Goal: Transaction & Acquisition: Purchase product/service

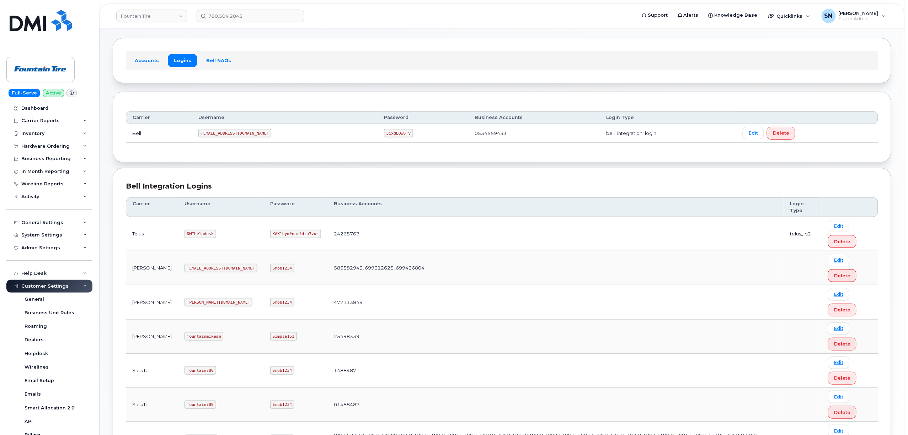
scroll to position [3, 0]
click at [38, 225] on div "General Settings" at bounding box center [49, 220] width 86 height 13
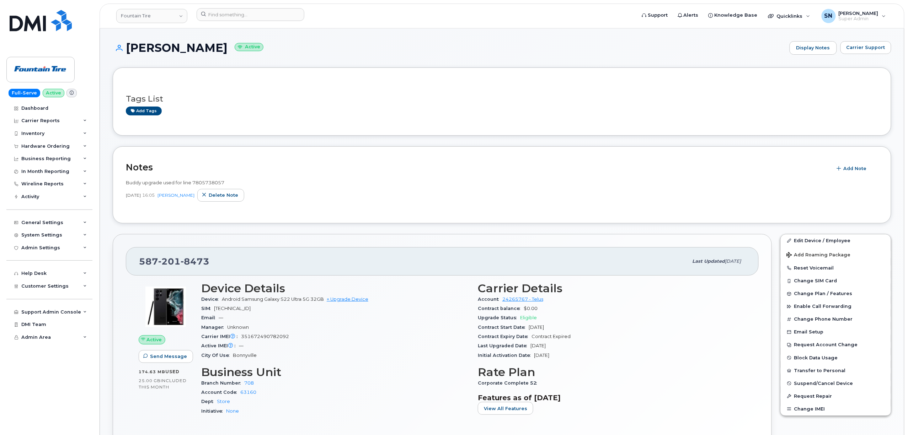
click at [344, 46] on h1 "[PERSON_NAME] Active" at bounding box center [449, 48] width 673 height 12
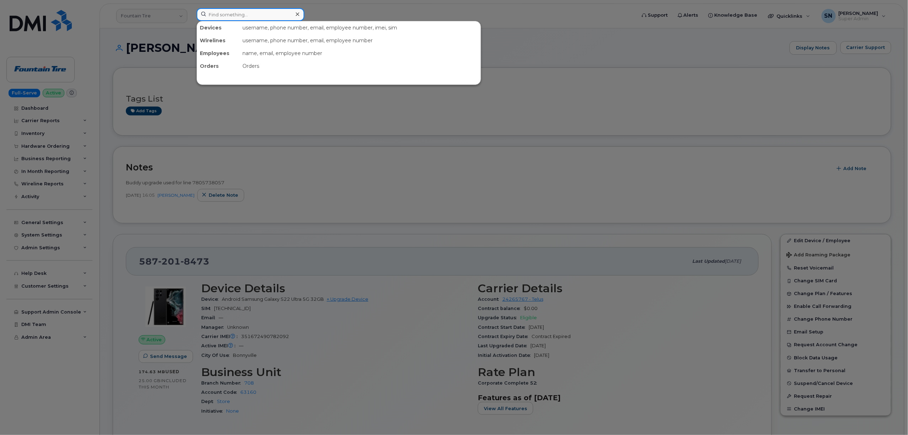
click at [242, 13] on input at bounding box center [251, 14] width 108 height 13
paste input "[PHONE_NUMBER]"
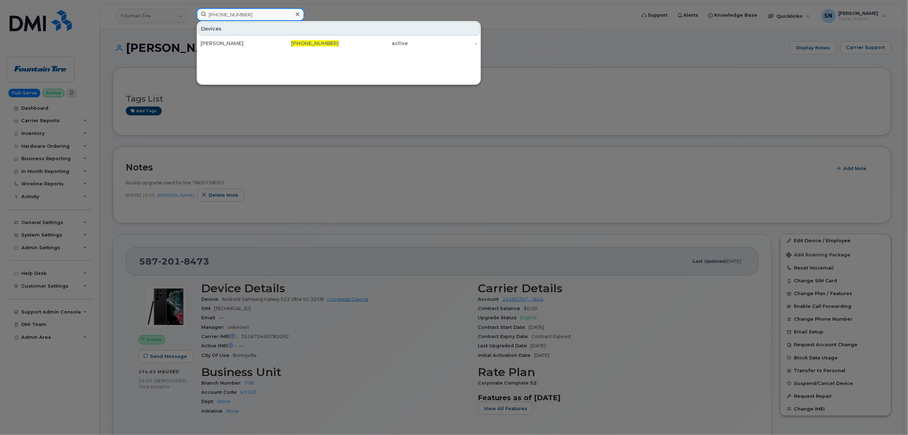
type input "780-206-6374"
click at [249, 48] on div "Kelly Baker" at bounding box center [234, 43] width 69 height 13
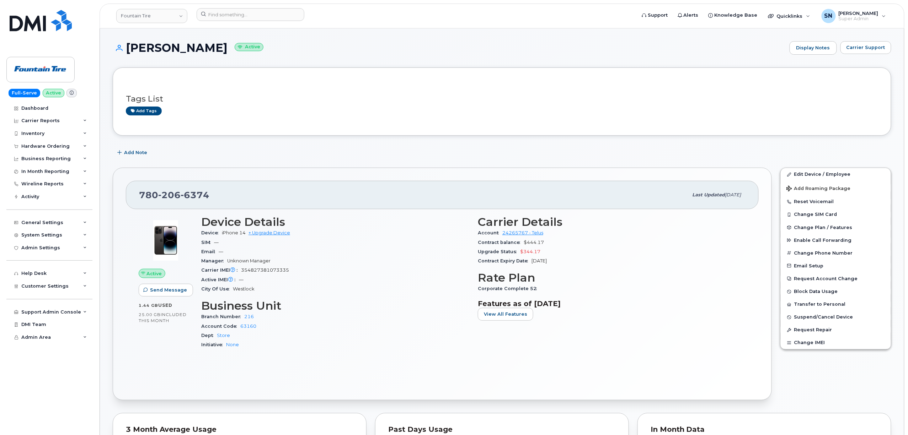
click at [249, 52] on h1 "Kelly Baker Active" at bounding box center [449, 48] width 673 height 12
drag, startPoint x: 140, startPoint y: 191, endPoint x: 209, endPoint y: 202, distance: 70.1
click at [209, 202] on div "780 206 6374" at bounding box center [413, 195] width 549 height 15
copy span "780 206 6374"
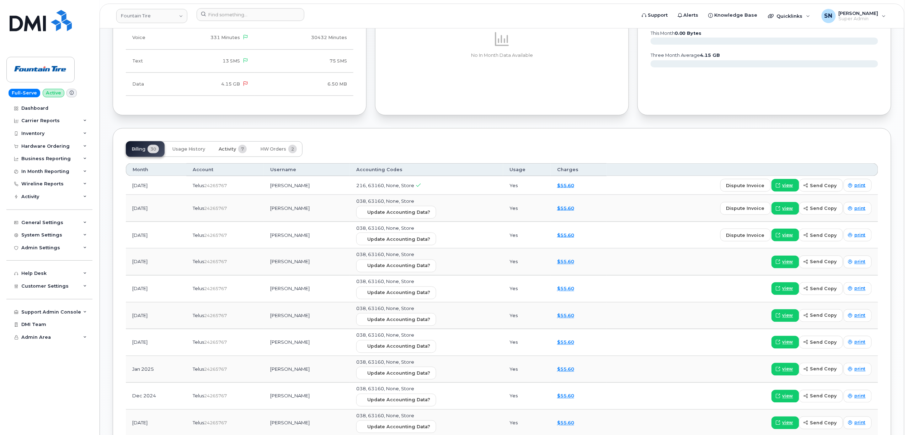
click at [234, 155] on button "Activity 7" at bounding box center [232, 149] width 39 height 16
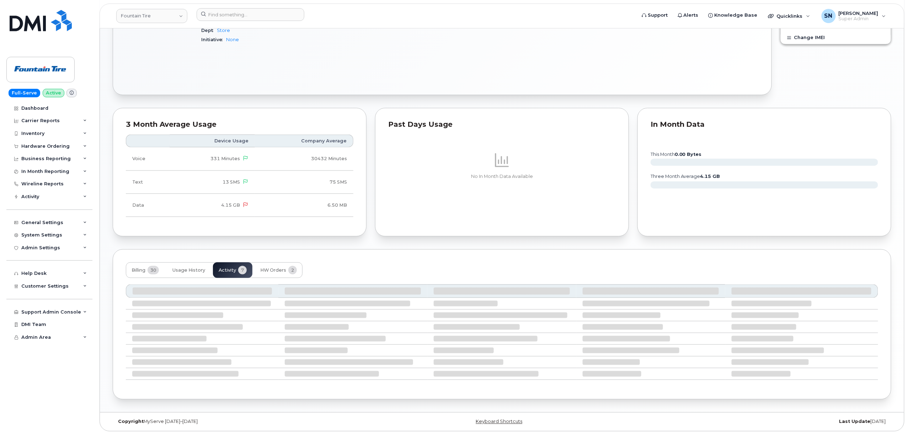
scroll to position [426, 0]
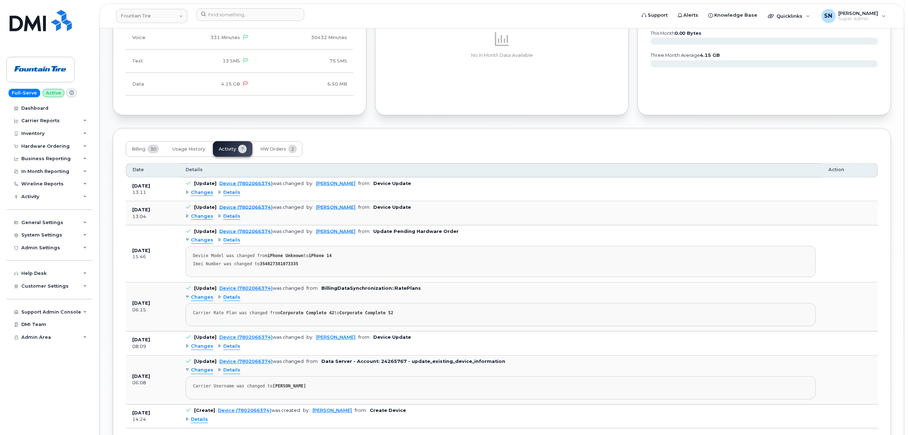
click at [202, 219] on span "Changes" at bounding box center [202, 216] width 22 height 7
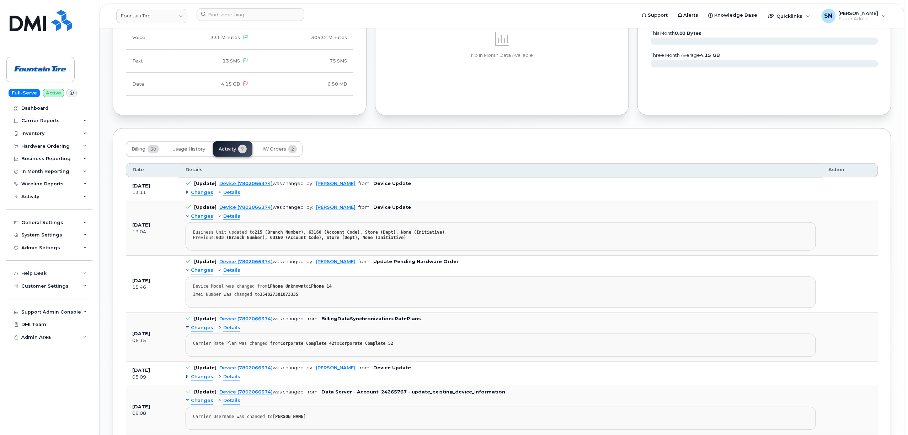
click at [202, 219] on span "Changes" at bounding box center [202, 216] width 22 height 7
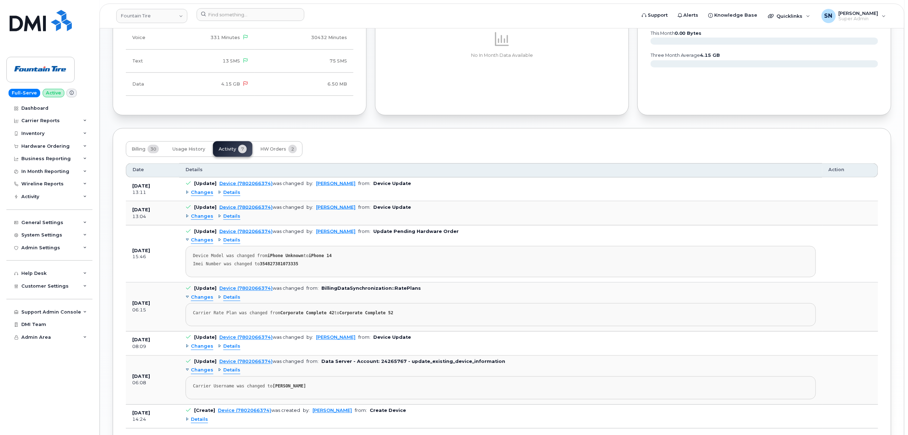
click at [206, 194] on span "Changes" at bounding box center [202, 192] width 22 height 7
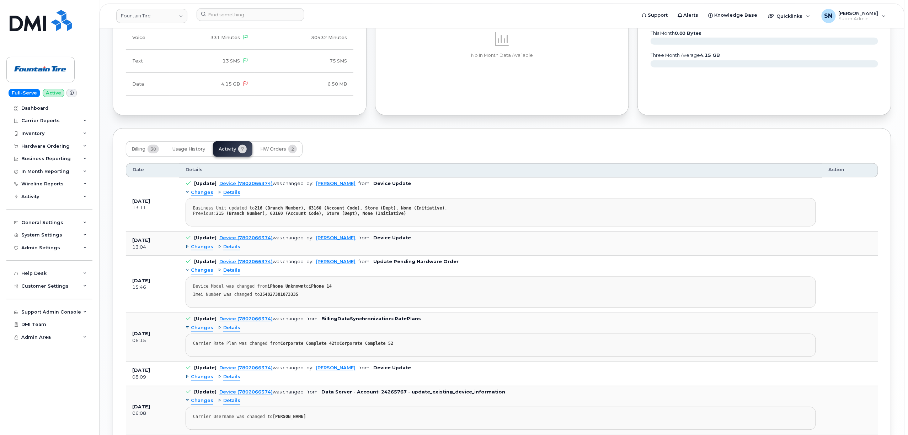
click at [206, 194] on span "Changes" at bounding box center [202, 192] width 22 height 7
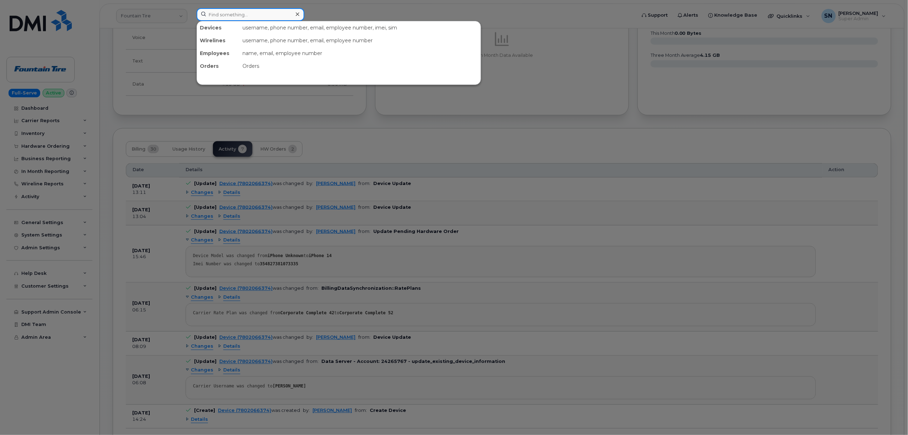
click at [285, 13] on input at bounding box center [251, 14] width 108 height 13
paste input "780.886.2068"
type input "780.886.2068"
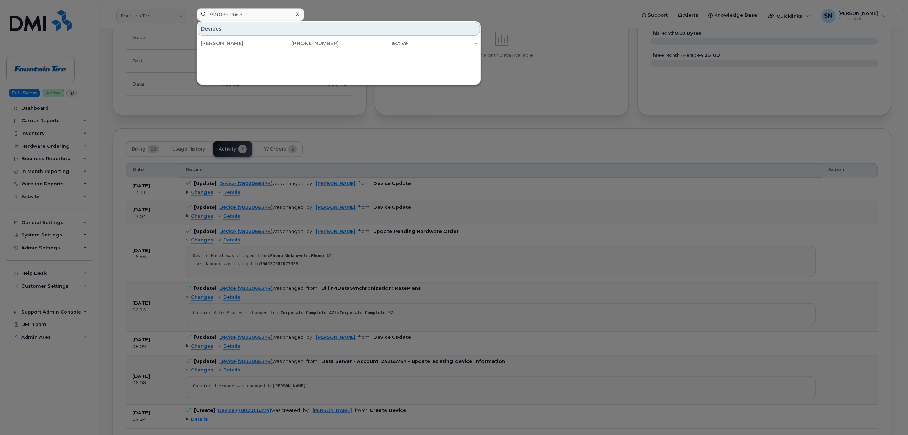
click at [263, 43] on div "Michael Fritz" at bounding box center [234, 43] width 69 height 7
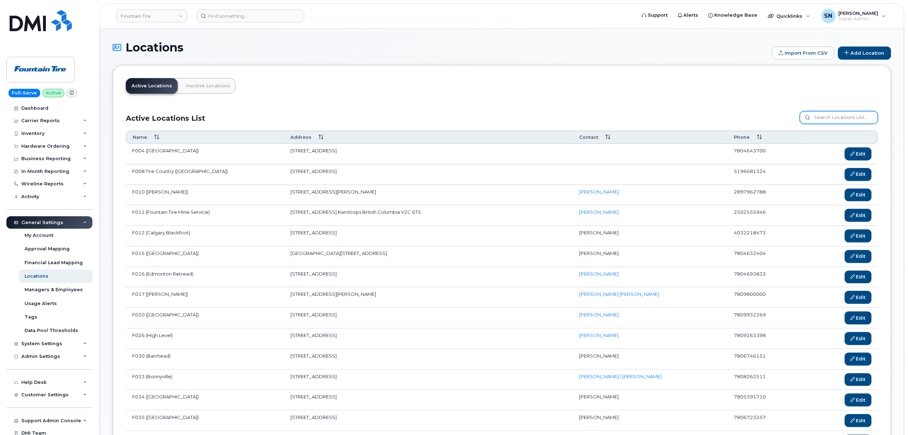
click at [828, 119] on input at bounding box center [839, 117] width 78 height 13
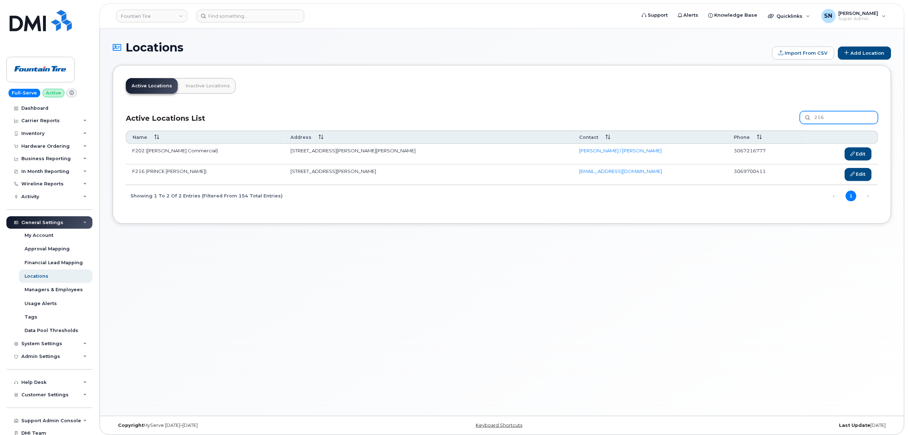
drag, startPoint x: 810, startPoint y: 115, endPoint x: 789, endPoint y: 117, distance: 21.4
click at [789, 117] on div "Active Locations List 216 Customize filter Refresh Export" at bounding box center [502, 115] width 752 height 17
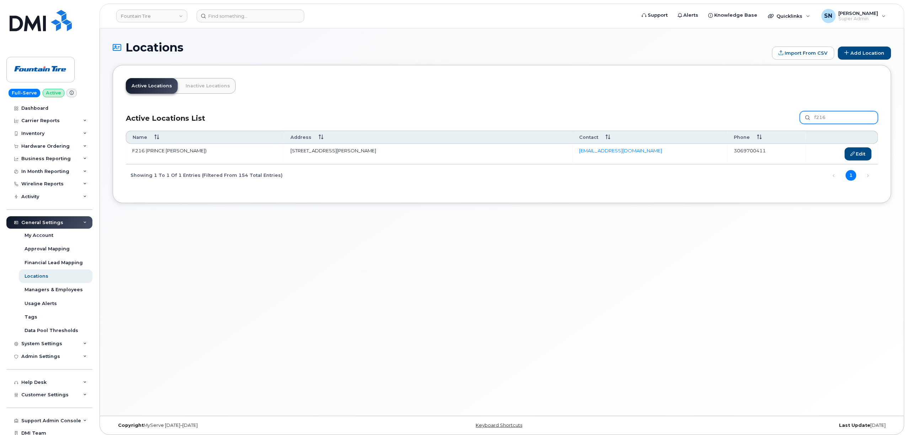
type input "f216"
drag, startPoint x: 291, startPoint y: 152, endPoint x: 413, endPoint y: 73, distance: 145.1
click at [423, 157] on td "3751 5th Ave E Prince Albert Saskatchewan S6W 0A2" at bounding box center [428, 154] width 289 height 21
copy td "3751 5th Ave E Prince Albert Saskatchewan S6W 0A2"
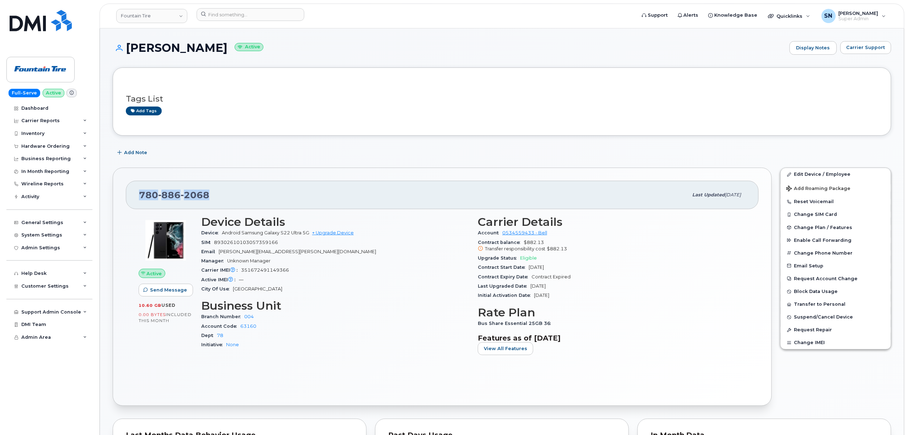
drag, startPoint x: 140, startPoint y: 194, endPoint x: 211, endPoint y: 197, distance: 70.8
click at [211, 197] on div "780 886 2068" at bounding box center [413, 195] width 549 height 15
copy span "780 886 2068"
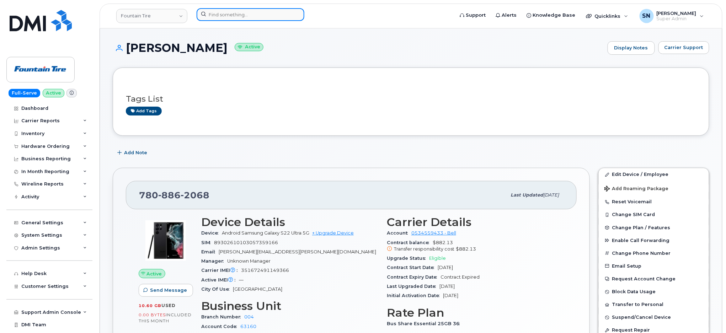
click at [248, 16] on input at bounding box center [251, 14] width 108 height 13
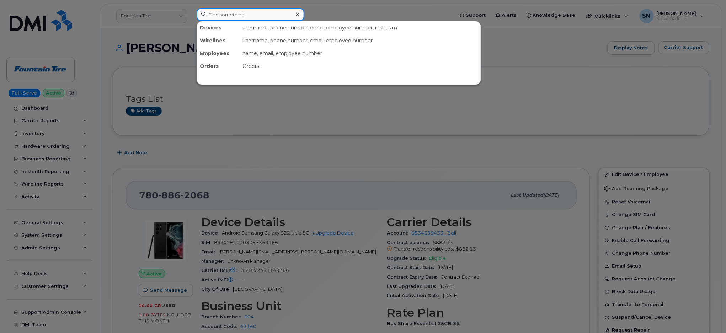
paste input "Wanda.Z.Turner@kp.org"
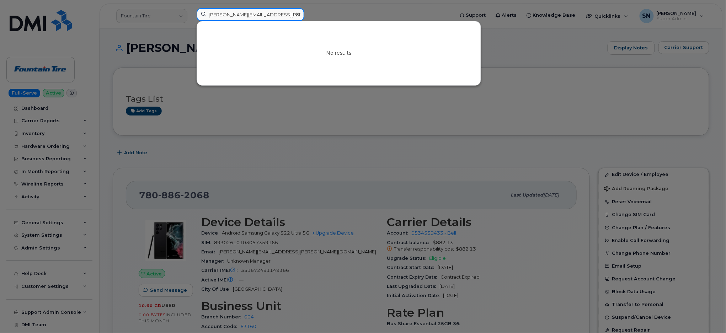
type input "Wanda.Z.Turner@kp.org"
click at [296, 11] on div at bounding box center [297, 14] width 10 height 10
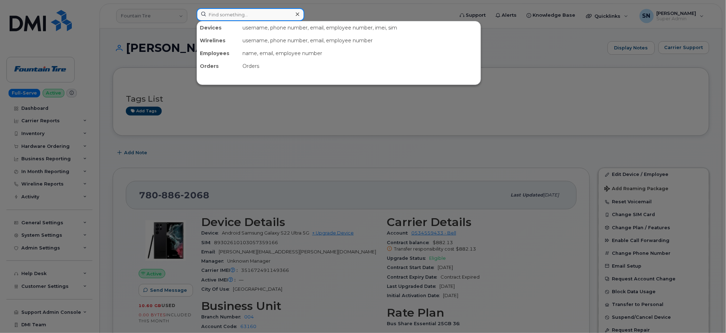
click at [279, 14] on input at bounding box center [251, 14] width 108 height 13
paste input "Ingrid.C.Siadal@kp.org"
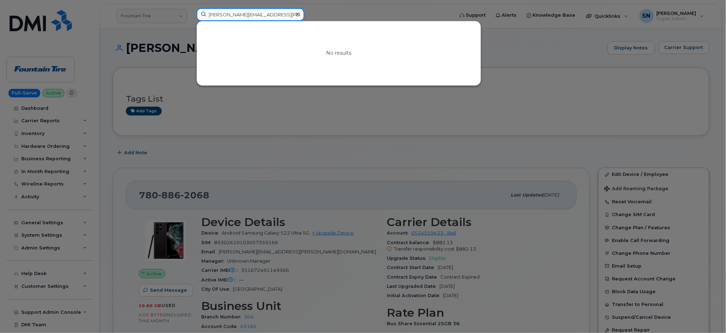
type input "Ingrid.C.Siadal@kp.org"
click at [299, 14] on div at bounding box center [297, 14] width 10 height 10
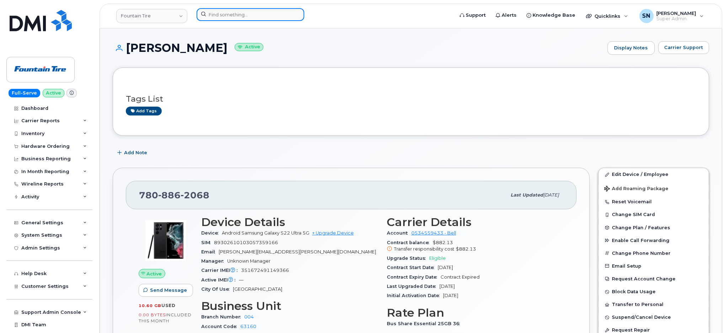
click at [283, 15] on input at bounding box center [251, 14] width 108 height 13
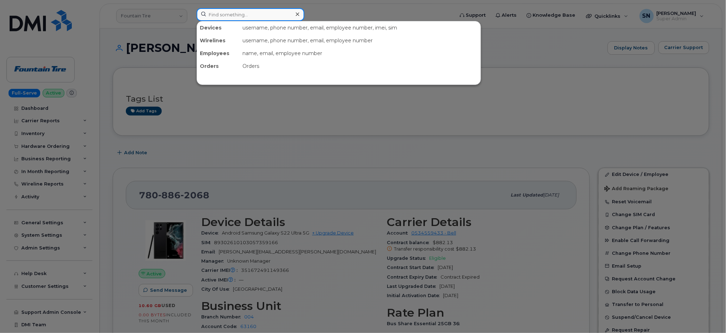
paste input "Ingrid Siadal"
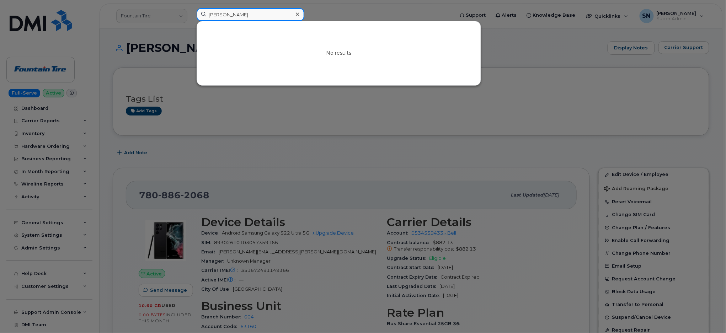
type input "Ingrid Siadal"
click at [298, 15] on icon at bounding box center [298, 14] width 4 height 4
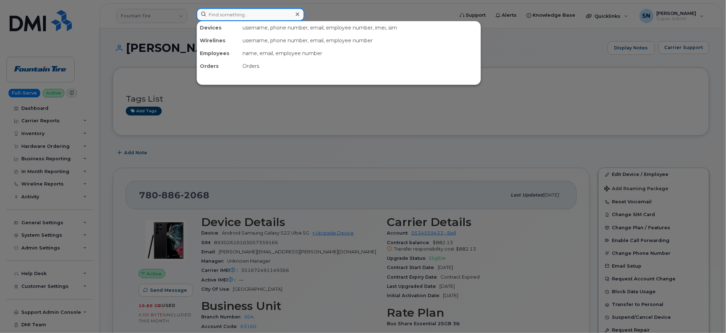
click at [286, 15] on input at bounding box center [251, 14] width 108 height 13
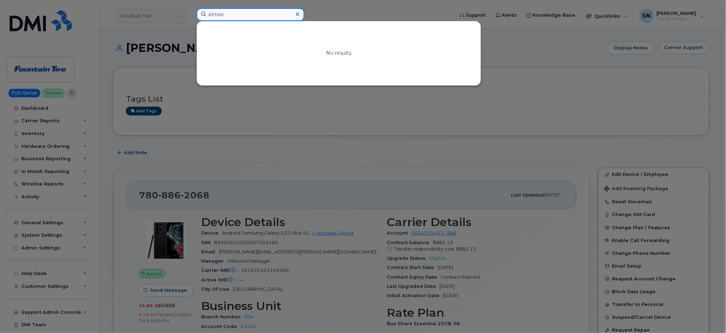
type input "KPNW"
click at [160, 17] on div at bounding box center [363, 166] width 726 height 333
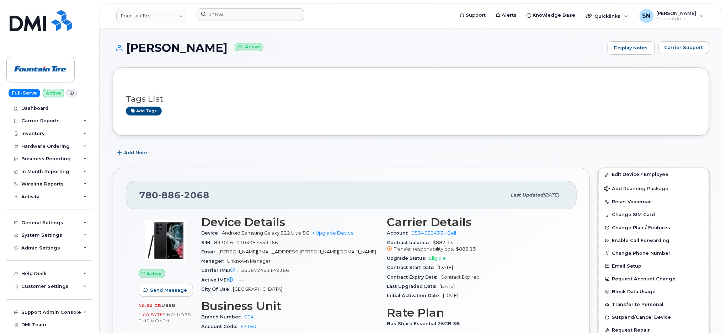
click at [160, 17] on link "Fountain Tire" at bounding box center [151, 16] width 71 height 14
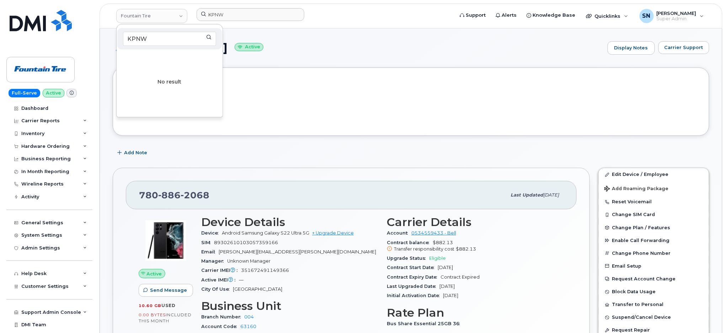
type input "KPNW"
click at [239, 19] on input "KPNW" at bounding box center [251, 14] width 108 height 13
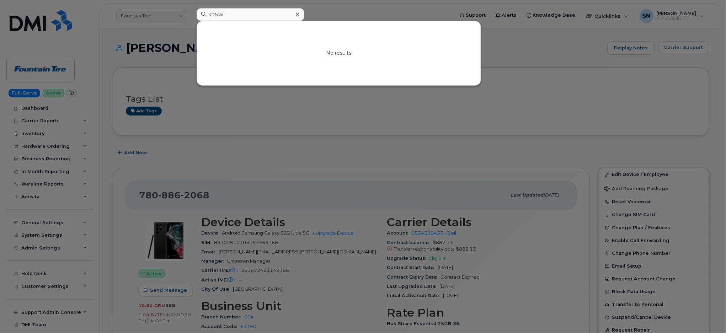
drag, startPoint x: 297, startPoint y: 15, endPoint x: 281, endPoint y: 15, distance: 16.4
click at [297, 15] on icon at bounding box center [298, 14] width 4 height 6
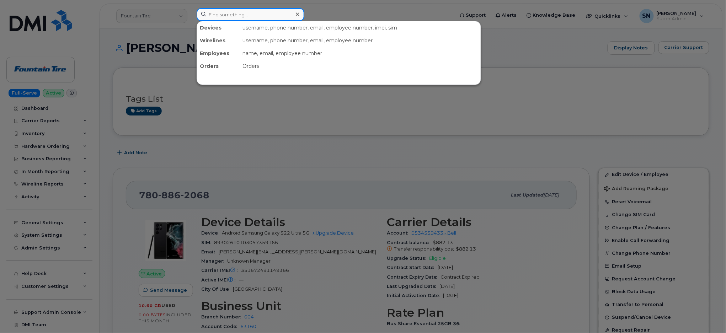
click at [251, 16] on input at bounding box center [251, 14] width 108 height 13
paste input "Arielle Curtis"
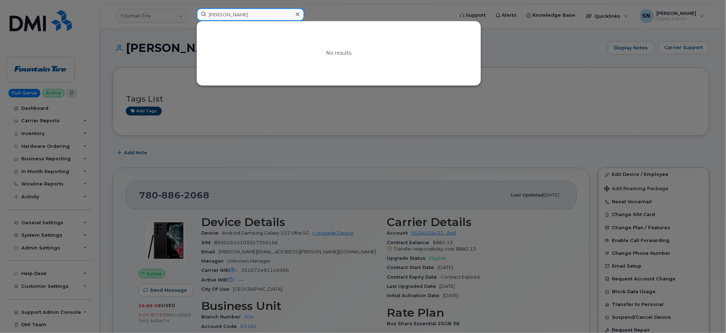
type input "Arielle Curtis"
click at [297, 137] on div at bounding box center [363, 166] width 726 height 333
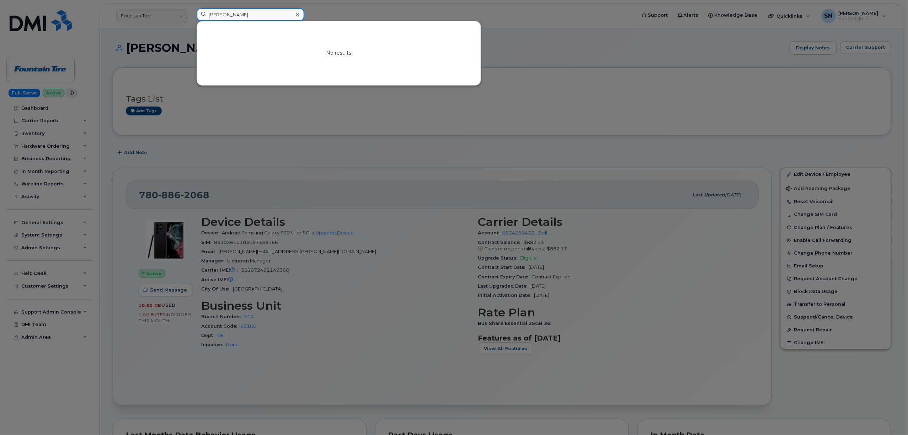
click at [231, 11] on input "Arielle Curtis" at bounding box center [251, 14] width 108 height 13
drag, startPoint x: 231, startPoint y: 11, endPoint x: 388, endPoint y: 9, distance: 157.1
click at [388, 9] on div at bounding box center [454, 217] width 908 height 435
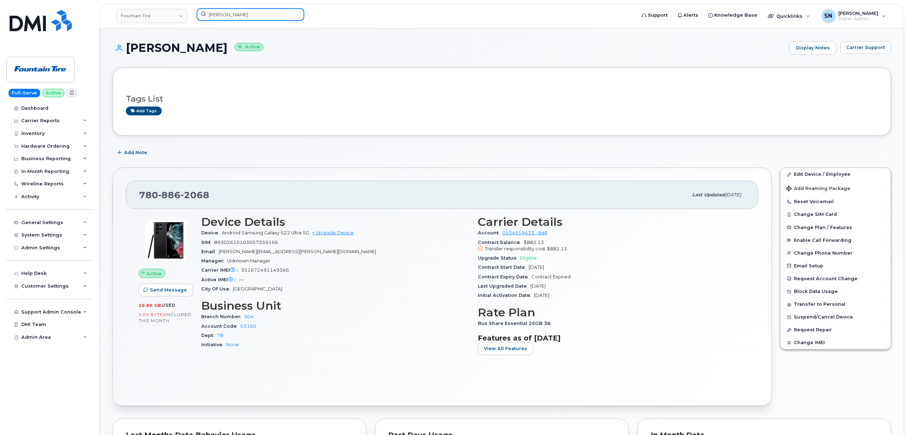
click at [296, 15] on div "Arielle Curtis" at bounding box center [251, 14] width 108 height 13
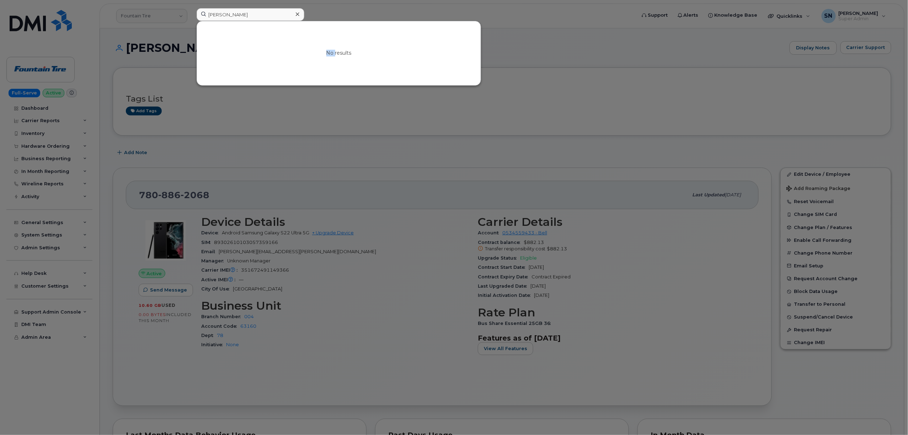
click at [296, 15] on icon at bounding box center [298, 14] width 4 height 6
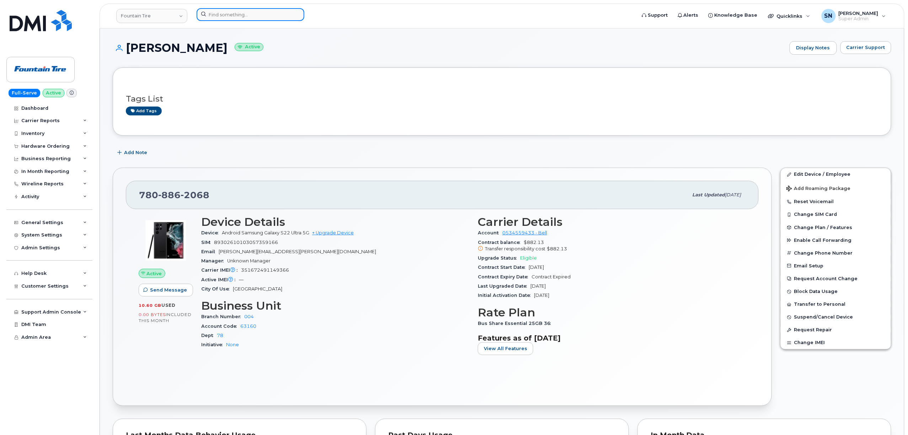
click at [257, 15] on input at bounding box center [251, 14] width 108 height 13
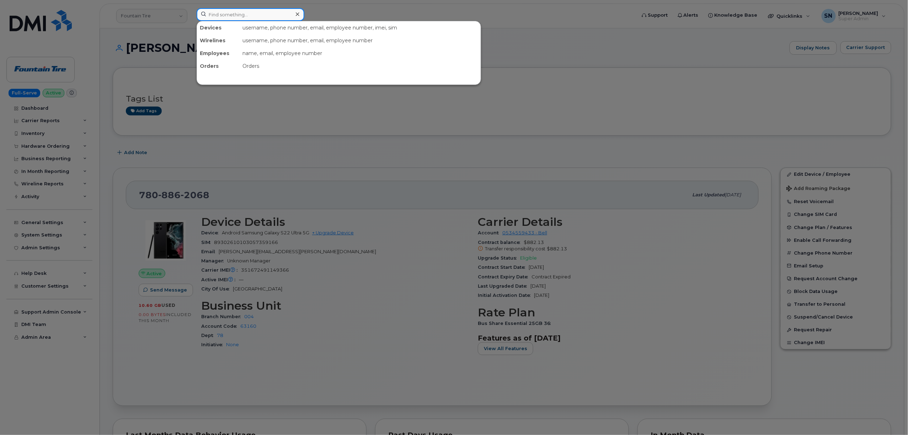
paste input "4162204965"
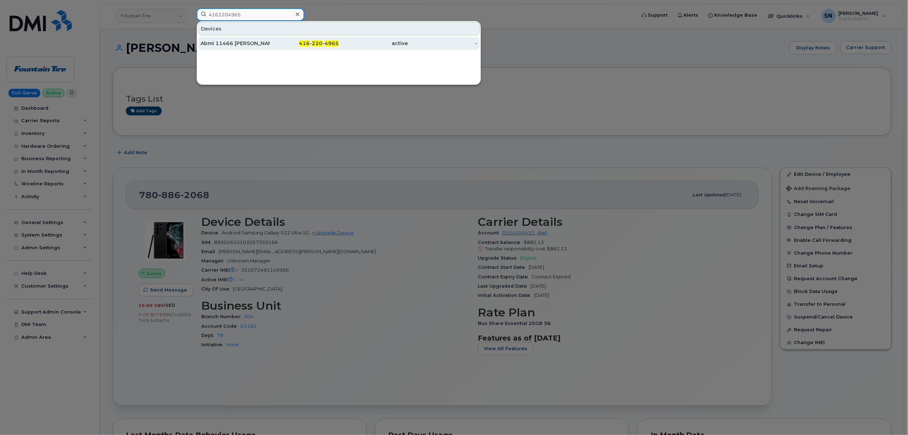
type input "4162204965"
click at [220, 41] on div "Abmi 11466 Angelo Embuldeniya" at bounding box center [234, 43] width 69 height 7
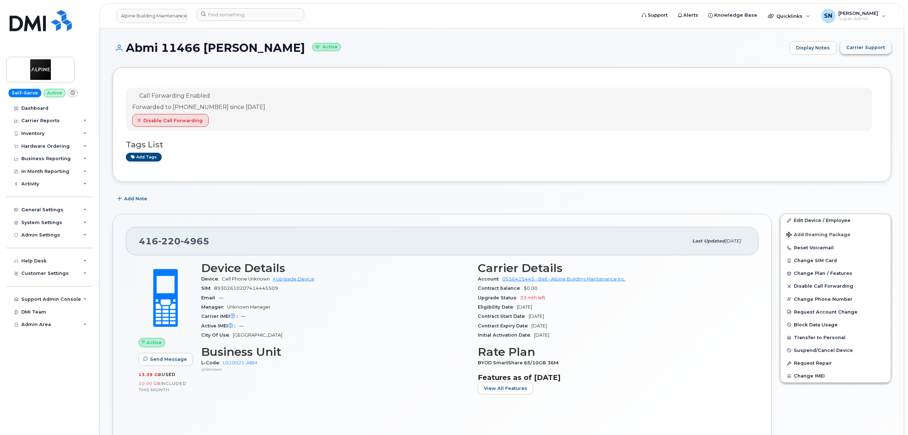
click at [887, 50] on button "Carrier Support" at bounding box center [865, 47] width 51 height 13
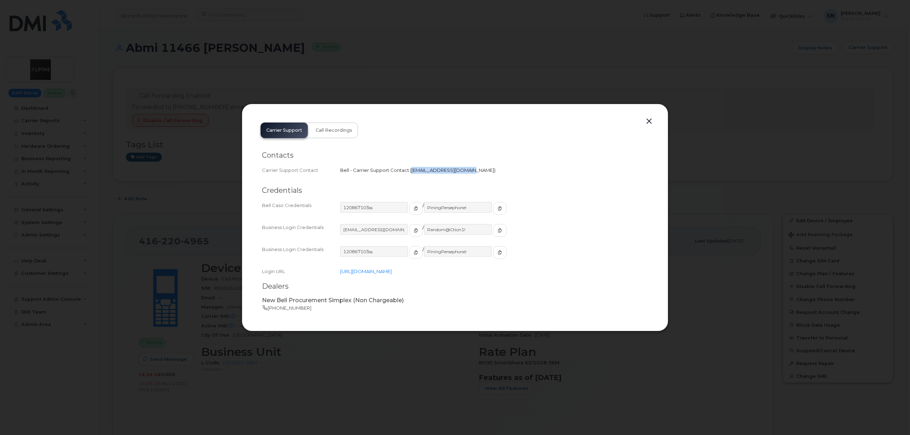
drag, startPoint x: 410, startPoint y: 171, endPoint x: 464, endPoint y: 176, distance: 54.2
click at [464, 176] on div "Contacts Carrier Support Contact Bell - Carrier Support Contact   corpclientcar…" at bounding box center [455, 163] width 386 height 36
copy span "corpclientcare@bell.ca"
click at [644, 121] on button "button" at bounding box center [649, 122] width 11 height 10
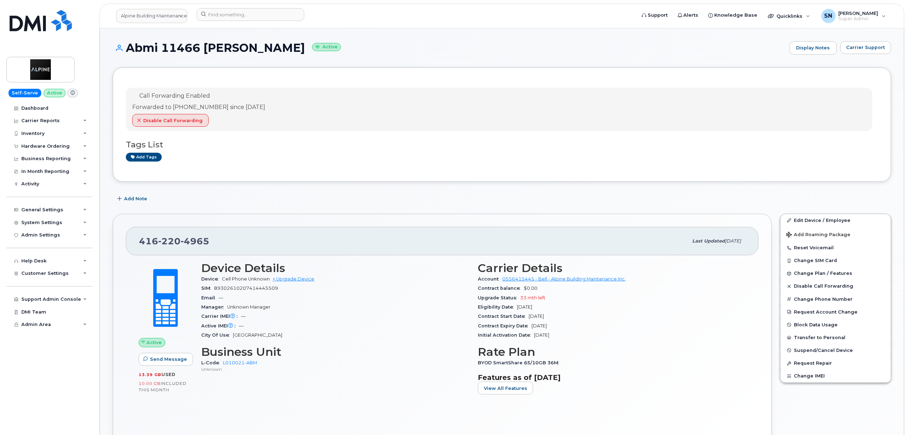
click at [337, 194] on div "Add Note" at bounding box center [502, 199] width 778 height 13
click at [162, 15] on link "Alpine Building Maintenance Inc." at bounding box center [151, 16] width 71 height 14
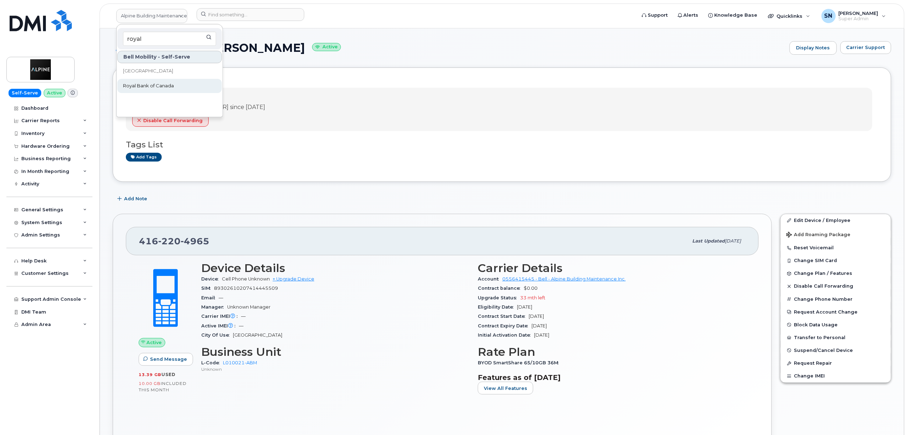
type input "royal"
click at [172, 83] on span "Royal Bank of Canada" at bounding box center [148, 85] width 51 height 7
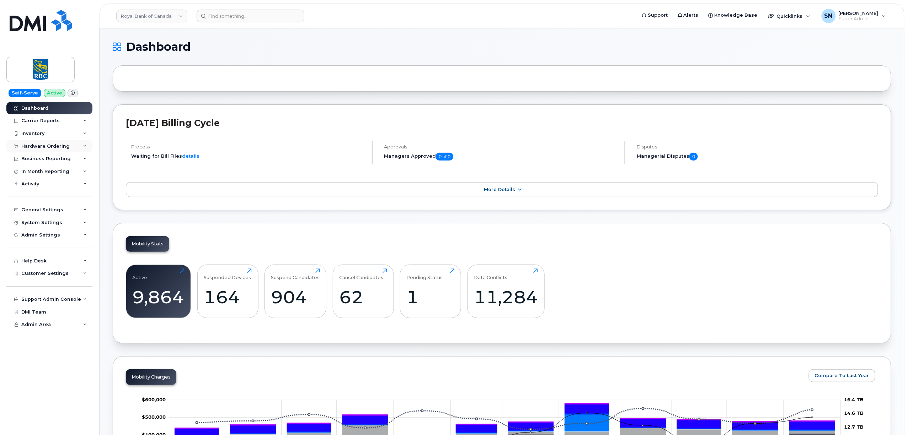
click at [50, 145] on div "Hardware Ordering" at bounding box center [45, 147] width 48 height 6
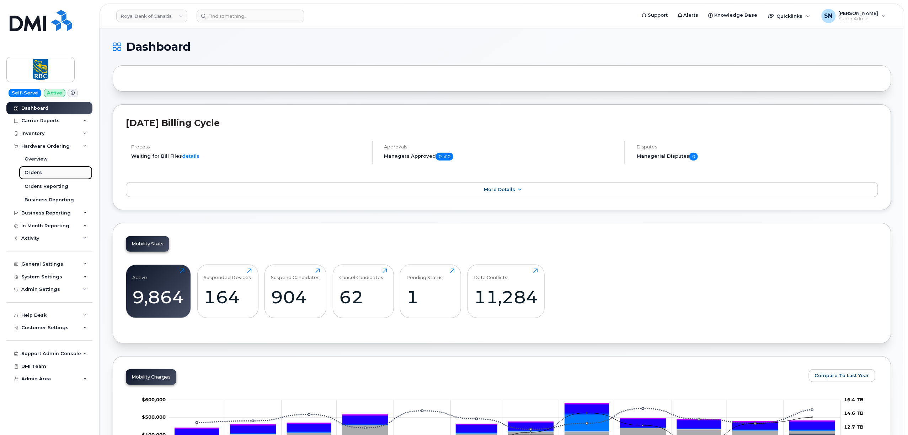
click at [44, 174] on link "Orders" at bounding box center [56, 173] width 74 height 14
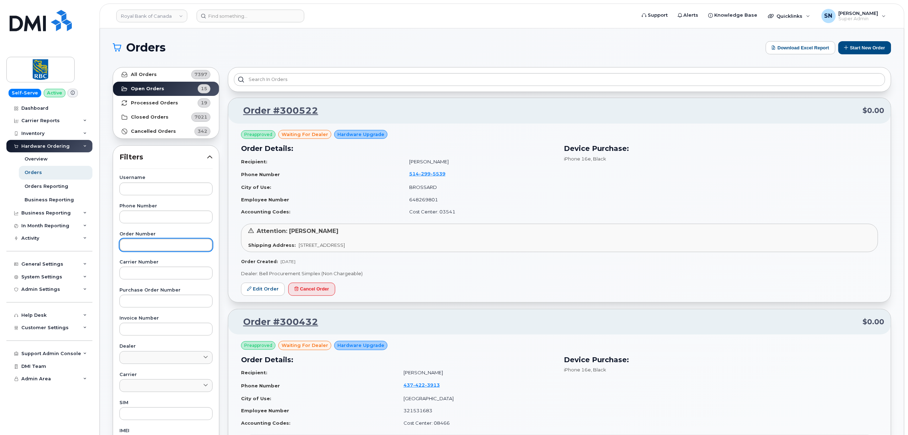
click at [180, 249] on input "text" at bounding box center [165, 245] width 93 height 13
paste input "299779"
type input "299779"
click at [165, 77] on link "All Orders 7397" at bounding box center [166, 75] width 106 height 14
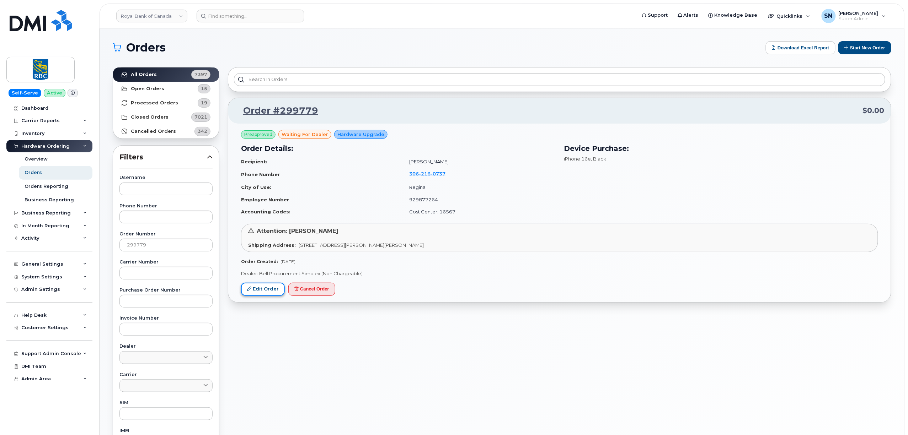
click at [255, 289] on link "Edit Order" at bounding box center [263, 289] width 44 height 13
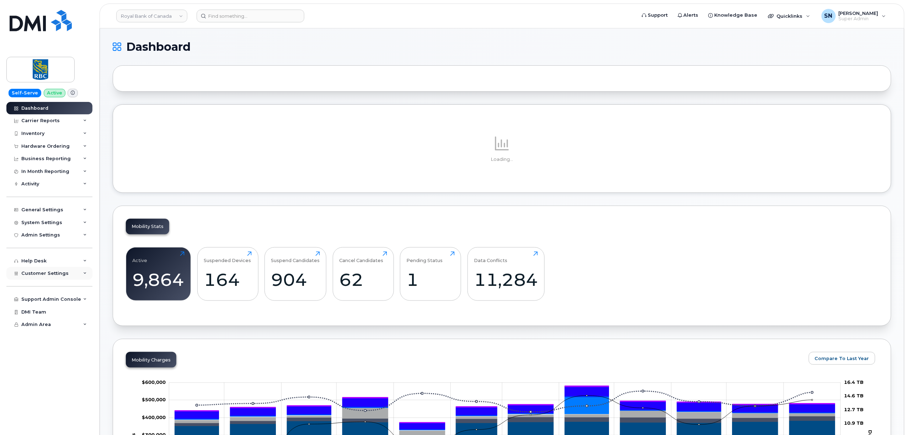
click at [52, 276] on div "Customer Settings" at bounding box center [44, 274] width 47 height 6
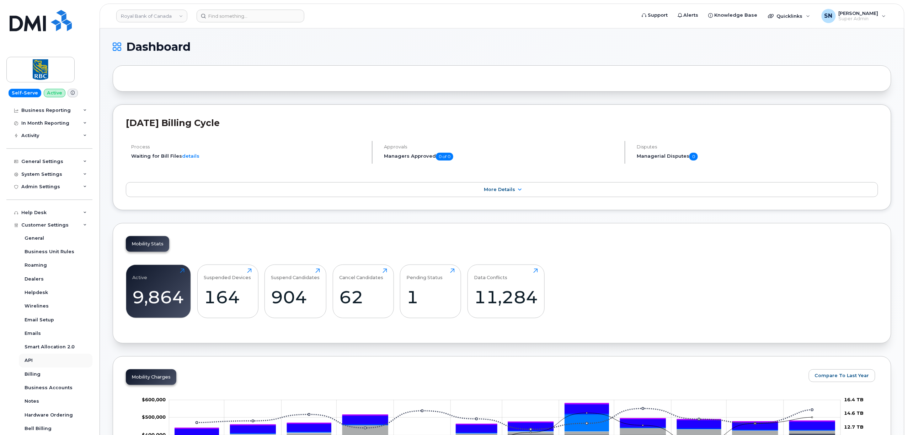
scroll to position [113, 0]
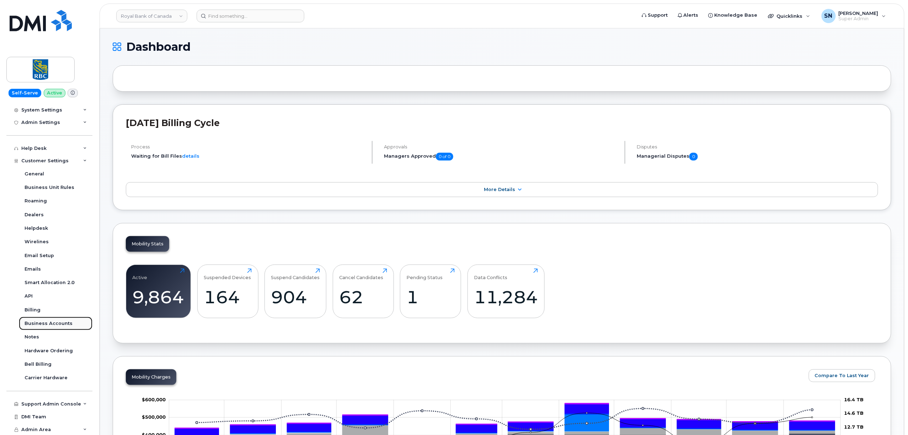
click at [60, 324] on div "Business Accounts" at bounding box center [49, 324] width 48 height 6
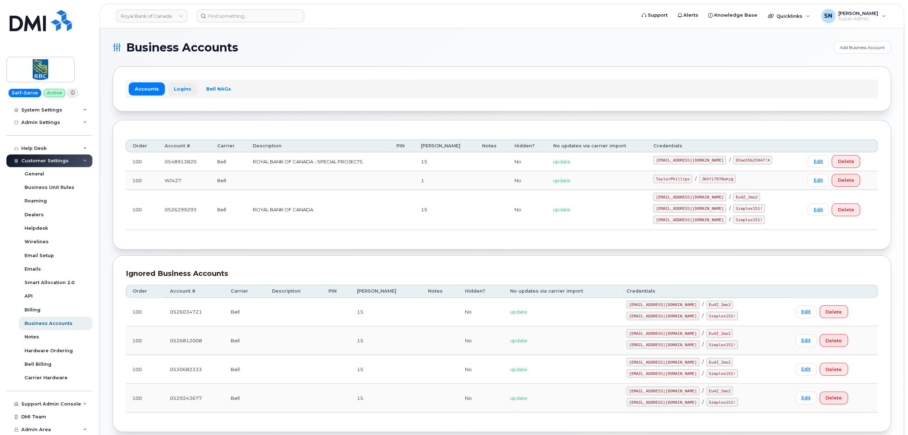
click at [173, 90] on link "Logins" at bounding box center [182, 88] width 29 height 13
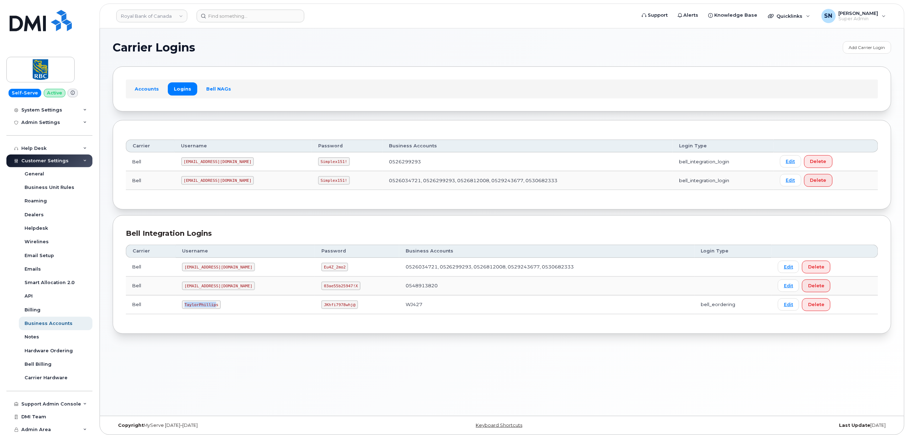
drag, startPoint x: 183, startPoint y: 306, endPoint x: 215, endPoint y: 309, distance: 31.4
click at [215, 309] on code "TaylorPhillips" at bounding box center [201, 305] width 39 height 9
click at [185, 318] on div "Carrier Username Password Business Accounts Login Type Bell taylorjpman@myserve…" at bounding box center [502, 279] width 752 height 82
drag, startPoint x: 184, startPoint y: 309, endPoint x: 218, endPoint y: 310, distance: 34.1
click at [218, 309] on code "TaylorPhillips" at bounding box center [201, 305] width 39 height 9
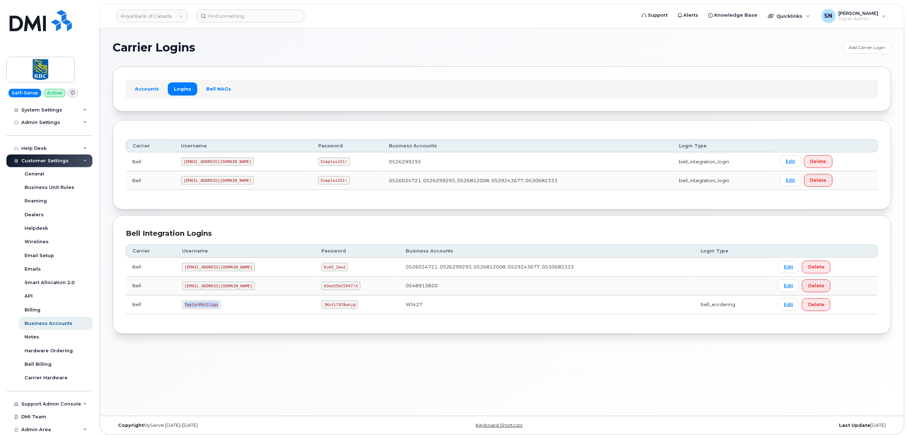
copy code "TaylorPhillips"
drag, startPoint x: 297, startPoint y: 306, endPoint x: 327, endPoint y: 309, distance: 30.1
click at [327, 309] on code "JKhfi7978whj@" at bounding box center [339, 305] width 36 height 9
copy code "JKhfi7978whj@"
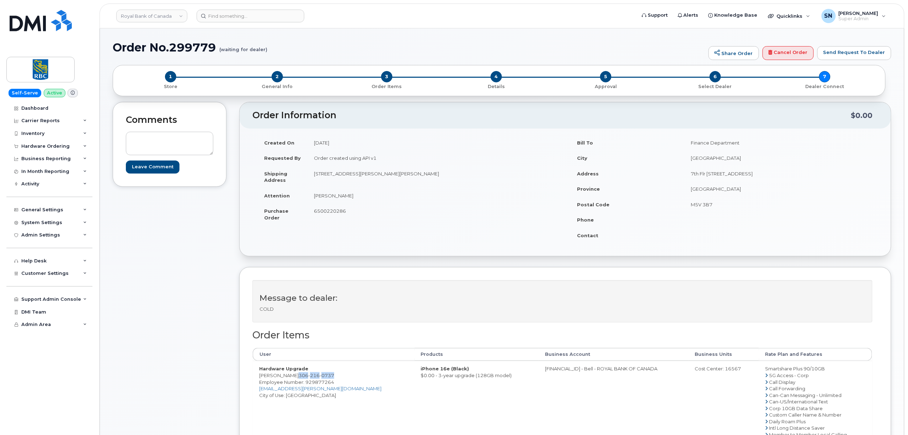
drag, startPoint x: 287, startPoint y: 377, endPoint x: 325, endPoint y: 377, distance: 37.7
click at [325, 377] on td "Hardware Upgrade Cara Mellor 306 216 0737 Employee Number: 929877264 cara.mello…" at bounding box center [334, 431] width 162 height 141
copy span "306 216 0737"
drag, startPoint x: 311, startPoint y: 392, endPoint x: 257, endPoint y: 393, distance: 53.3
click at [257, 393] on td "Hardware Upgrade Cara Mellor 306 216 0737 Employee Number: 929877264 cara.mello…" at bounding box center [334, 431] width 162 height 141
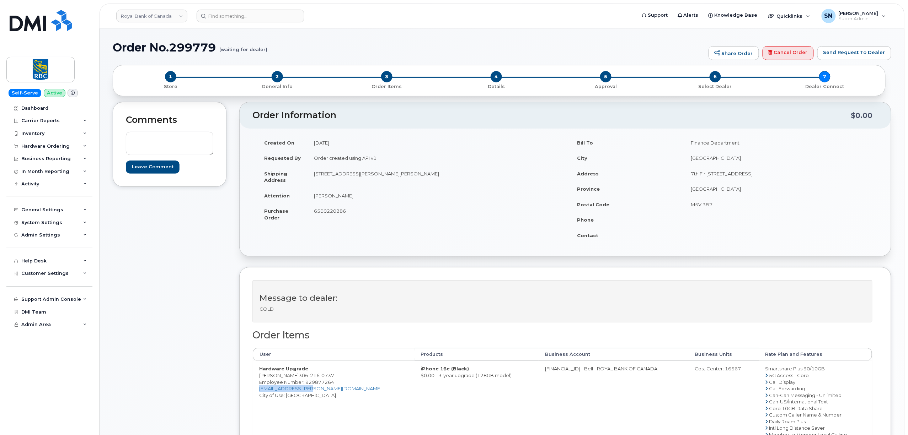
copy link "cara.mellor@rbc.com"
click at [324, 32] on div "Order No.299779 (waiting for dealer) Share Order Cancel Order Send Request To D…" at bounding box center [502, 429] width 804 height 802
click at [154, 147] on textarea at bounding box center [169, 143] width 87 height 23
click at [40, 145] on div "Hardware Ordering" at bounding box center [45, 147] width 48 height 6
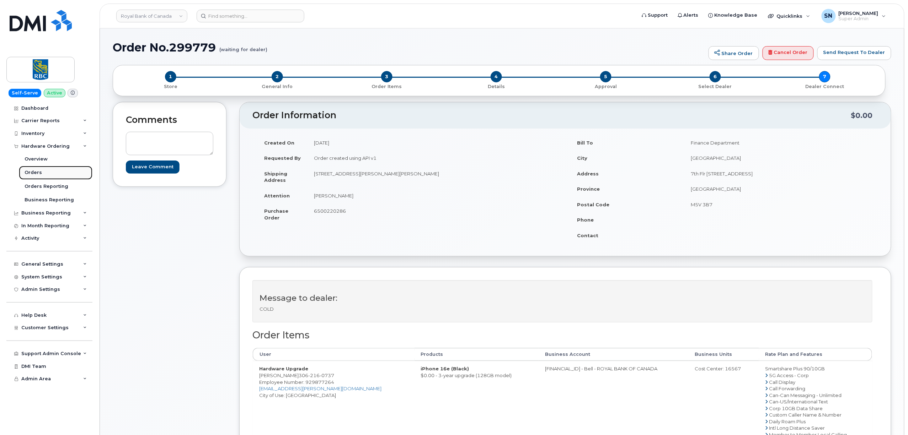
click at [33, 171] on div "Orders" at bounding box center [33, 173] width 17 height 6
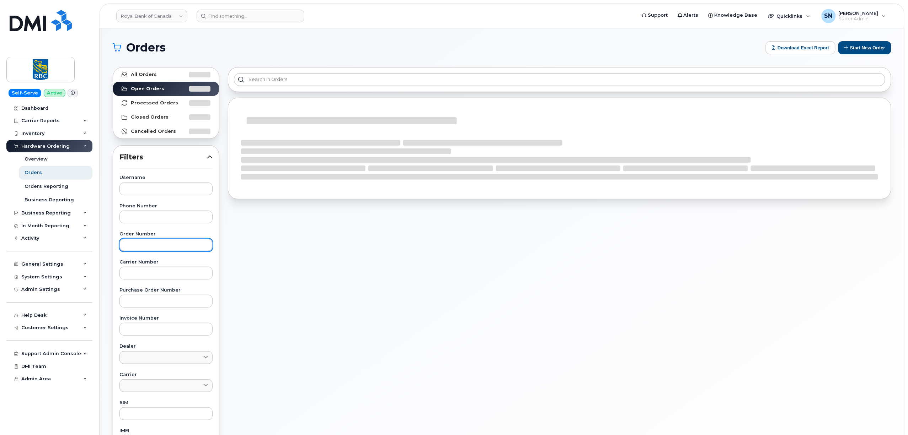
click at [162, 245] on input "text" at bounding box center [165, 245] width 93 height 13
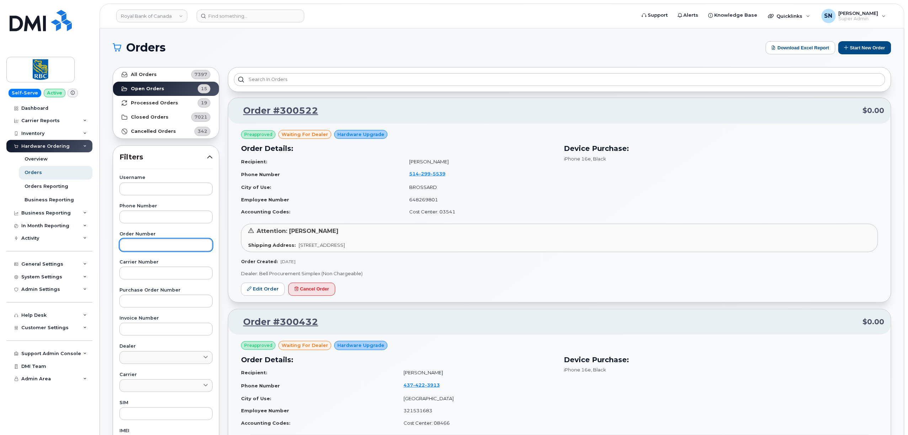
paste input "300066"
type input "300066"
click at [156, 74] on link "All Orders 7397" at bounding box center [166, 75] width 106 height 14
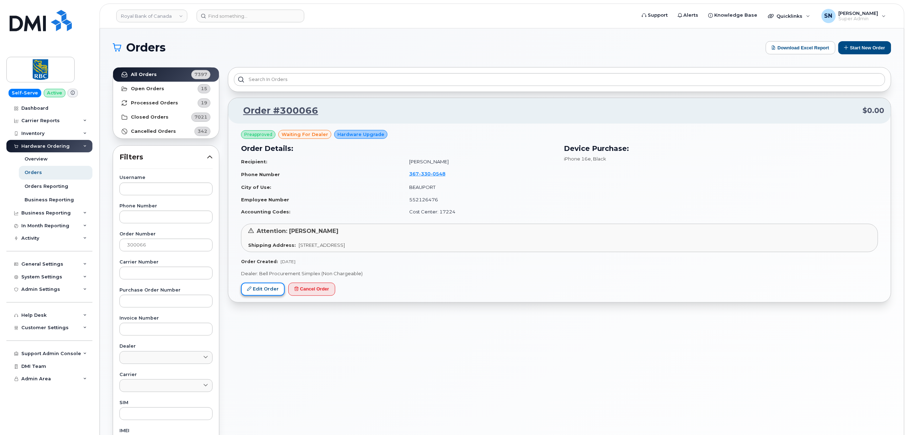
click at [257, 292] on link "Edit Order" at bounding box center [263, 289] width 44 height 13
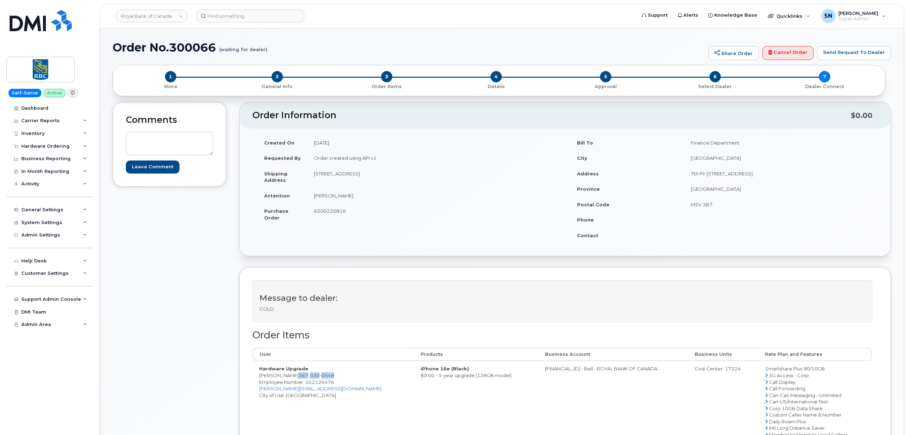
drag, startPoint x: 320, startPoint y: 377, endPoint x: 356, endPoint y: 377, distance: 35.5
click at [356, 377] on td "Hardware Upgrade Simon Lachance Rouleau 367 330 0548 Employee Number: 552126476…" at bounding box center [334, 431] width 162 height 141
copy span "367 330 0548"
drag, startPoint x: 171, startPoint y: 43, endPoint x: 218, endPoint y: 42, distance: 46.9
click at [218, 42] on h1 "Order No.300066 (waiting for dealer)" at bounding box center [409, 47] width 592 height 12
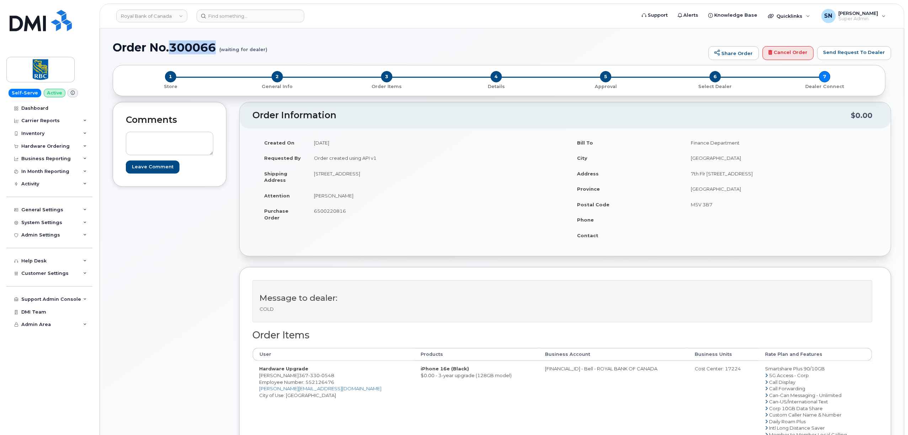
copy h1 "300066"
drag, startPoint x: 320, startPoint y: 378, endPoint x: 359, endPoint y: 377, distance: 39.1
click at [359, 377] on td "Hardware Upgrade Simon Lachance Rouleau 367 330 0548 Employee Number: 552126476…" at bounding box center [334, 431] width 162 height 141
copy span "367 330 0548"
drag, startPoint x: 337, startPoint y: 392, endPoint x: 259, endPoint y: 393, distance: 78.2
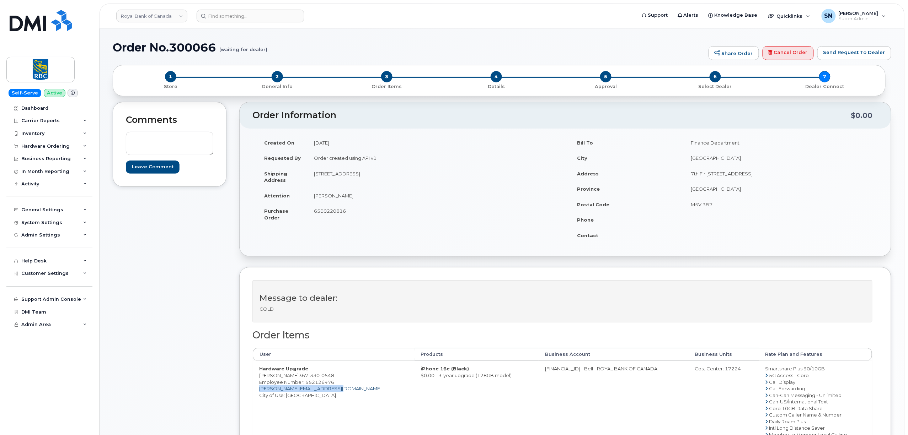
click at [259, 393] on td "Hardware Upgrade Simon Lachance Rouleau 367 330 0548 Employee Number: 552126476…" at bounding box center [334, 431] width 162 height 141
copy link "simon.lachancerouleau@rbc.com"
drag, startPoint x: 262, startPoint y: 378, endPoint x: 274, endPoint y: 380, distance: 11.9
click at [274, 380] on td "Hardware Upgrade Simon Lachance Rouleau 367 330 0548 Employee Number: 552126476…" at bounding box center [334, 431] width 162 height 141
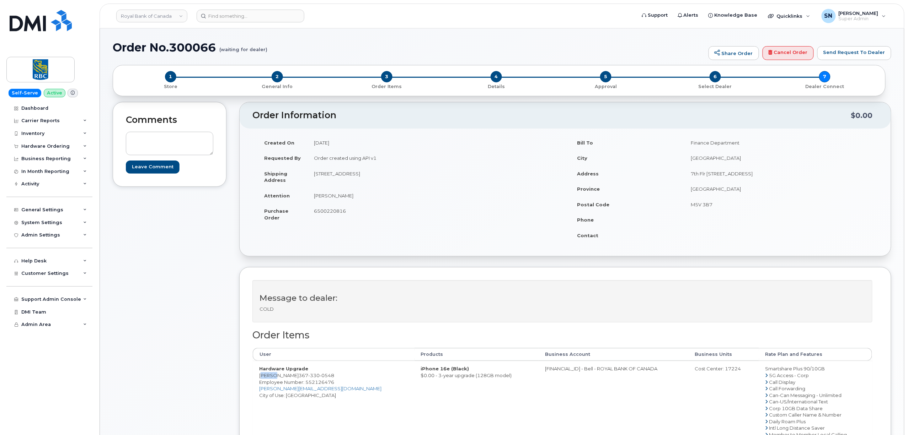
copy td "Simon"
click at [343, 54] on div "Order No.300066 (waiting for dealer) Share Order Cancel Order Send Request To D…" at bounding box center [502, 53] width 778 height 24
click at [43, 147] on div "Hardware Ordering" at bounding box center [45, 147] width 48 height 6
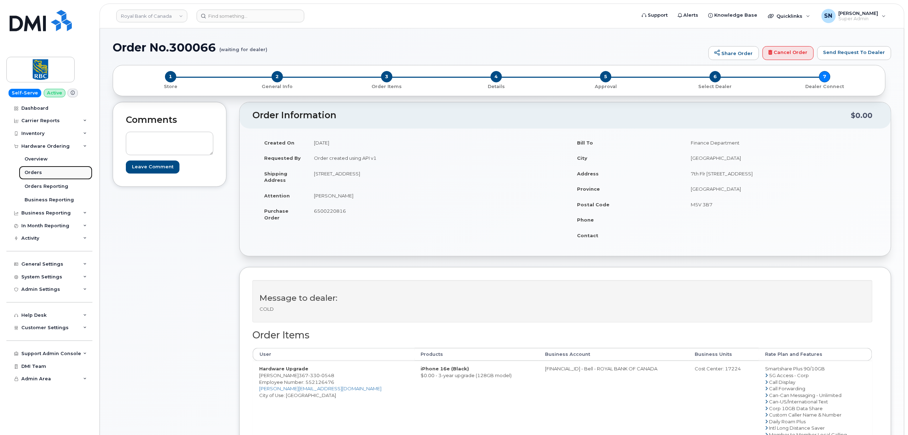
click at [36, 174] on div "Orders" at bounding box center [33, 173] width 17 height 6
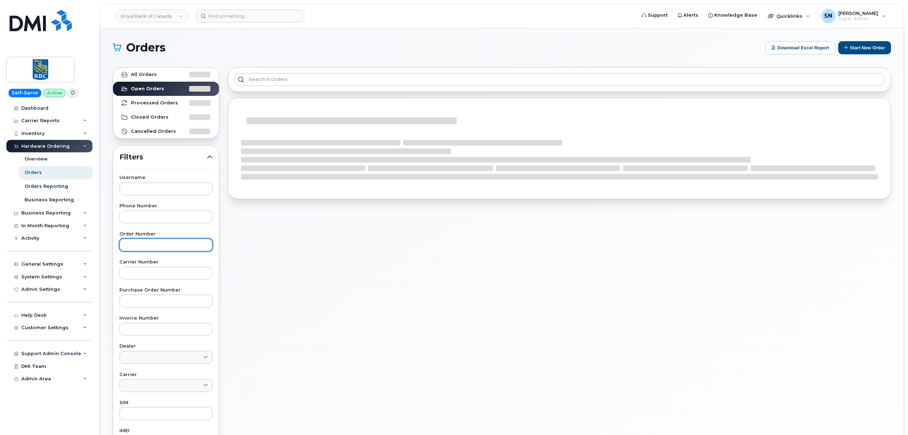
click at [149, 245] on input "text" at bounding box center [165, 245] width 93 height 13
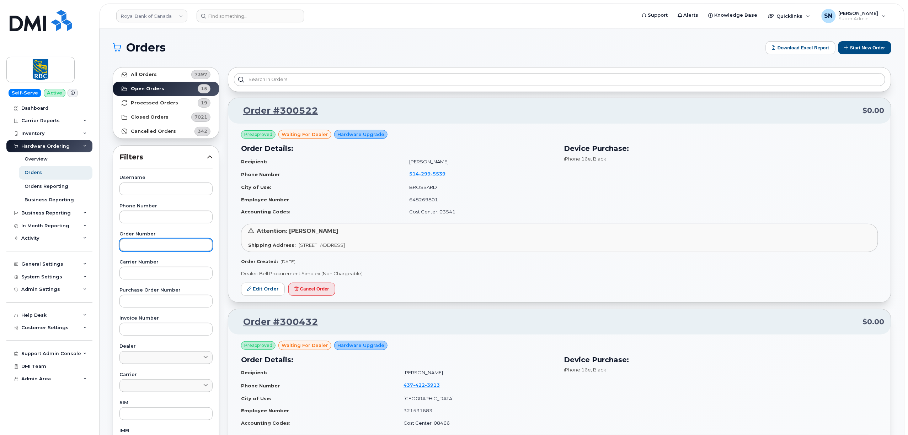
paste input "300432"
type input "300432"
click at [166, 80] on link "All Orders 7397" at bounding box center [166, 75] width 106 height 14
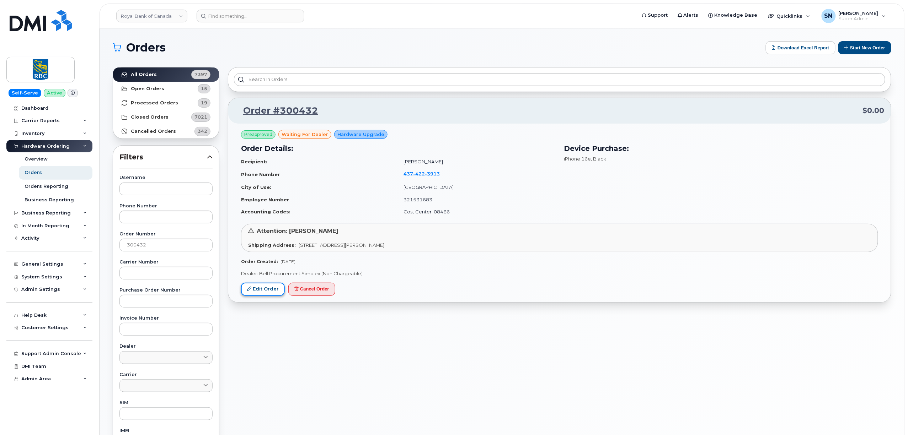
click at [262, 295] on link "Edit Order" at bounding box center [263, 289] width 44 height 13
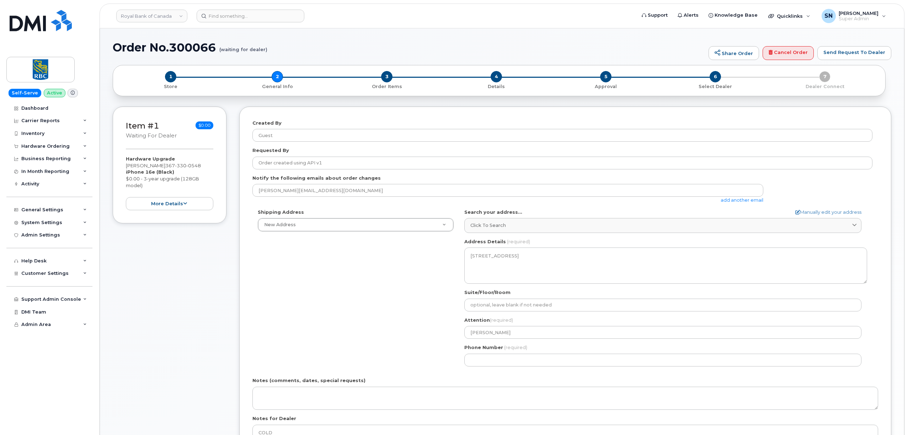
select select
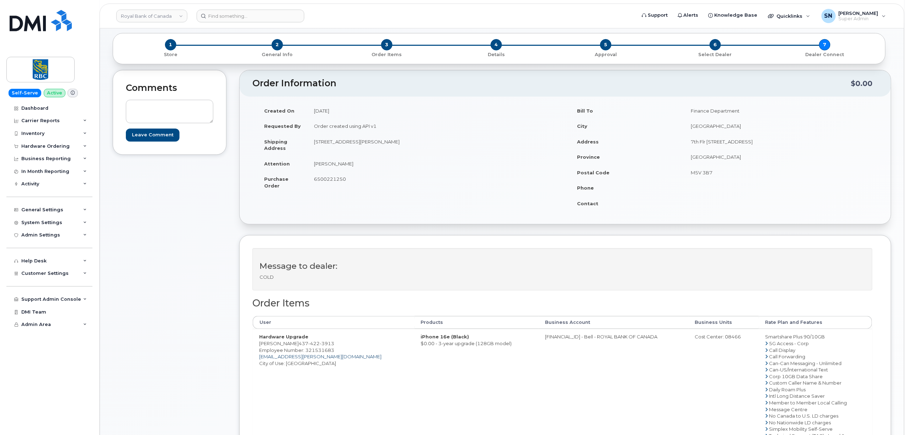
scroll to position [47, 0]
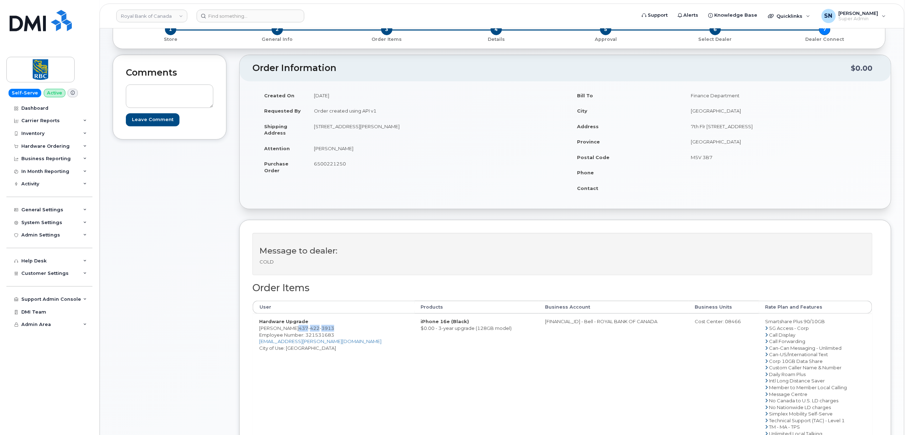
drag, startPoint x: 315, startPoint y: 330, endPoint x: 279, endPoint y: 329, distance: 35.6
click at [299, 329] on span "[PHONE_NUMBER]" at bounding box center [317, 329] width 36 height 6
copy span "[PHONE_NUMBER]"
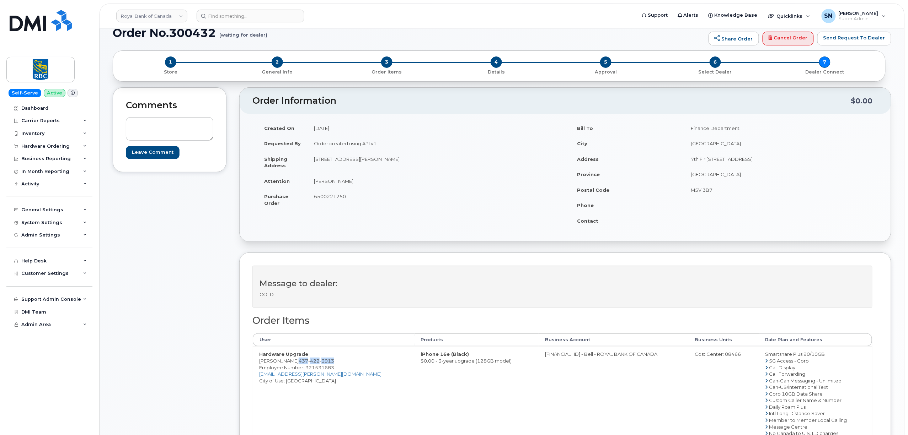
scroll to position [0, 0]
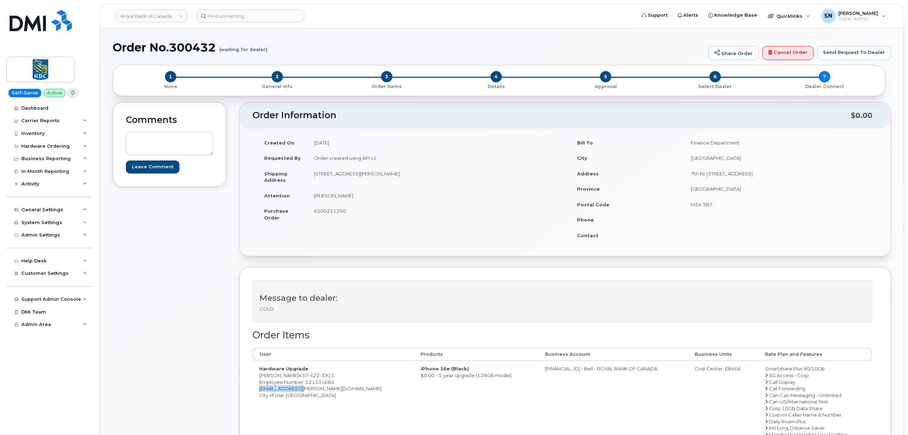
copy link "[EMAIL_ADDRESS][PERSON_NAME][DOMAIN_NAME]"
drag, startPoint x: 301, startPoint y: 390, endPoint x: 259, endPoint y: 392, distance: 41.2
click at [259, 392] on td "Hardware Upgrade [PERSON_NAME] [PHONE_NUMBER] Employee Number: 321531683 [EMAIL…" at bounding box center [334, 431] width 162 height 141
drag, startPoint x: 313, startPoint y: 197, endPoint x: 323, endPoint y: 198, distance: 9.6
click at [323, 198] on td "[PERSON_NAME]" at bounding box center [433, 196] width 252 height 16
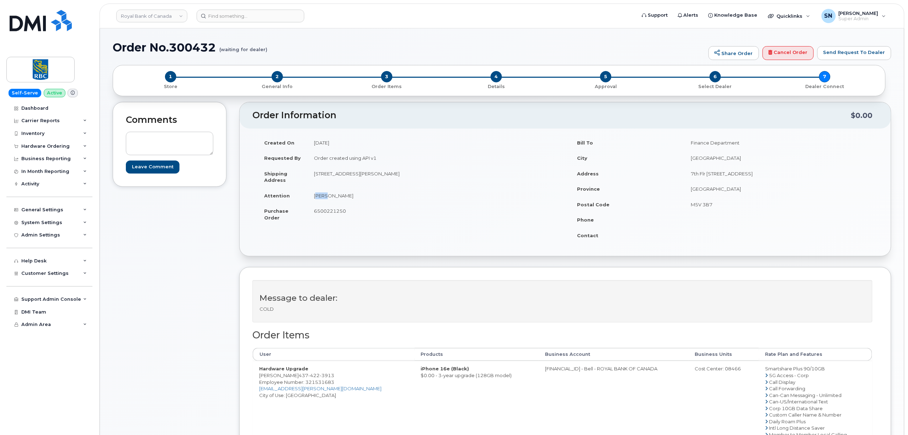
copy td "Lien"
drag, startPoint x: 280, startPoint y: 377, endPoint x: 316, endPoint y: 377, distance: 35.9
click at [316, 377] on td "Hardware Upgrade [PERSON_NAME] [PHONE_NUMBER] Employee Number: 321531683 [EMAIL…" at bounding box center [334, 431] width 162 height 141
copy span "[PHONE_NUMBER]"
click at [36, 146] on div "Hardware Ordering" at bounding box center [45, 147] width 48 height 6
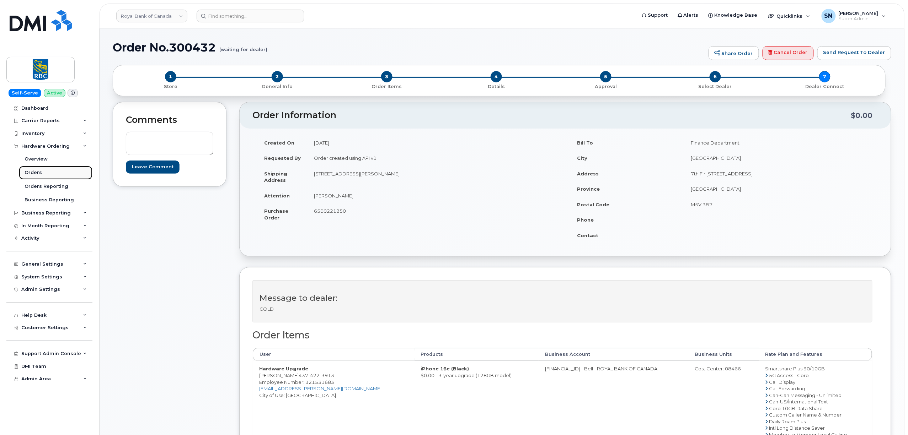
click at [39, 172] on div "Orders" at bounding box center [33, 173] width 17 height 6
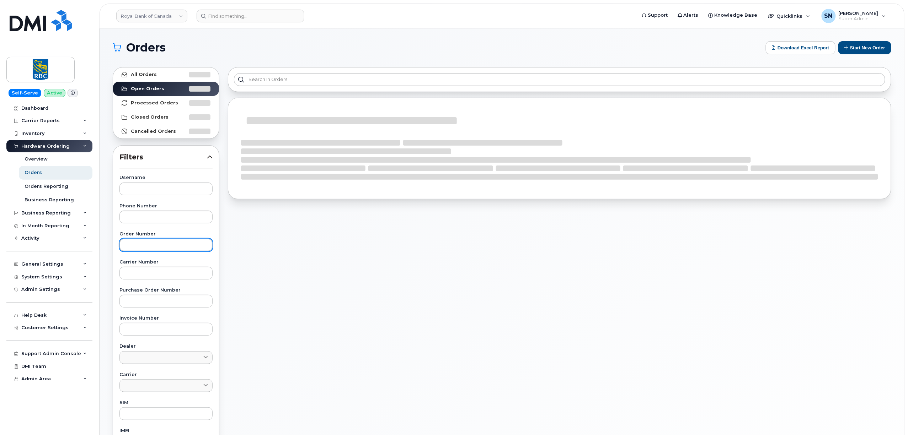
click at [176, 243] on input "text" at bounding box center [165, 245] width 93 height 13
paste input "300313"
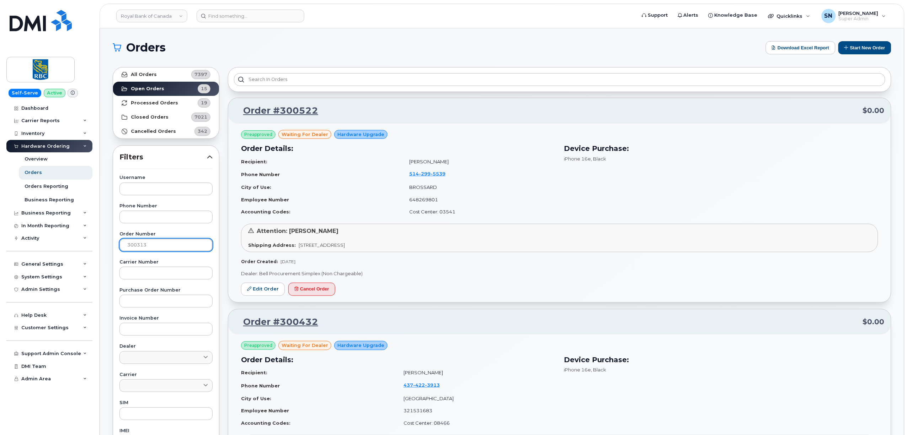
type input "300313"
click at [163, 73] on link "All Orders 7397" at bounding box center [166, 75] width 106 height 14
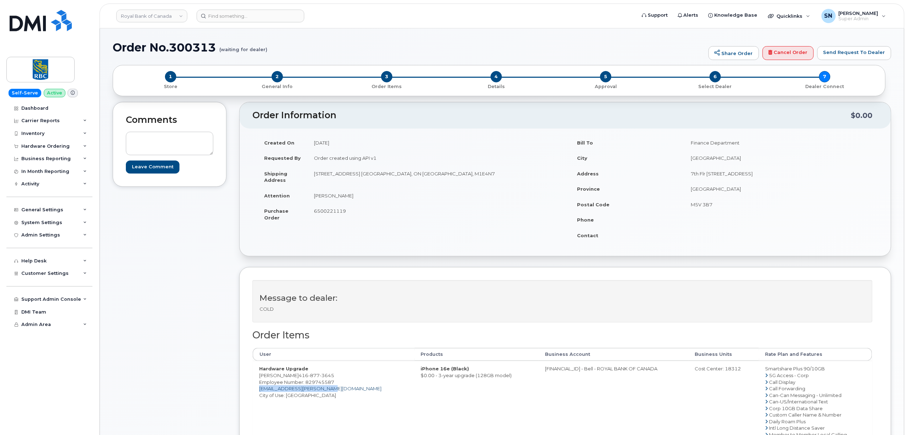
drag, startPoint x: 331, startPoint y: 391, endPoint x: 260, endPoint y: 393, distance: 71.1
click at [260, 393] on td "Hardware Upgrade Malini Bridgemohan 416 877 3645 Employee Number: 829745587 mal…" at bounding box center [334, 431] width 162 height 141
copy link "malini.bridgemohan@rbc.com"
drag, startPoint x: 260, startPoint y: 376, endPoint x: 273, endPoint y: 377, distance: 12.8
click at [273, 377] on td "Hardware Upgrade Malini Bridgemohan 416 877 3645 Employee Number: 829745587 mal…" at bounding box center [334, 431] width 162 height 141
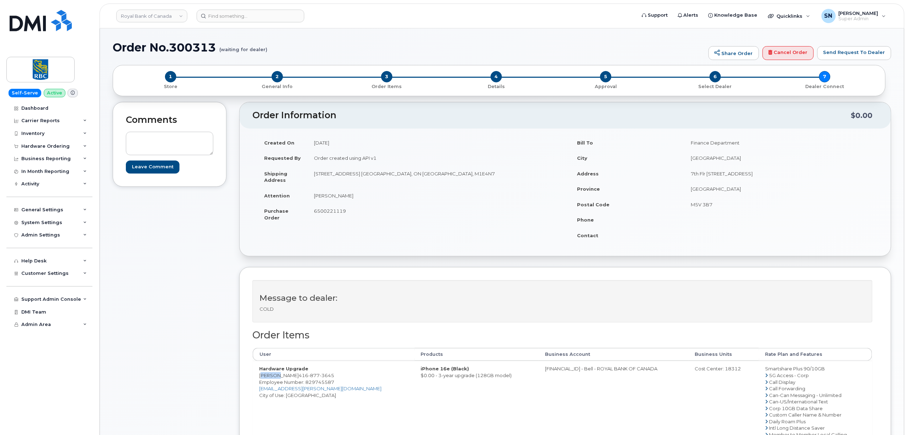
copy td "Malini"
click at [63, 144] on div "Hardware Ordering" at bounding box center [45, 147] width 48 height 6
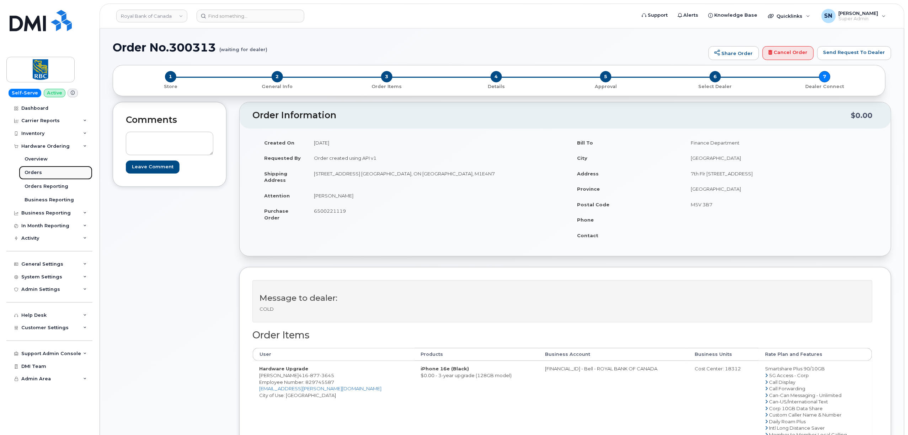
click at [47, 171] on link "Orders" at bounding box center [56, 173] width 74 height 14
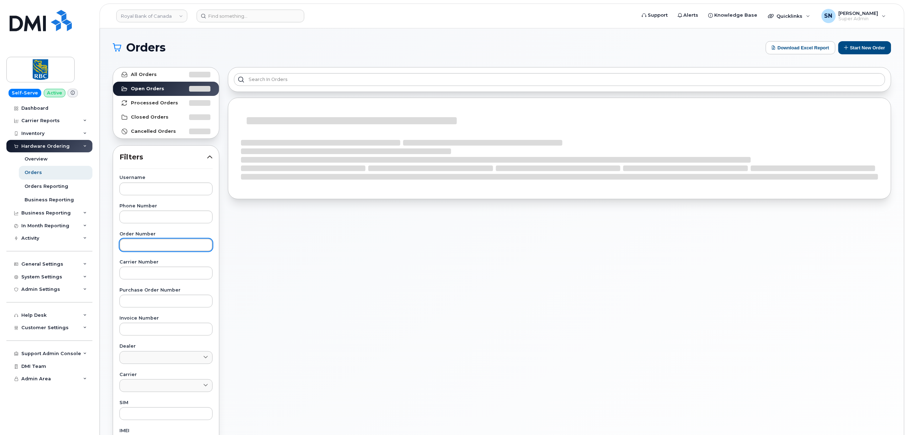
click at [171, 242] on input "text" at bounding box center [165, 245] width 93 height 13
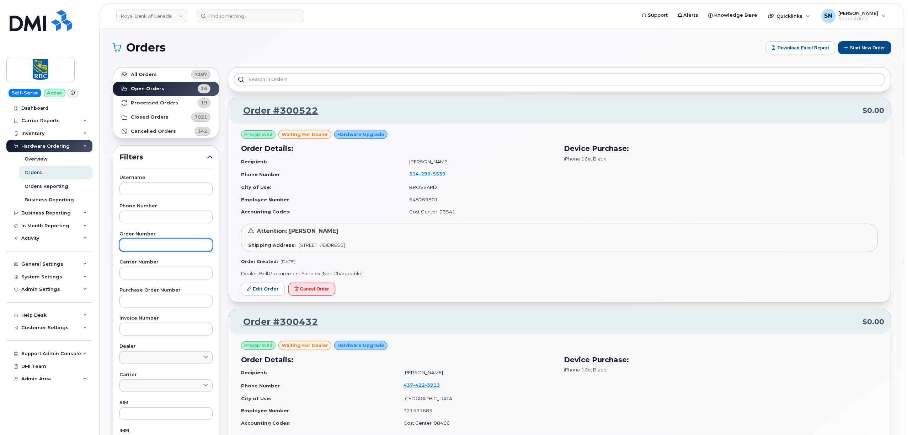
paste input "300294"
type input "300294"
click at [171, 77] on link "All Orders 7397" at bounding box center [166, 75] width 106 height 14
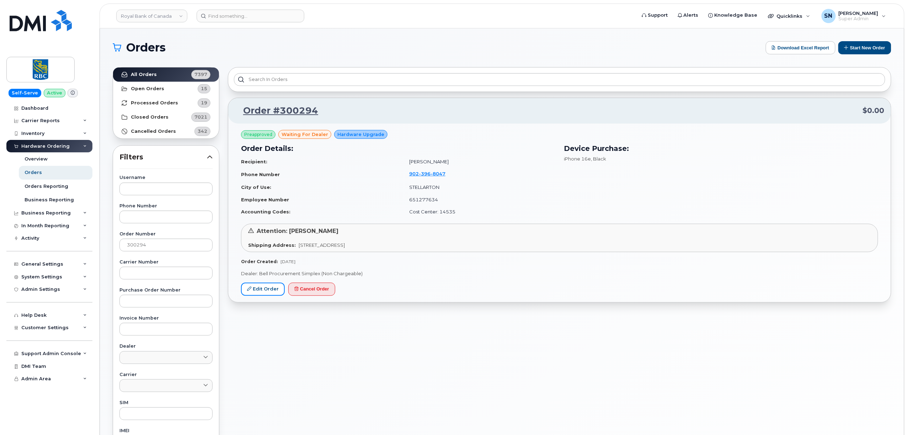
drag, startPoint x: 264, startPoint y: 289, endPoint x: 279, endPoint y: 355, distance: 68.1
click at [264, 289] on link "Edit Order" at bounding box center [263, 289] width 44 height 13
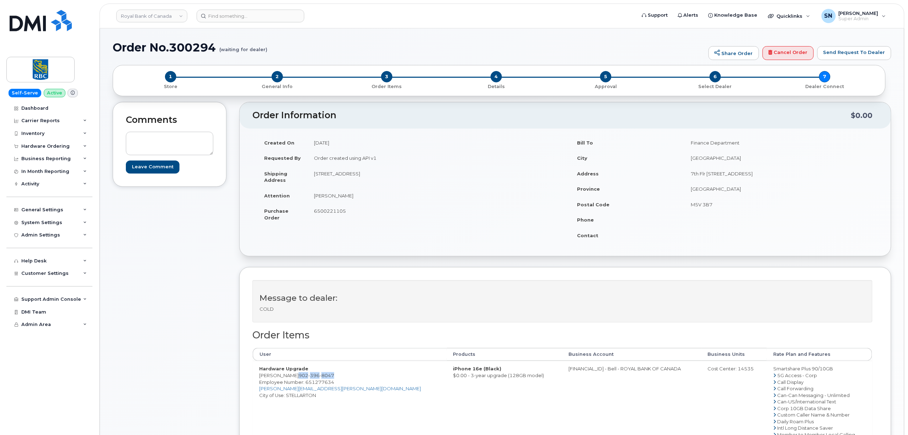
drag, startPoint x: 321, startPoint y: 378, endPoint x: 356, endPoint y: 381, distance: 35.3
click at [356, 381] on td "Hardware Upgrade [PERSON_NAME]-[GEOGRAPHIC_DATA] [PHONE_NUMBER] Employee Number…" at bounding box center [350, 431] width 194 height 141
copy span "902 396 8047"
click at [345, 258] on div "Order Information $0.00 Created On September 9, 2025 Requested By Order created…" at bounding box center [565, 344] width 652 height 484
copy link "andrea.mcnally-saywood@rbc.com"
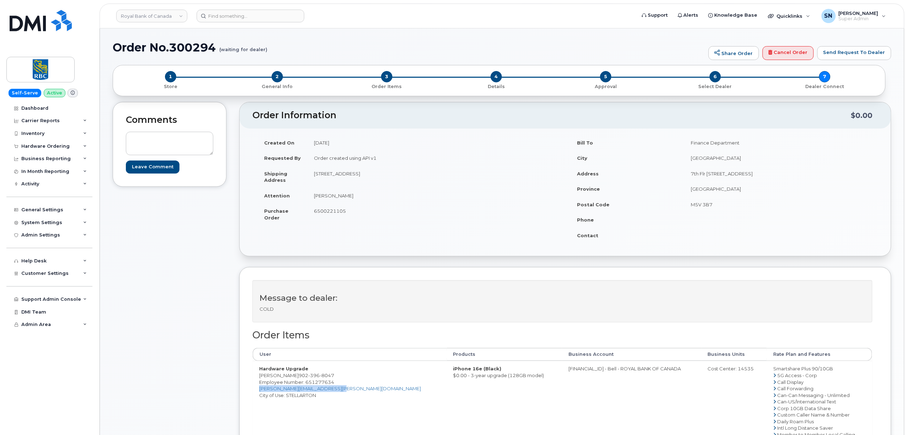
drag, startPoint x: 342, startPoint y: 392, endPoint x: 259, endPoint y: 394, distance: 82.1
click at [259, 394] on td "Hardware Upgrade Andrea McNally-Saywood 902 396 8047 Employee Number: 651277634…" at bounding box center [350, 431] width 194 height 141
drag, startPoint x: 259, startPoint y: 377, endPoint x: 276, endPoint y: 377, distance: 16.7
click at [276, 377] on td "Hardware Upgrade Andrea McNally-Saywood 902 396 8047 Employee Number: 651277634…" at bounding box center [350, 431] width 194 height 141
copy td "Andrea"
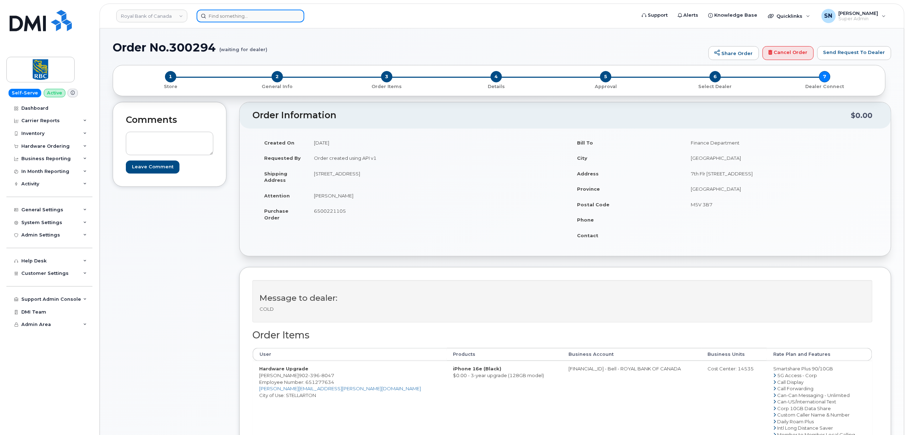
click at [248, 15] on input at bounding box center [251, 16] width 108 height 13
paste input "4185724598"
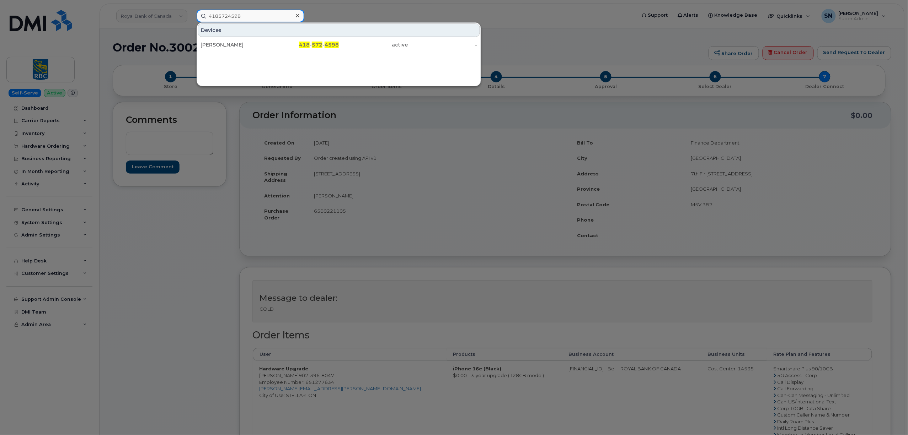
type input "4185724598"
click at [260, 45] on div "[PERSON_NAME]" at bounding box center [234, 44] width 69 height 7
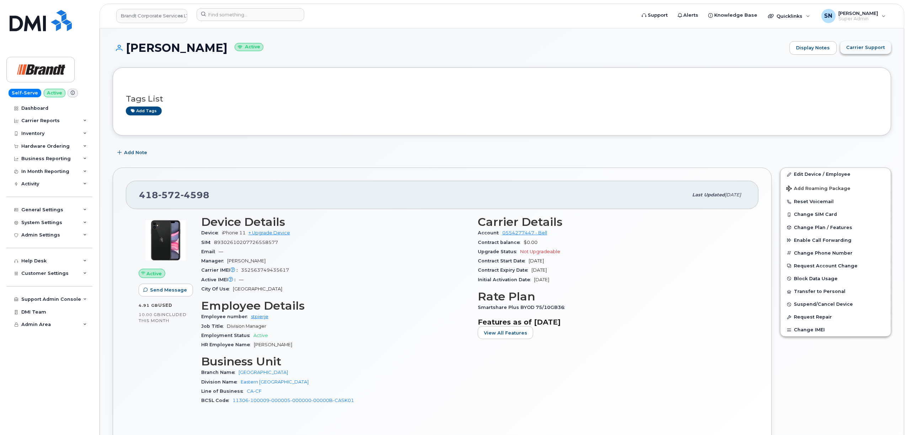
click at [864, 50] on span "Carrier Support" at bounding box center [865, 47] width 39 height 7
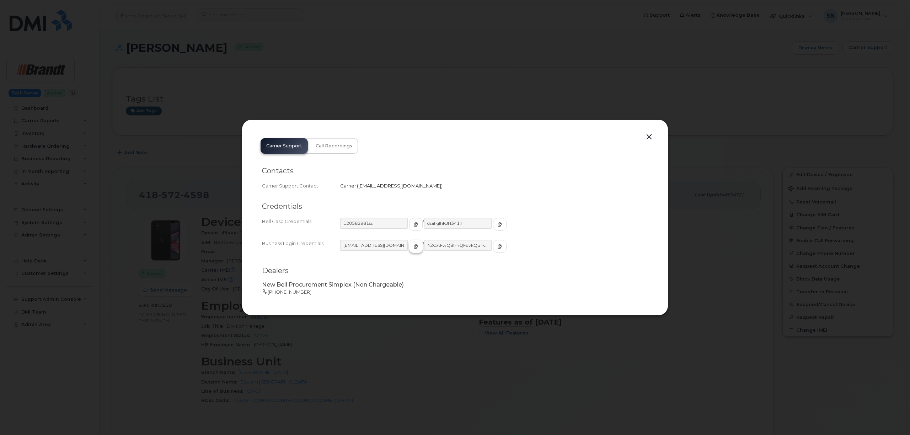
click at [409, 242] on button "button" at bounding box center [416, 246] width 14 height 13
click at [493, 251] on button "button" at bounding box center [500, 246] width 14 height 13
click at [646, 135] on button "button" at bounding box center [649, 137] width 11 height 10
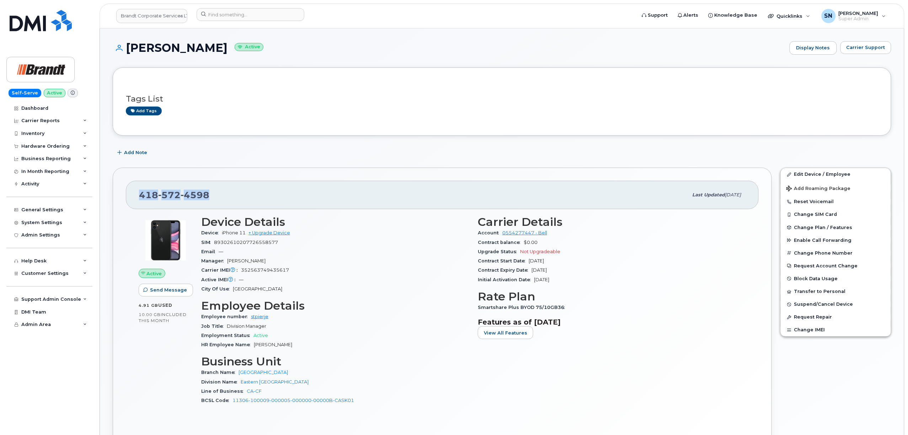
drag, startPoint x: 139, startPoint y: 197, endPoint x: 212, endPoint y: 198, distance: 72.9
click at [212, 198] on div "418 572 4598" at bounding box center [413, 195] width 549 height 15
copy span "418 572 4598"
click at [345, 93] on div "Tags List Add tags" at bounding box center [502, 101] width 752 height 27
click at [329, 110] on div "Add tags" at bounding box center [499, 111] width 746 height 9
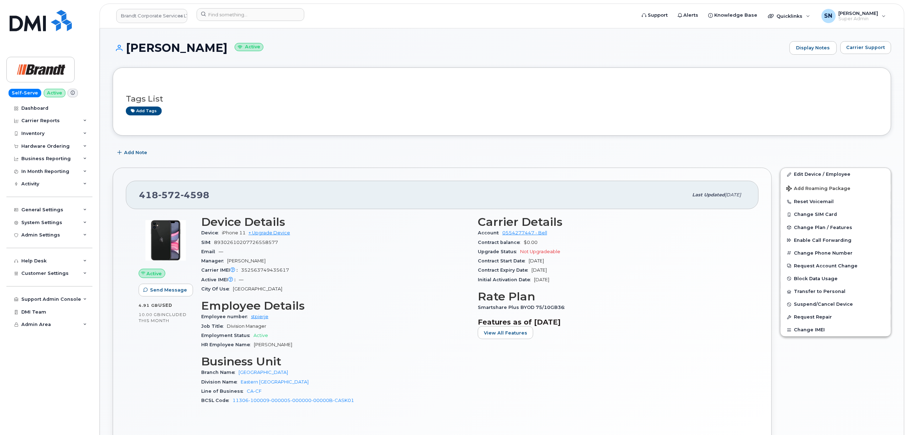
click at [364, 154] on div "Add Note" at bounding box center [502, 152] width 778 height 13
click at [269, 155] on div "Add Note" at bounding box center [502, 152] width 778 height 13
click at [299, 154] on div "Add Note" at bounding box center [502, 152] width 778 height 13
click at [301, 148] on div "Add Note" at bounding box center [502, 152] width 778 height 13
click at [236, 159] on div "Add Note" at bounding box center [502, 152] width 778 height 13
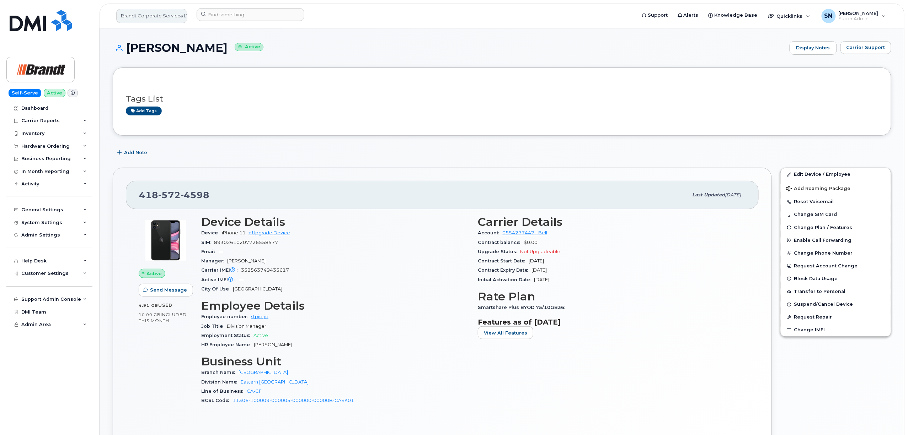
click at [167, 17] on link "Brandt Corporate Services LTD" at bounding box center [151, 16] width 71 height 14
type input "fountain tire"
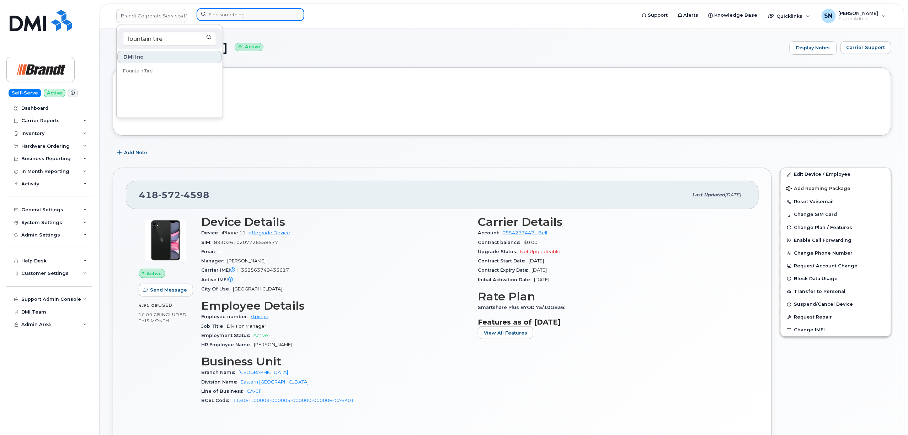
drag, startPoint x: 244, startPoint y: 17, endPoint x: 248, endPoint y: 15, distance: 4.5
click at [245, 16] on input at bounding box center [251, 14] width 108 height 13
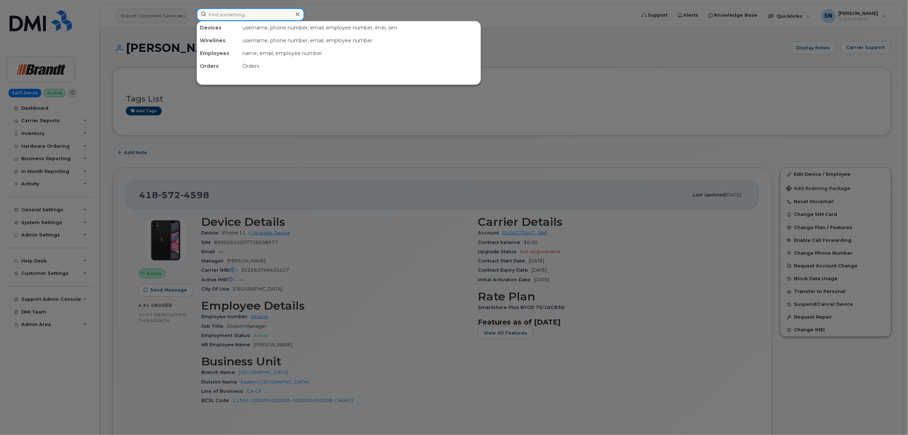
paste input "705-507-4948"
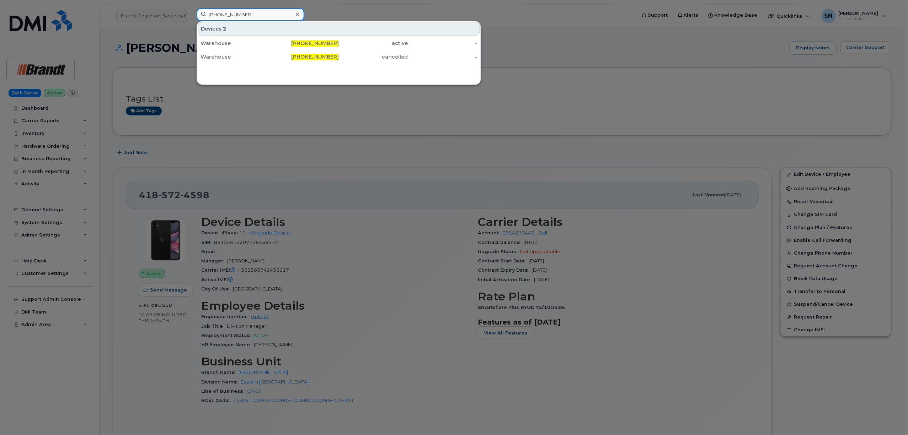
type input "705-507-4948"
click at [256, 37] on link "Warehouse 705-507-4948 active -" at bounding box center [339, 43] width 282 height 13
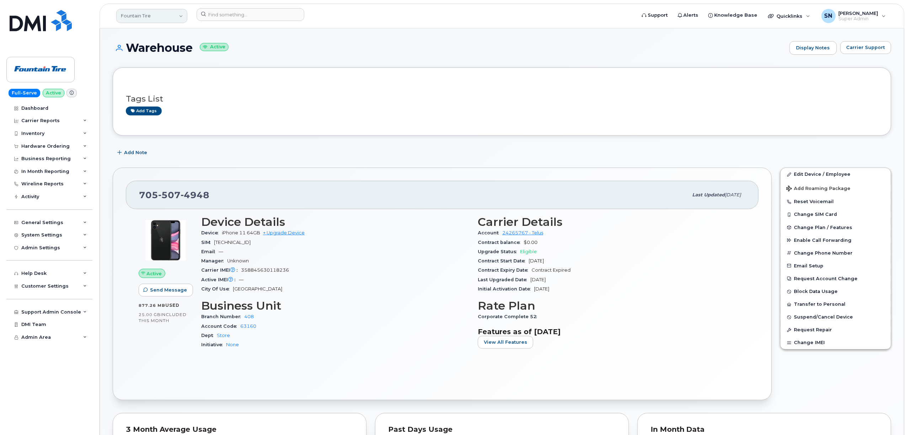
click at [160, 17] on link "Fountain Tire" at bounding box center [151, 16] width 71 height 14
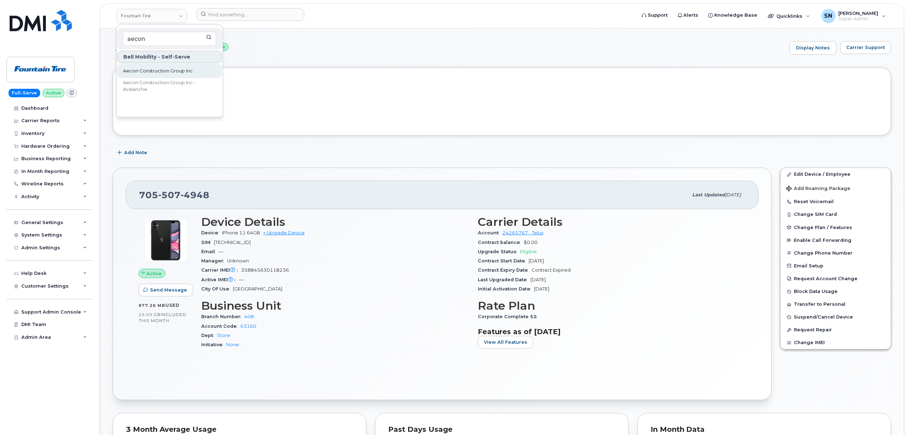
type input "aecon"
click at [178, 72] on span "Aecon Construction Group Inc" at bounding box center [158, 71] width 70 height 7
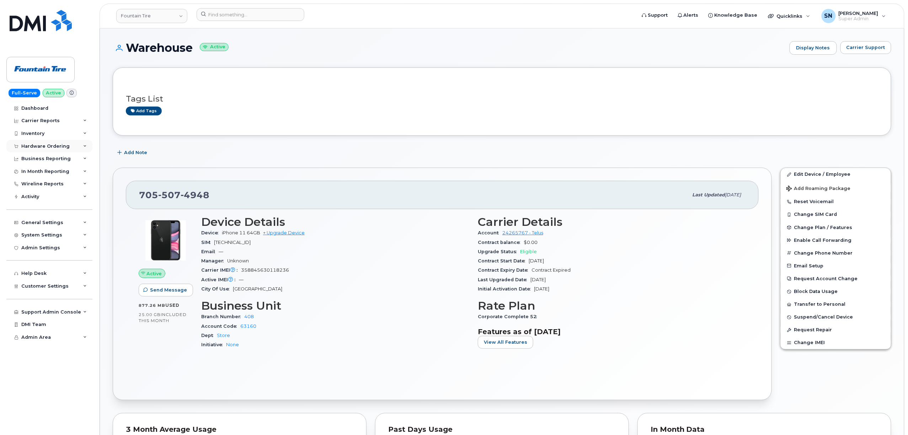
click at [28, 145] on div "Hardware Ordering" at bounding box center [45, 147] width 48 height 6
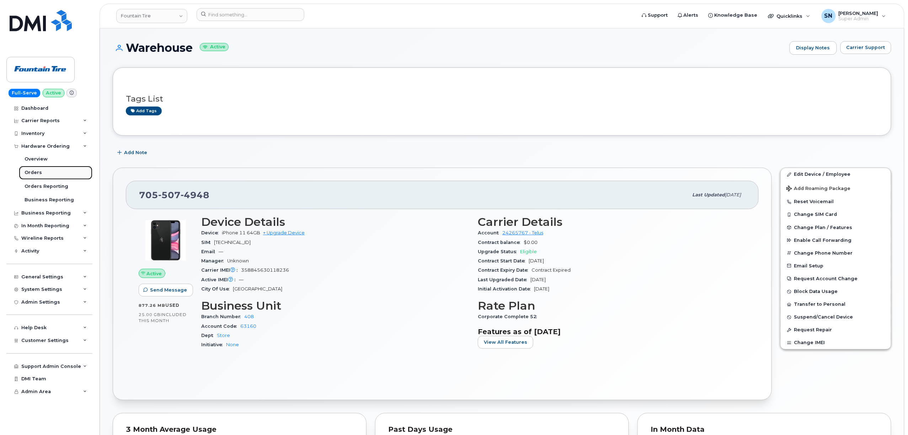
click at [38, 168] on link "Orders" at bounding box center [56, 173] width 74 height 14
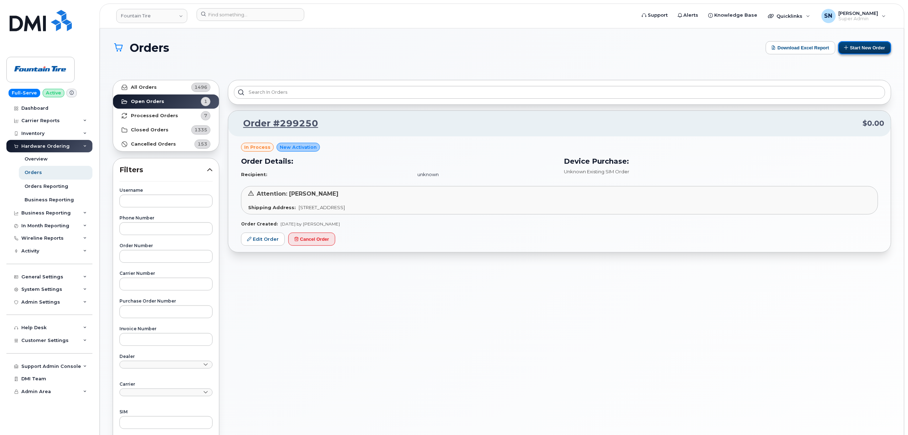
click at [855, 48] on button "Start New Order" at bounding box center [864, 47] width 53 height 13
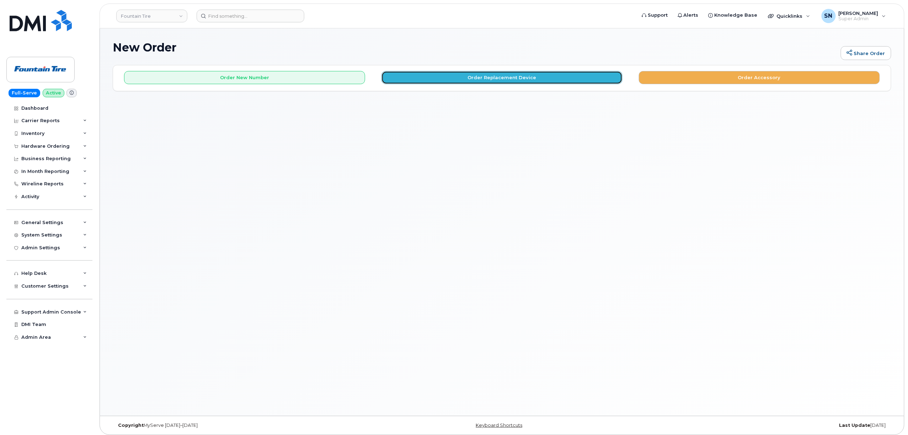
click at [431, 76] on button "Order Replacement Device" at bounding box center [501, 77] width 241 height 13
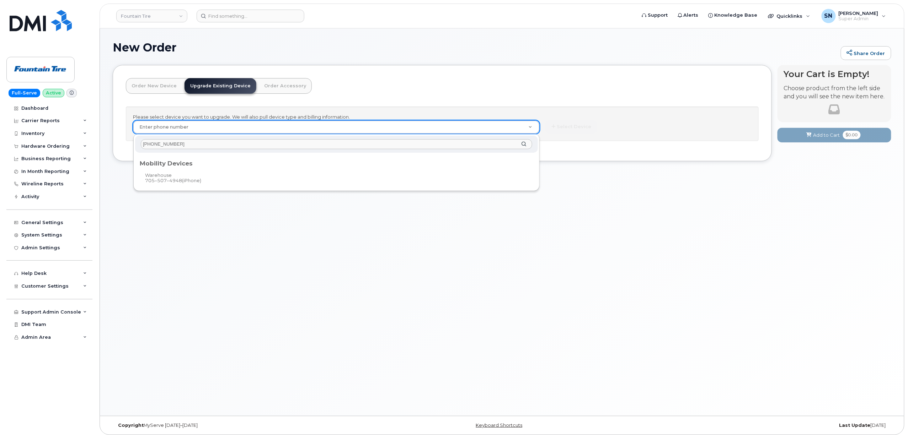
type input "705-507-4948"
type input "355068"
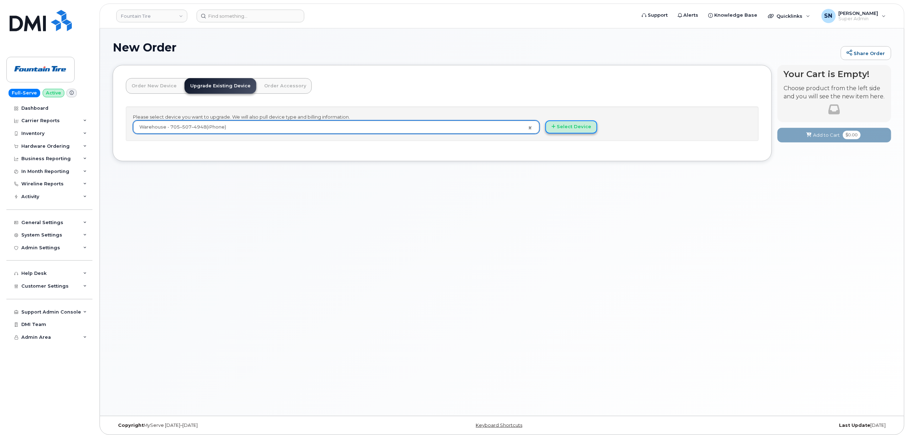
click at [559, 125] on button "Select Device" at bounding box center [571, 126] width 52 height 13
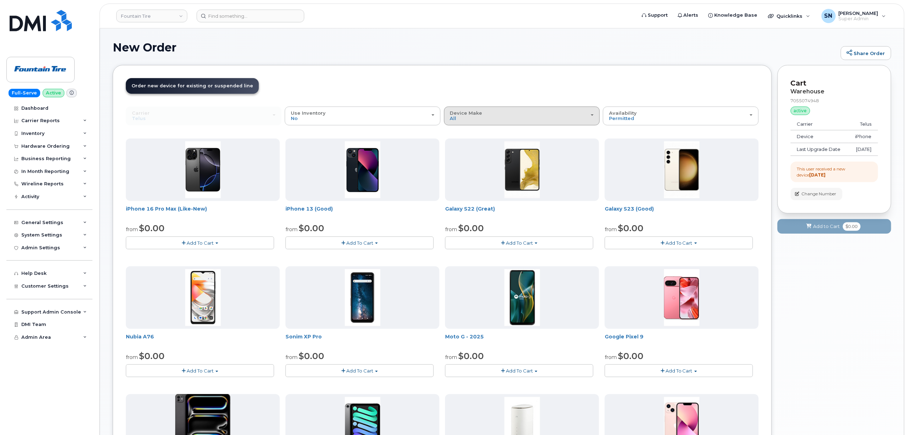
click at [489, 111] on div "Device Make All Aircard Android Cell Phone HUB iPhone Tablet Unknown" at bounding box center [522, 116] width 144 height 11
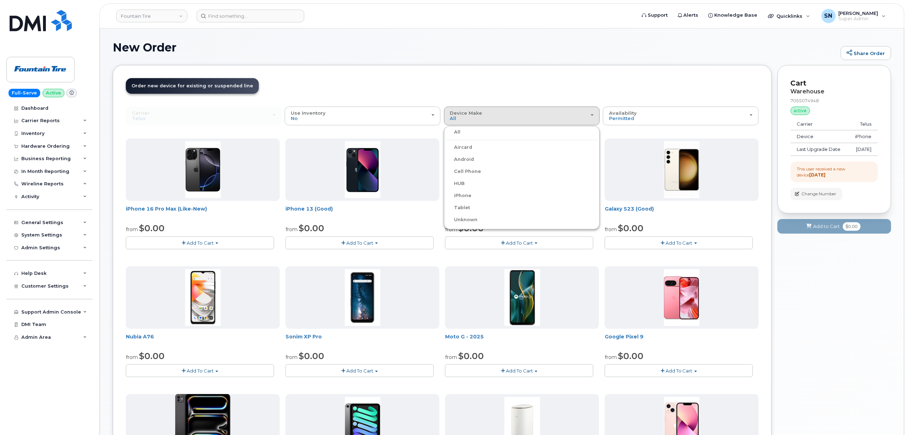
click at [461, 196] on label "iPhone" at bounding box center [459, 196] width 26 height 9
click at [0, 0] on input "iPhone" at bounding box center [0, 0] width 0 height 0
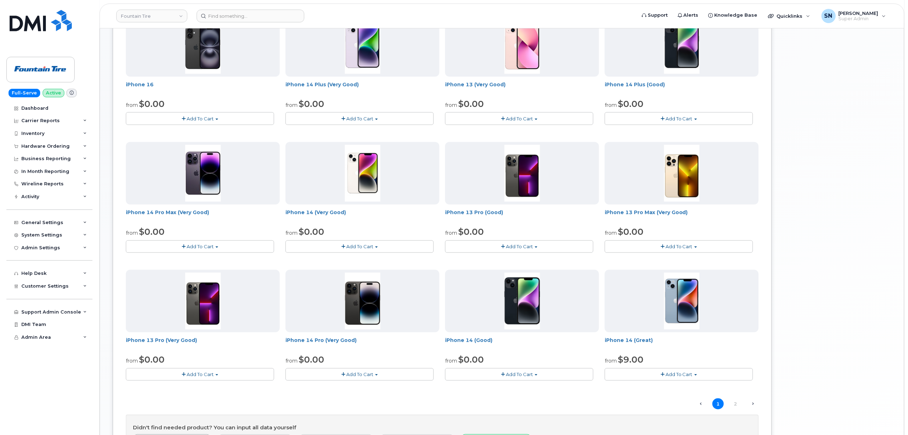
scroll to position [345, 0]
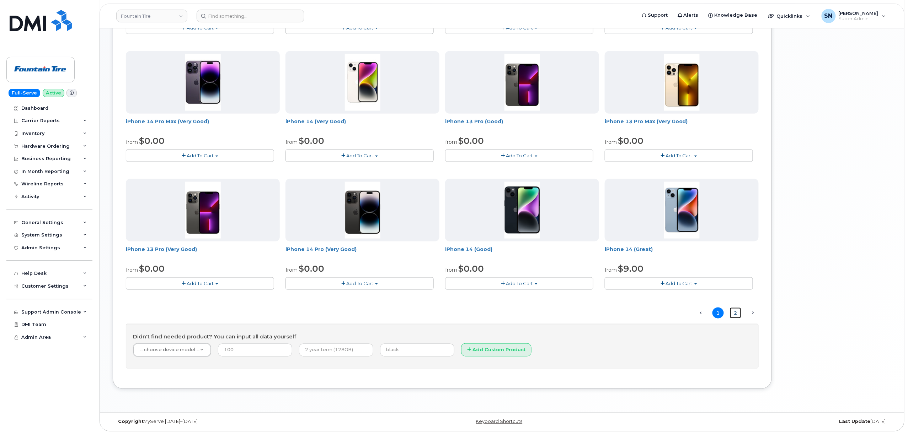
click at [736, 316] on link "2" at bounding box center [735, 313] width 11 height 11
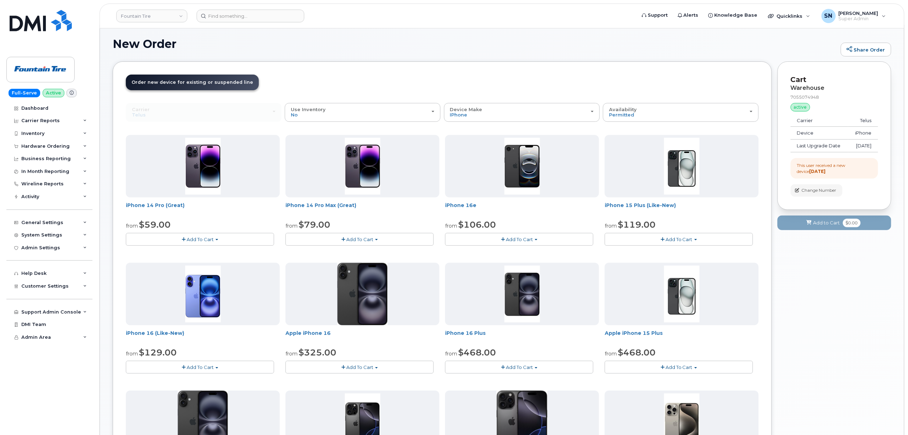
click at [468, 237] on button "Add To Cart" at bounding box center [519, 239] width 148 height 12
click at [484, 251] on link "$106.00 - 3 year term (128GB)" at bounding box center [490, 252] width 86 height 9
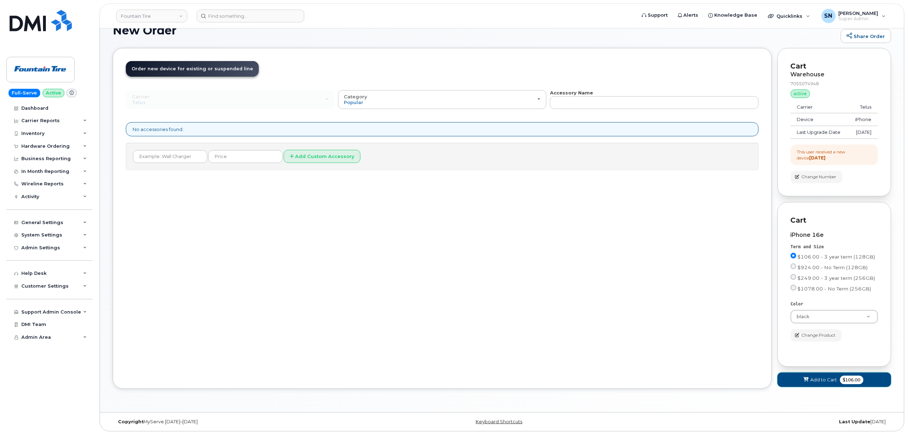
click at [817, 380] on span "Add to Cart" at bounding box center [823, 380] width 27 height 7
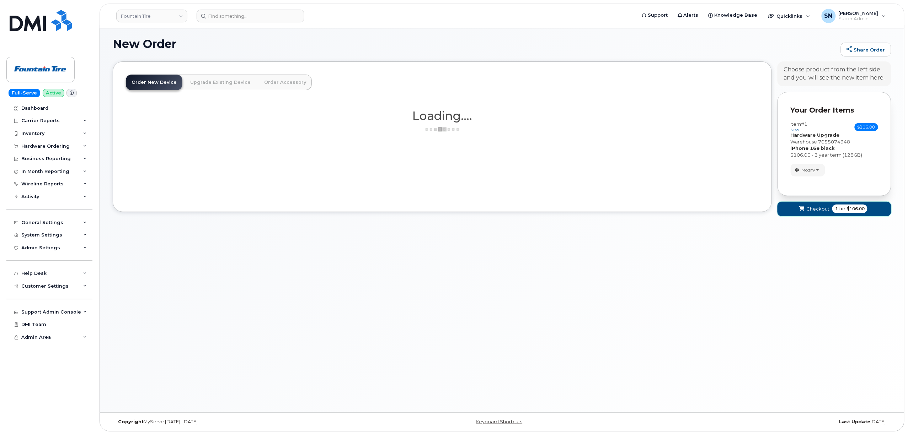
click at [818, 208] on span "Checkout" at bounding box center [817, 209] width 23 height 7
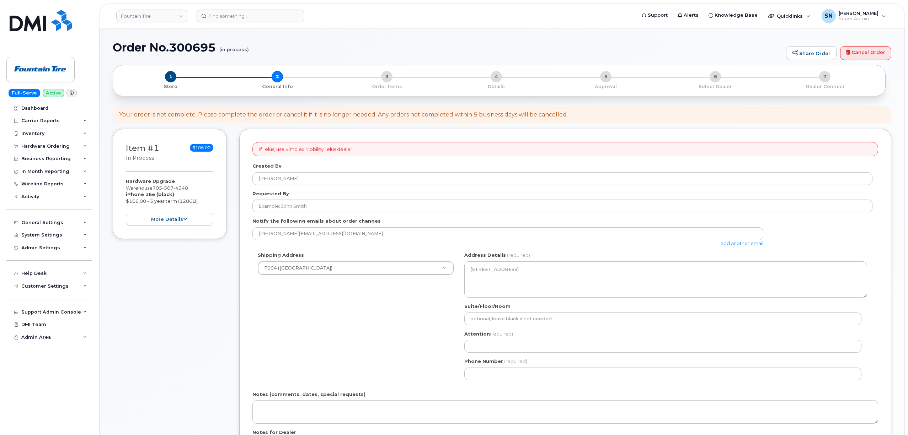
select select
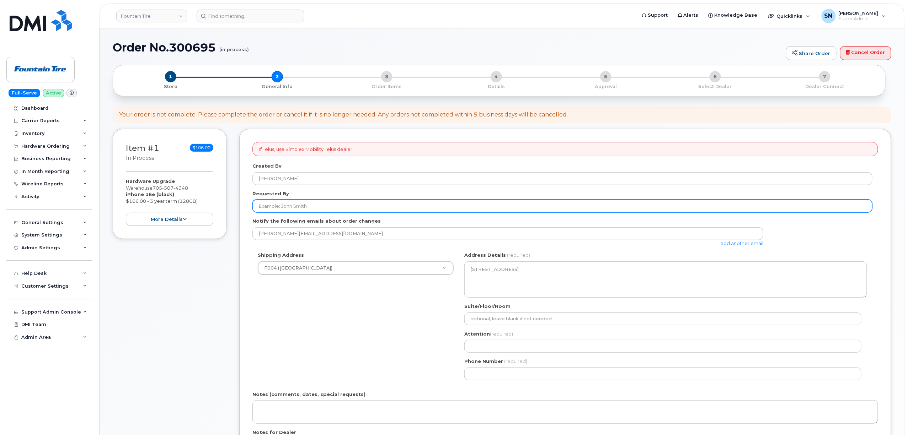
click at [331, 203] on input "Requested By" at bounding box center [562, 206] width 620 height 13
paste input "CS0789501"
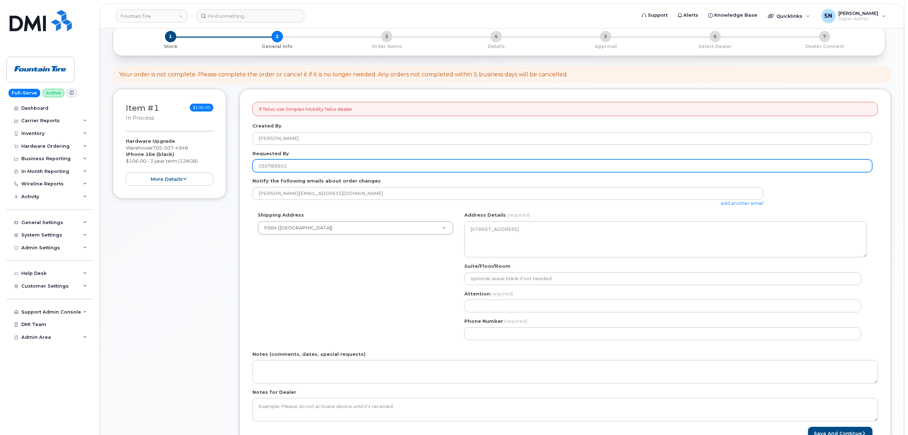
scroll to position [95, 0]
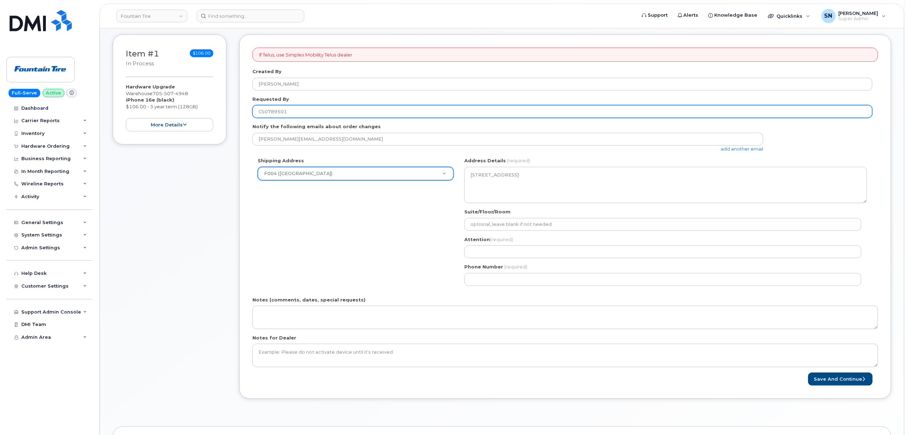
type input "CS0789501"
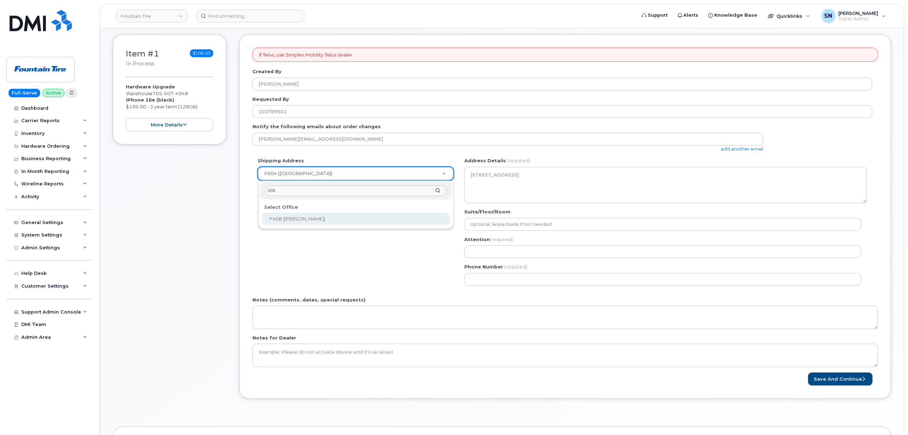
type input "408"
select select
type textarea "1030 Elisabella Street Sudbury Ontario P3A 5K2"
type input "[PERSON_NAME]"
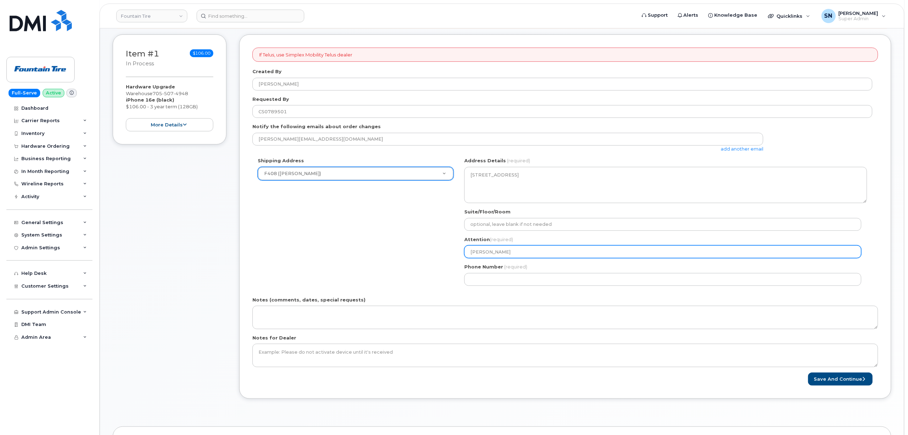
drag, startPoint x: 530, startPoint y: 248, endPoint x: 455, endPoint y: 247, distance: 75.0
click at [455, 247] on div "Shipping Address F408 (Sudbury Elisabella) New Address 75 Mississauga Ave F004 …" at bounding box center [562, 224] width 620 height 134
paste input "eoff Macnaughton"
select select
type input "Geoff Macnaughton"
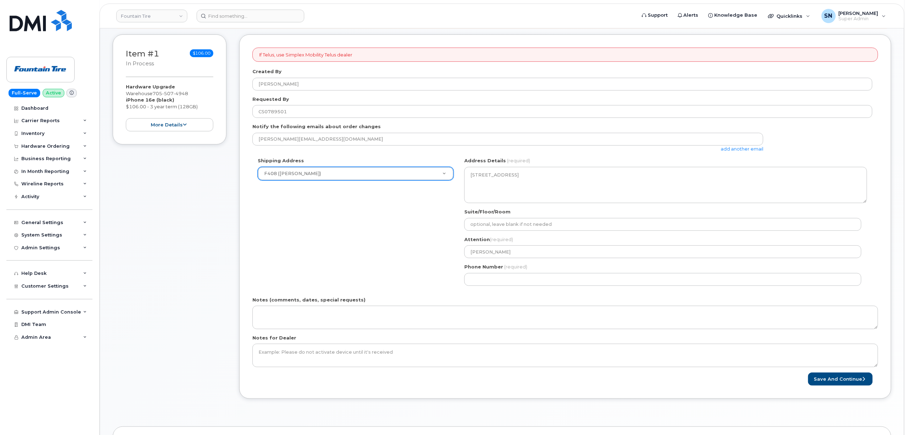
click at [423, 267] on div "Shipping Address F408 (Sudbury Elisabella) New Address 75 Mississauga Ave F004 …" at bounding box center [562, 224] width 620 height 134
click at [488, 285] on input "Phone Number" at bounding box center [662, 279] width 397 height 13
select select
type input "705562927"
select select
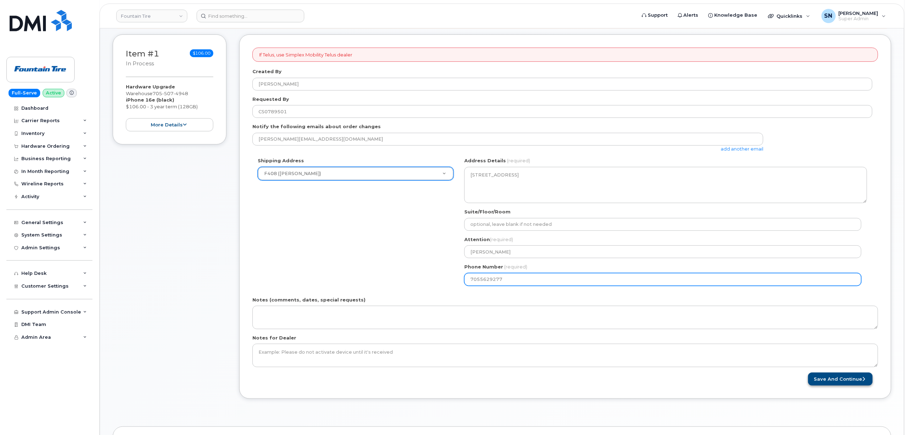
type input "7055629277"
click at [847, 385] on button "Save and Continue" at bounding box center [840, 379] width 65 height 13
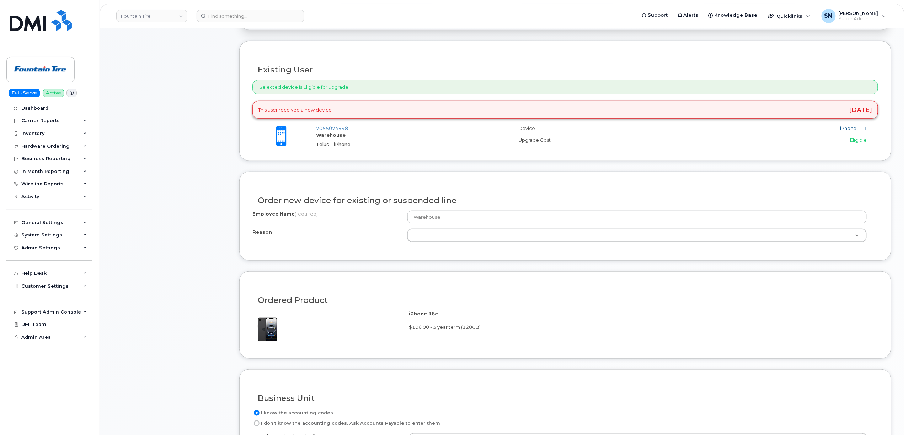
scroll to position [237, 0]
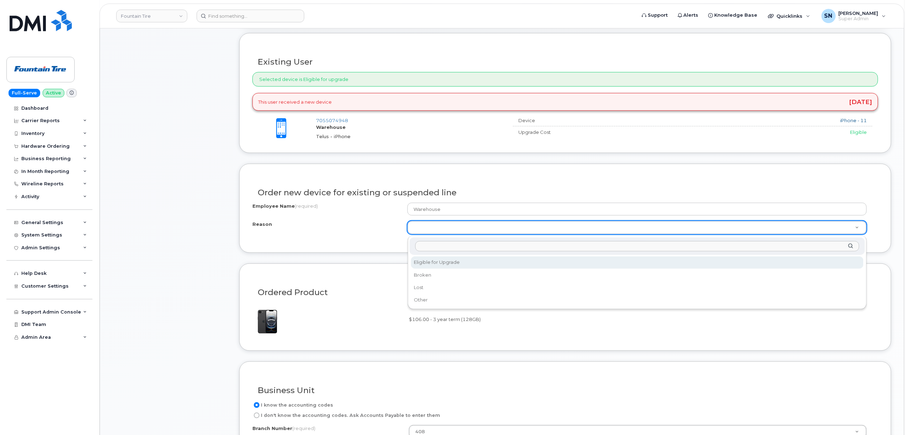
select select "eligible_for_upgrade"
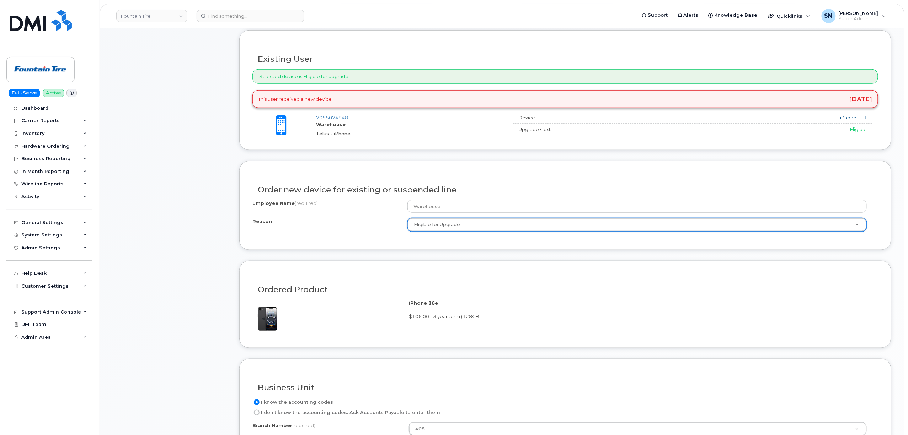
scroll to position [426, 0]
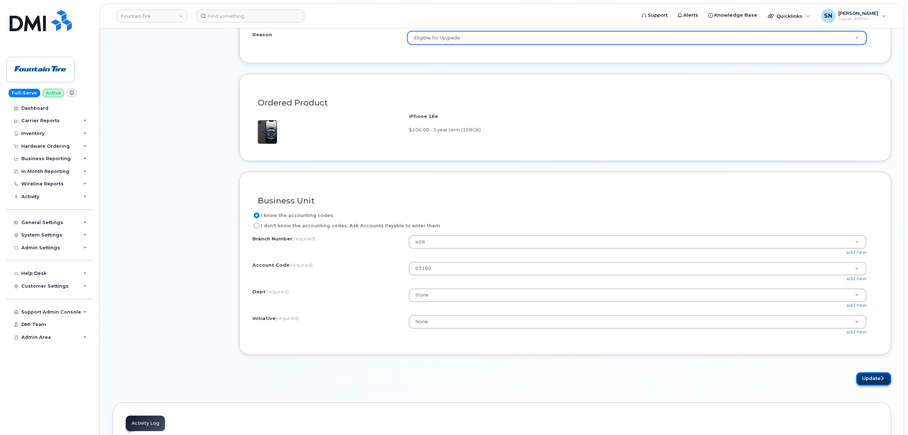
click at [866, 378] on button "Update" at bounding box center [873, 379] width 35 height 13
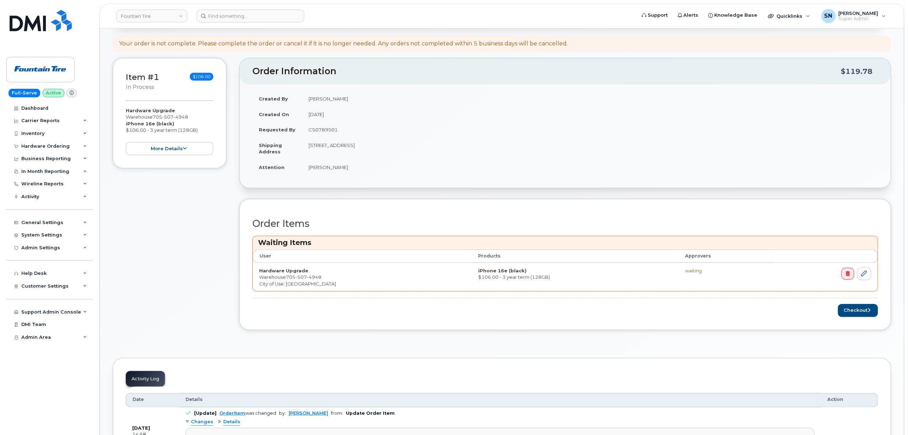
scroll to position [142, 0]
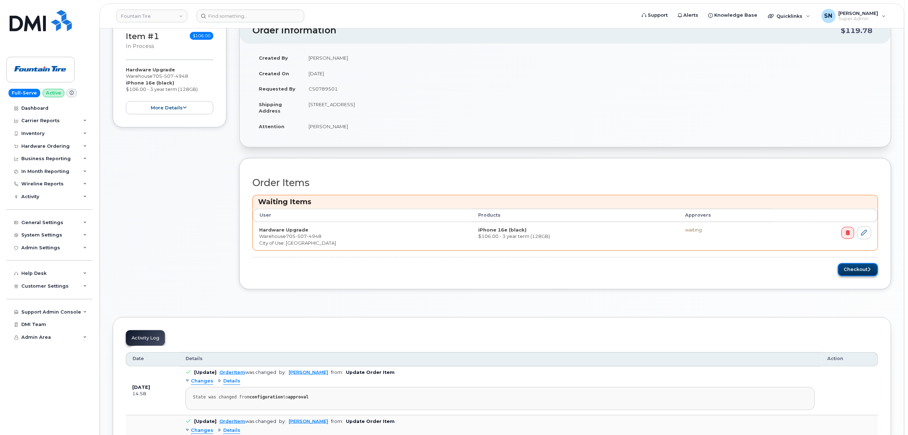
click at [850, 270] on button "Checkout" at bounding box center [858, 269] width 40 height 13
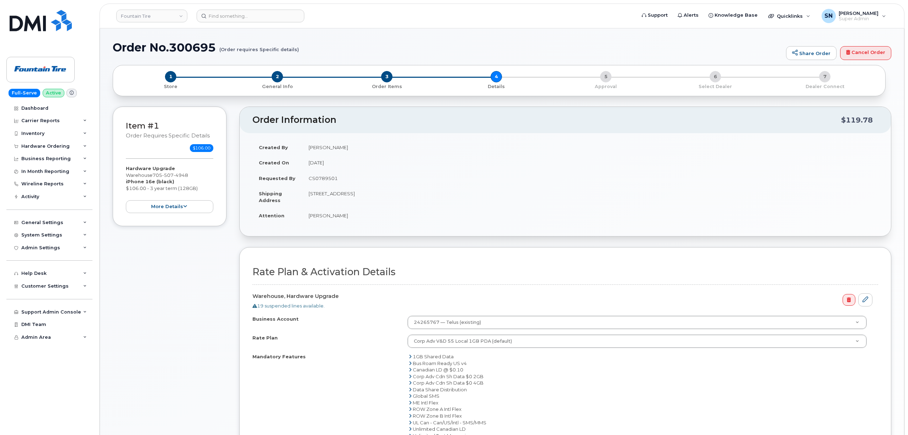
select select
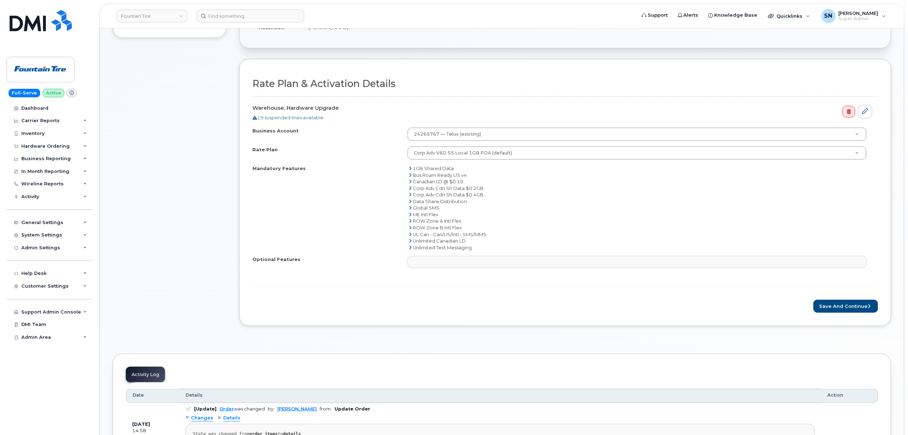
scroll to position [189, 0]
click at [843, 308] on button "Save and Continue" at bounding box center [845, 305] width 65 height 13
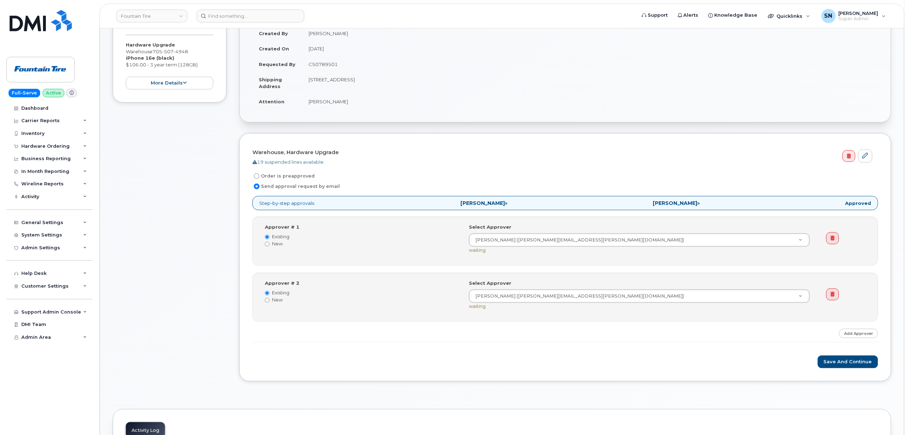
scroll to position [142, 0]
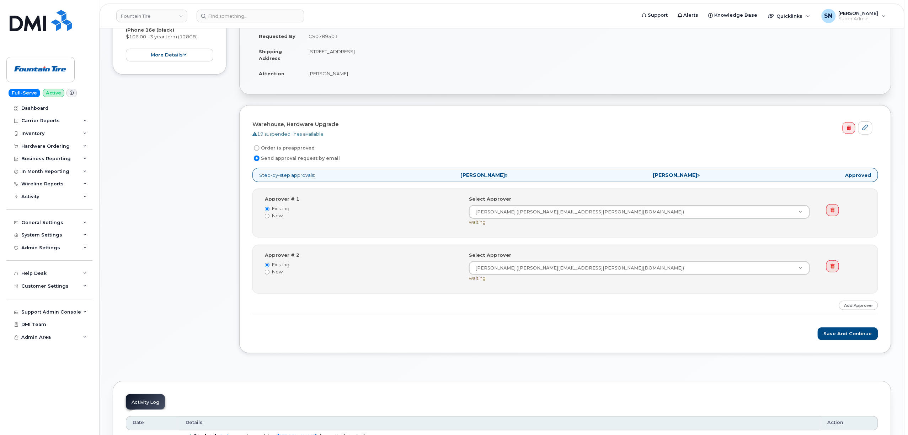
click at [258, 150] on input "Order is preapproved" at bounding box center [257, 148] width 6 height 6
radio input "true"
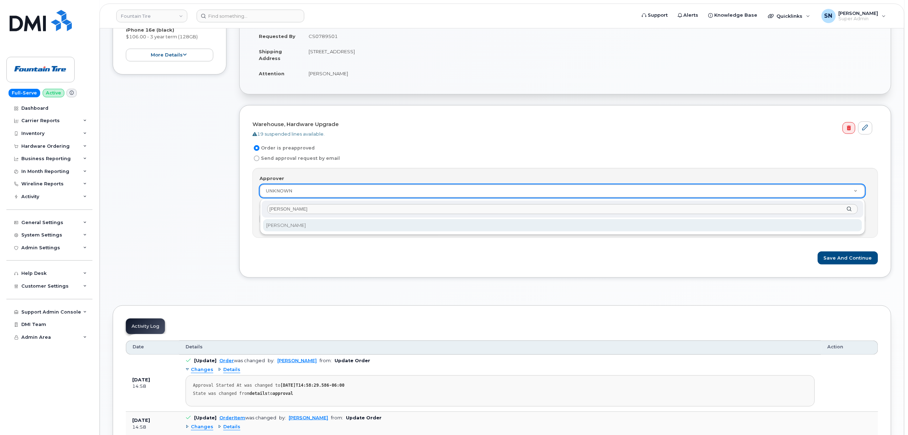
type input "[PERSON_NAME]"
select select "1506"
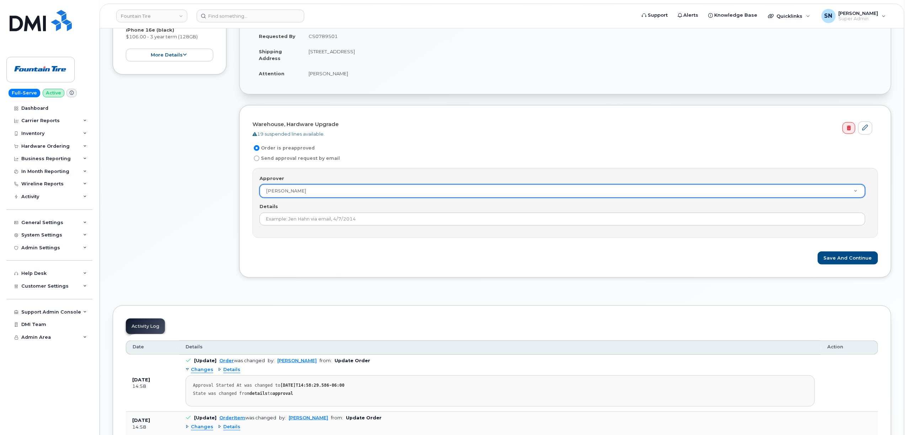
click at [330, 36] on td "CS0789501" at bounding box center [590, 36] width 576 height 16
click at [329, 34] on td "CS0789501" at bounding box center [590, 36] width 576 height 16
copy td "CS0789501"
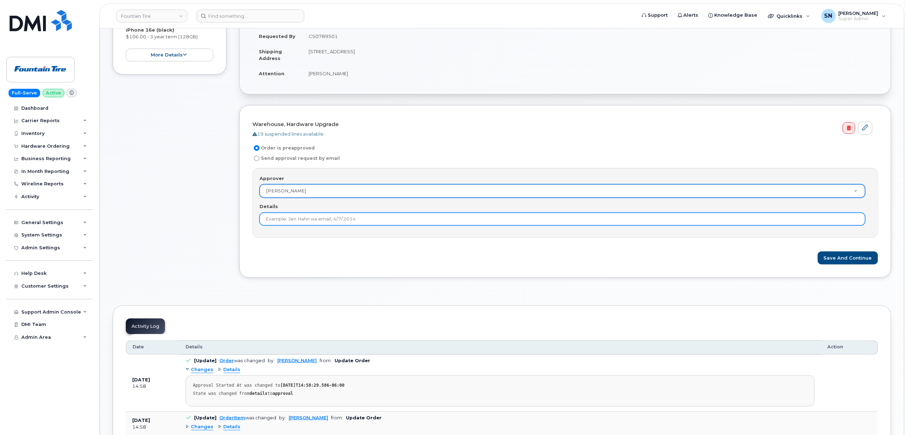
click at [311, 216] on input "Details" at bounding box center [562, 219] width 606 height 13
paste input "CS0789501"
type input "CS0789501"
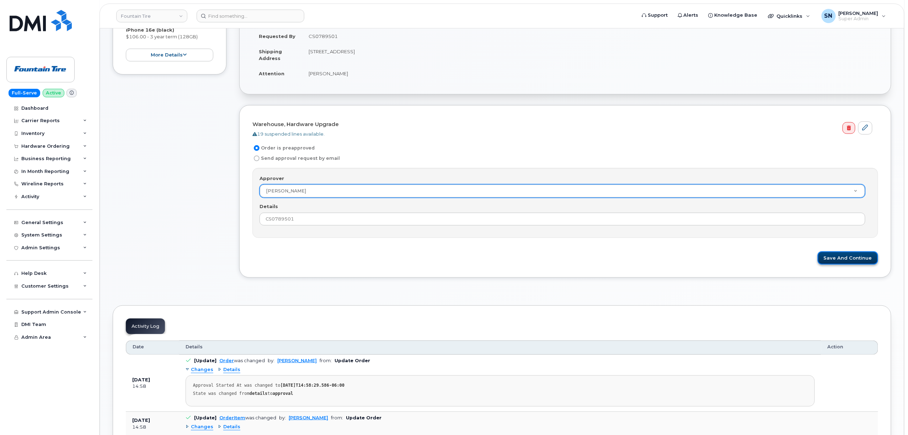
click at [848, 254] on button "Save and Continue" at bounding box center [847, 258] width 60 height 13
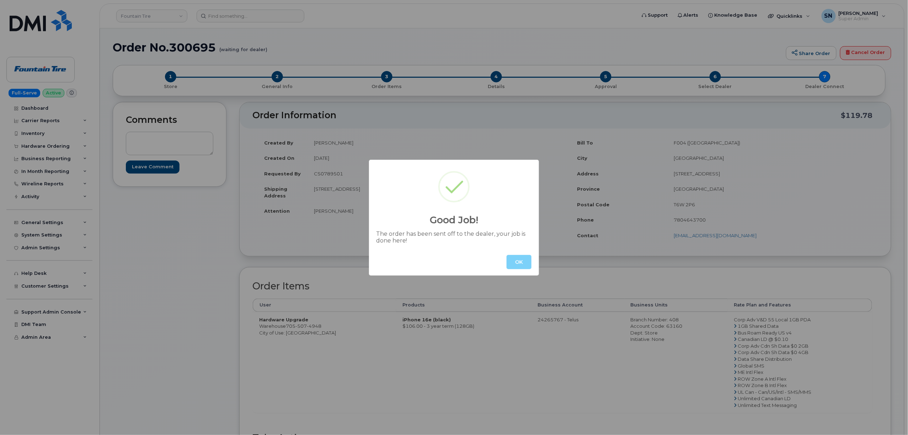
click at [518, 264] on button "OK" at bounding box center [518, 262] width 25 height 14
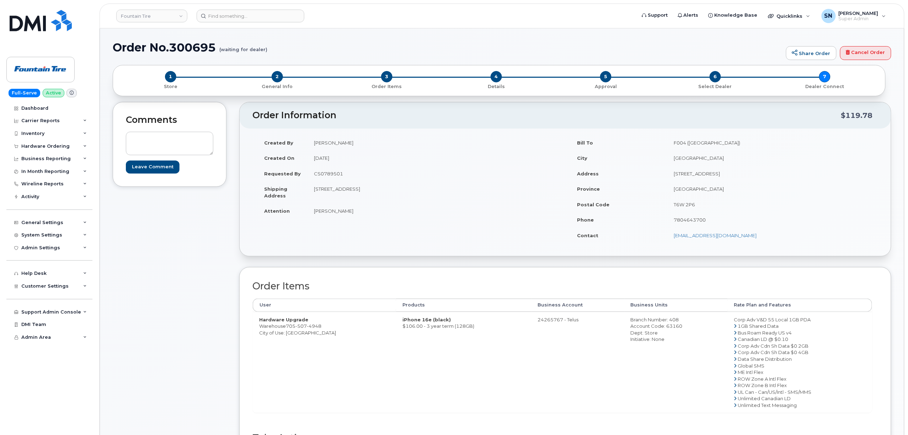
click at [475, 184] on td "[STREET_ADDRESS]" at bounding box center [433, 192] width 252 height 22
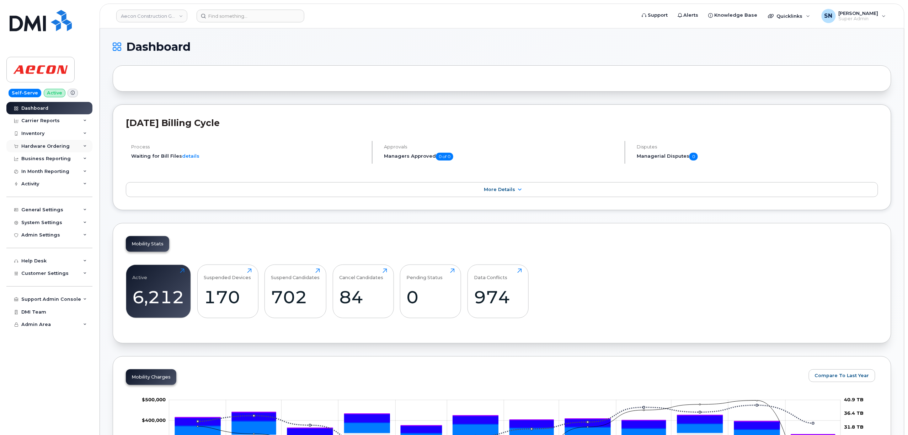
click at [56, 149] on div "Hardware Ordering" at bounding box center [49, 146] width 86 height 13
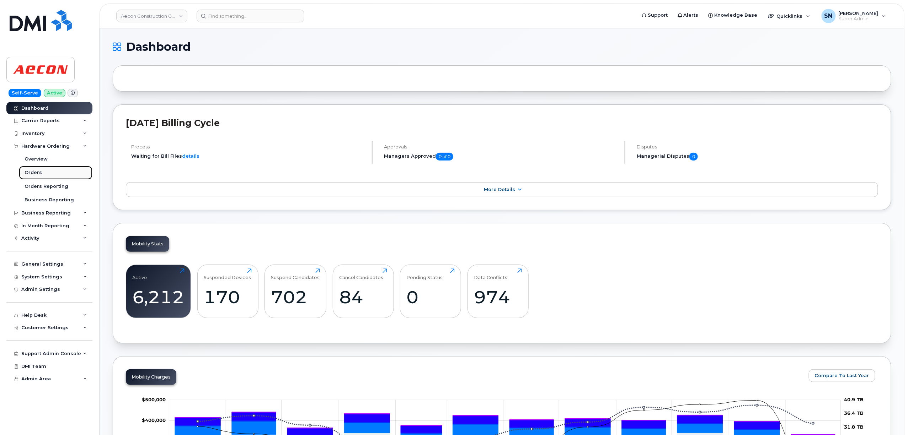
click at [36, 170] on div "Orders" at bounding box center [33, 173] width 17 height 6
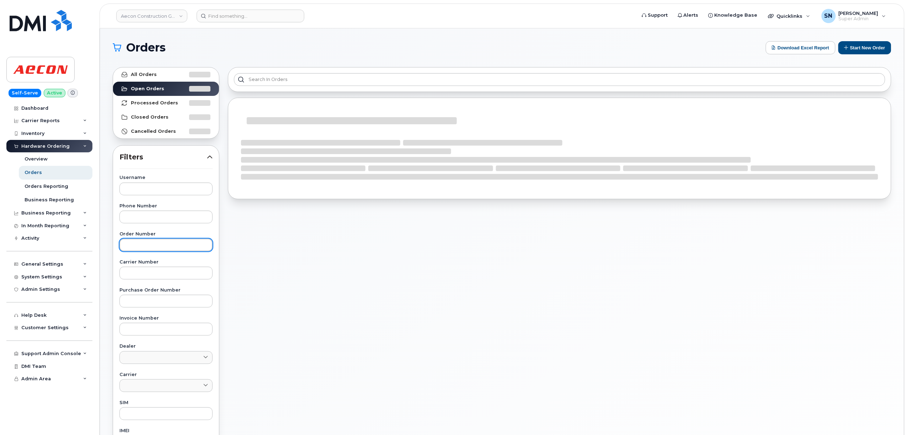
click at [174, 241] on input "text" at bounding box center [165, 245] width 93 height 13
paste input "300689"
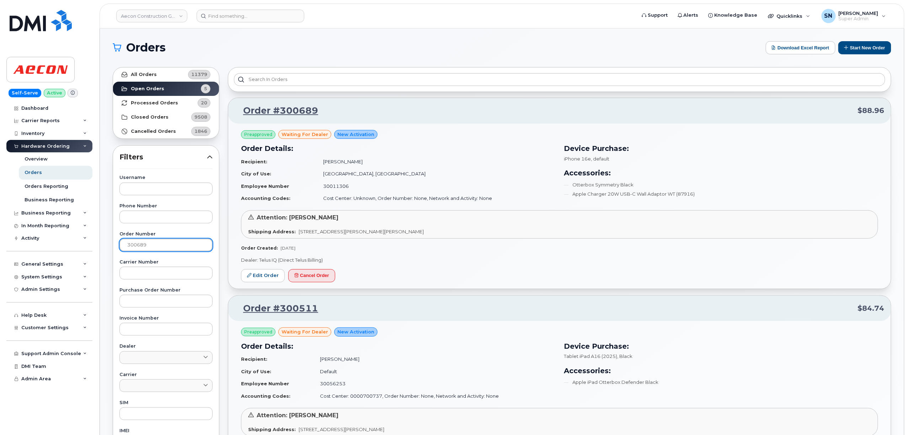
type input "300689"
click at [156, 71] on link "All Orders 11379" at bounding box center [166, 75] width 106 height 14
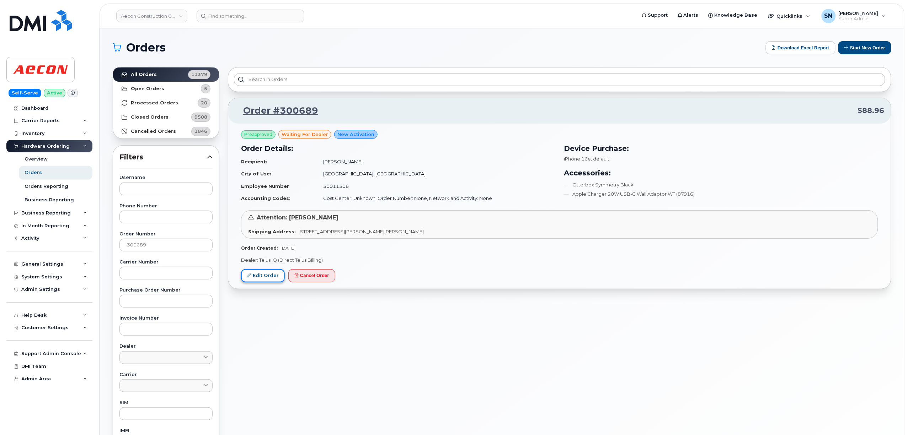
click at [250, 273] on link "Edit Order" at bounding box center [263, 275] width 44 height 13
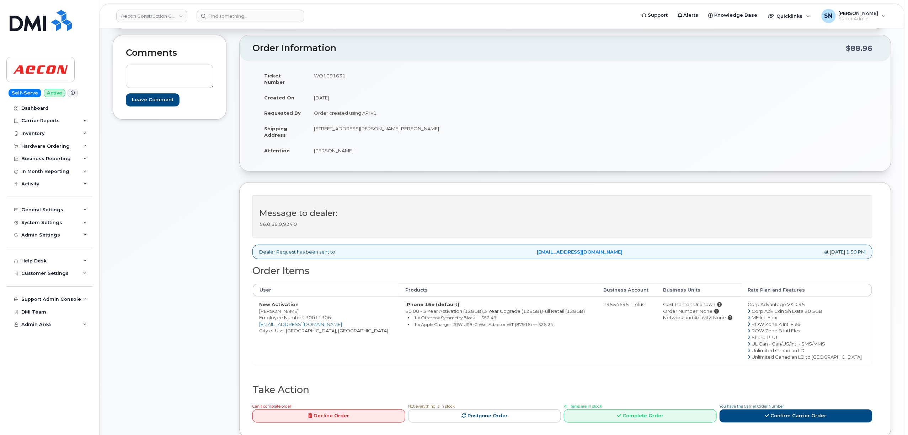
scroll to position [47, 0]
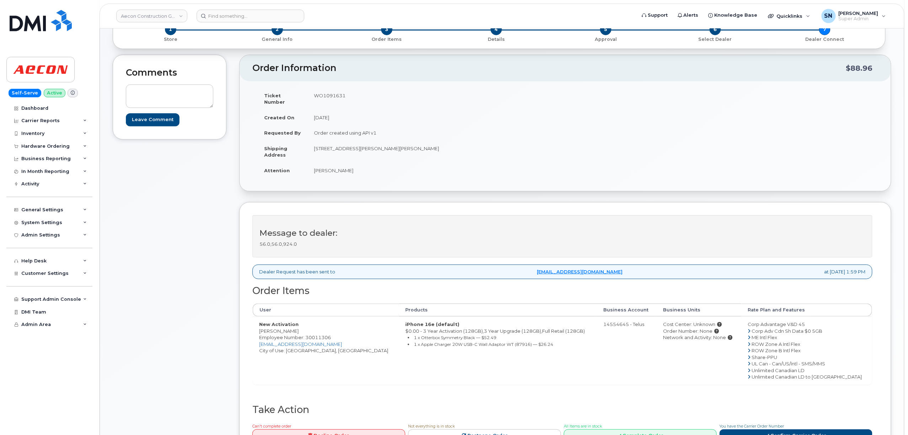
click at [140, 269] on div "Comments Leave Comment" at bounding box center [170, 262] width 114 height 415
click at [261, 324] on td "New Activation Maalika Kara Employee Number: 30011306 MKARA@AECON.COM City of U…" at bounding box center [326, 351] width 146 height 68
copy td "Maalika"
click at [283, 327] on td "New Activation Maalika Kara Employee Number: 30011306 MKARA@AECON.COM City of U…" at bounding box center [326, 351] width 146 height 68
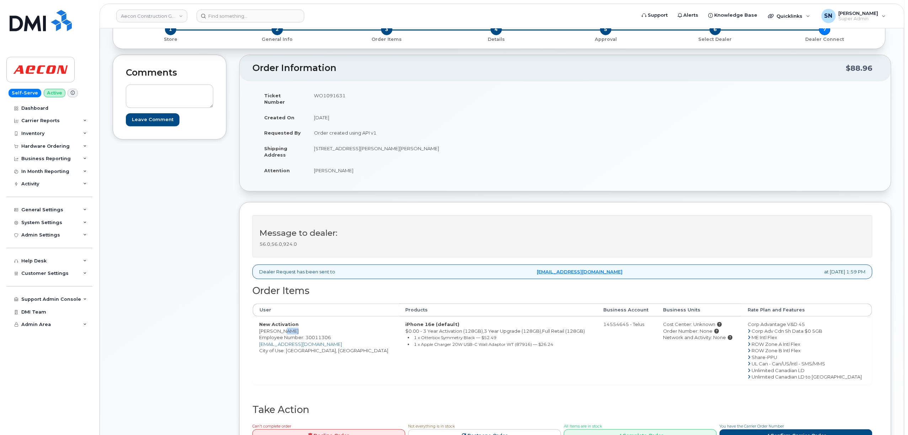
click at [283, 327] on td "New Activation Maalika Kara Employee Number: 30011306 MKARA@AECON.COM City of U…" at bounding box center [326, 351] width 146 height 68
copy td "Kara"
click at [294, 346] on td "New Activation Maalika Kara Employee Number: 30011306 MKARA@AECON.COM City of U…" at bounding box center [326, 351] width 146 height 68
copy td "Toronto"
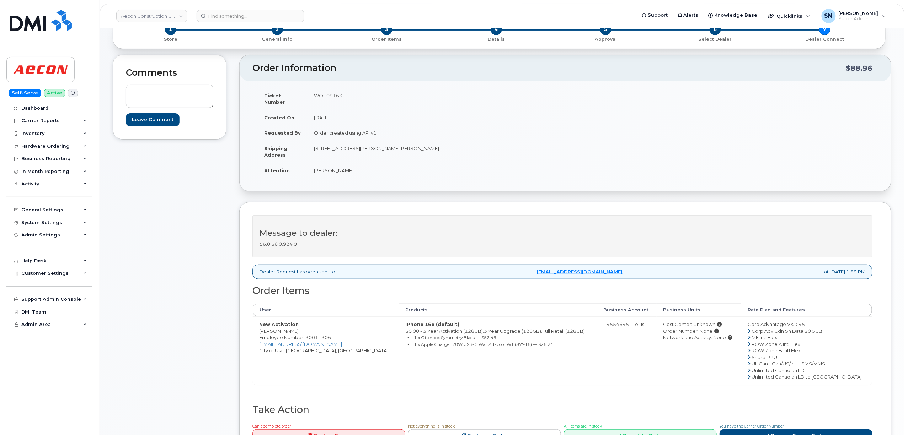
click at [323, 96] on td "WO1091631" at bounding box center [433, 99] width 252 height 22
copy td "WO1091631"
drag, startPoint x: 316, startPoint y: 166, endPoint x: 332, endPoint y: 169, distance: 16.2
click at [332, 169] on td "Maalika Kara" at bounding box center [433, 171] width 252 height 16
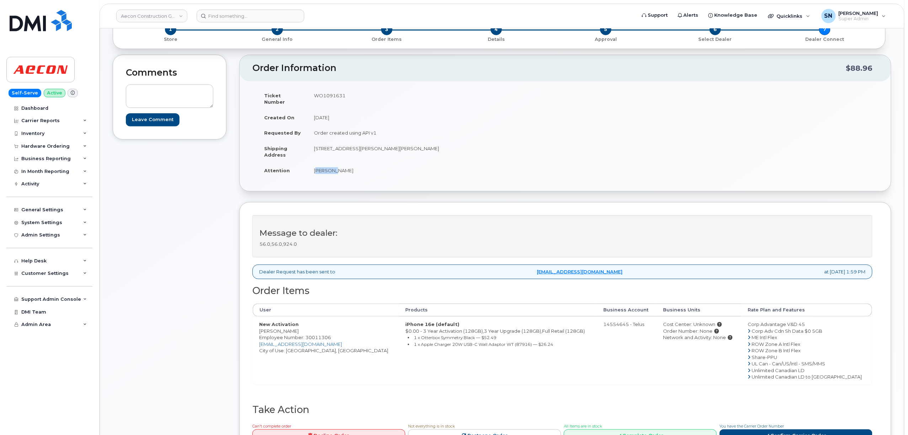
copy td "Maalika"
click at [340, 165] on td "Maalika Kara" at bounding box center [433, 171] width 252 height 16
copy td "Kara"
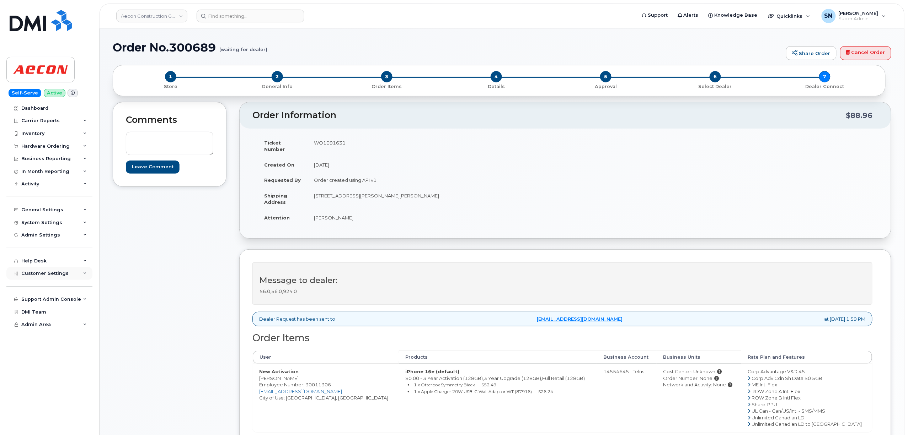
click at [60, 276] on span "Customer Settings" at bounding box center [44, 273] width 47 height 5
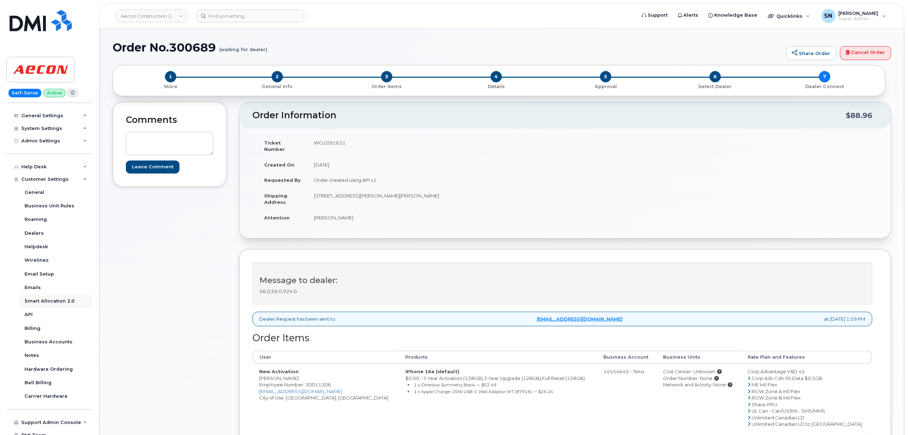
scroll to position [95, 0]
click at [69, 340] on link "Business Accounts" at bounding box center [56, 342] width 74 height 14
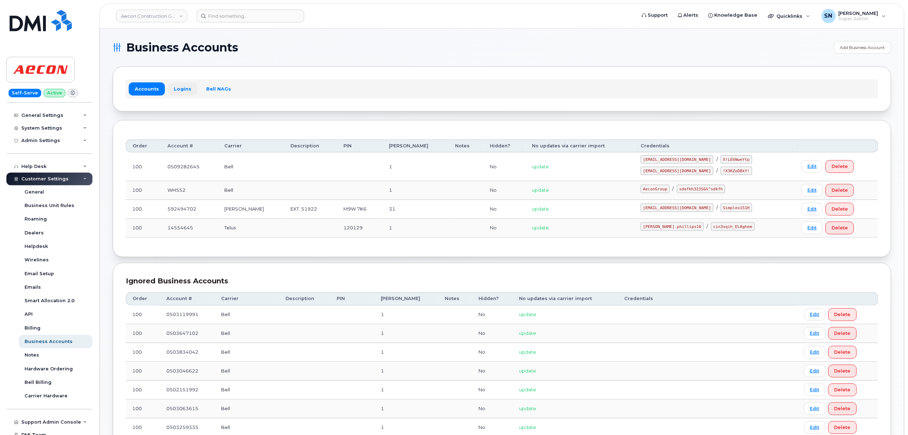
click at [182, 91] on link "Logins" at bounding box center [182, 88] width 29 height 13
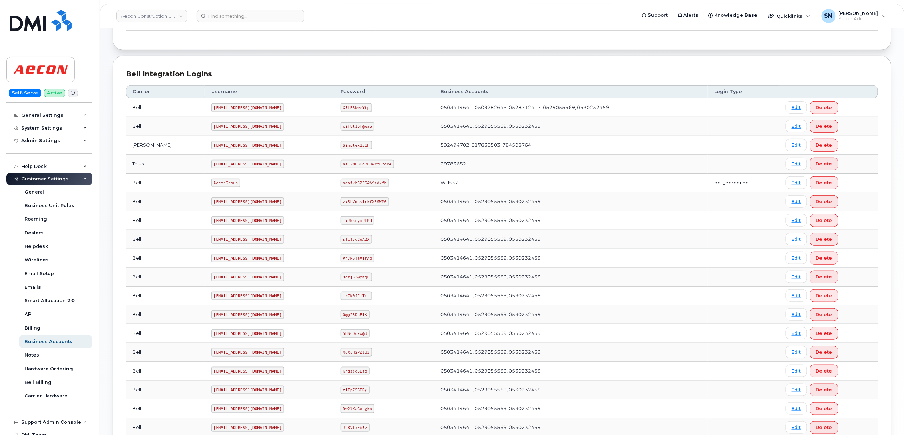
scroll to position [226, 0]
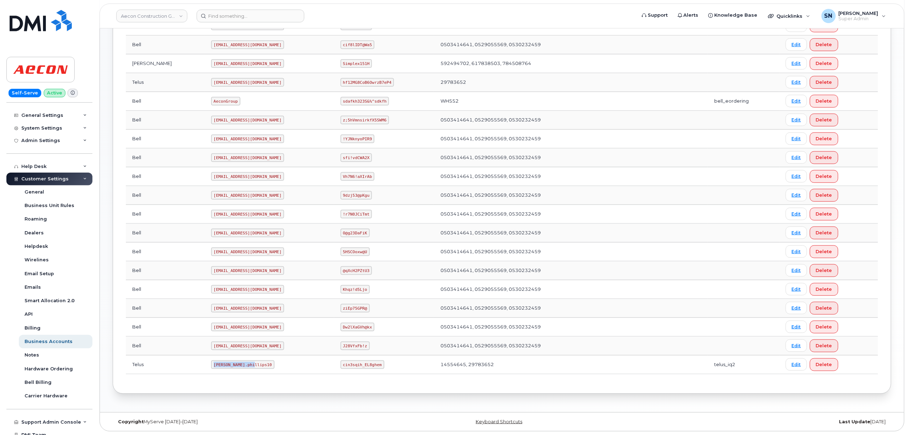
drag, startPoint x: 179, startPoint y: 364, endPoint x: 219, endPoint y: 366, distance: 39.8
click at [219, 366] on code "[PERSON_NAME].phillips10" at bounding box center [242, 365] width 63 height 9
copy code "[PERSON_NAME].phillips10"
drag, startPoint x: 329, startPoint y: 365, endPoint x: 367, endPoint y: 369, distance: 37.8
click at [367, 369] on code "cin3sqih_EL8ghem" at bounding box center [362, 365] width 44 height 9
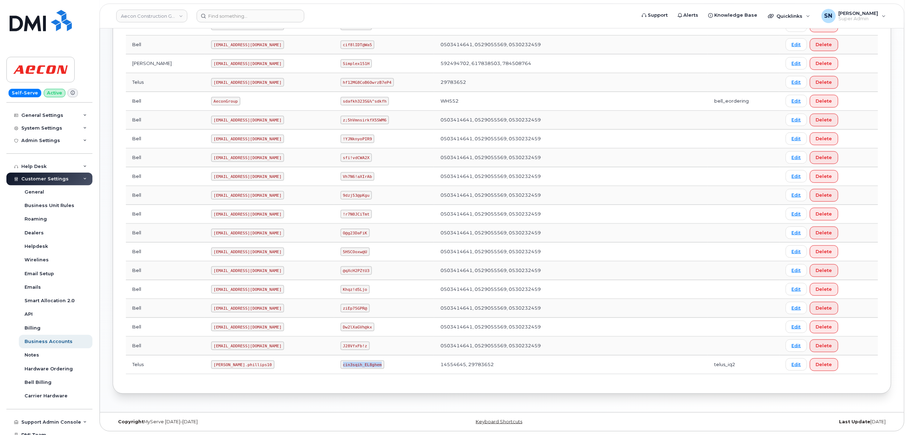
copy code "cin3sqih_EL8ghem"
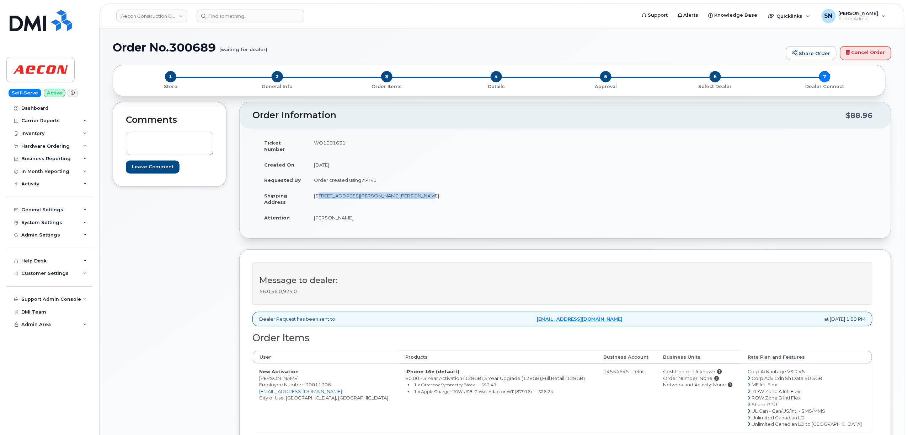
drag, startPoint x: 314, startPoint y: 189, endPoint x: 397, endPoint y: 192, distance: 83.2
click at [397, 192] on td "69 Dawn Hill Trail, Thornhill, Ontario Thornhill ON L3T 3B1" at bounding box center [433, 199] width 252 height 22
copy td "69 Dawn Hill Trail, Thornhill, Ontario"
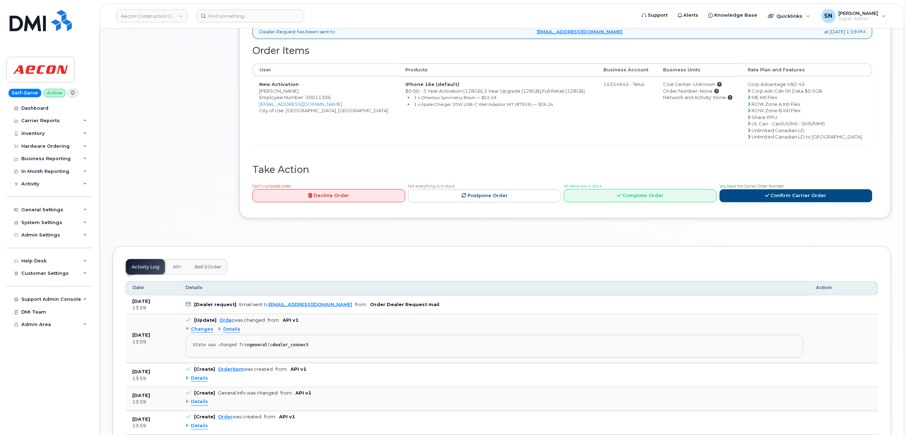
scroll to position [332, 0]
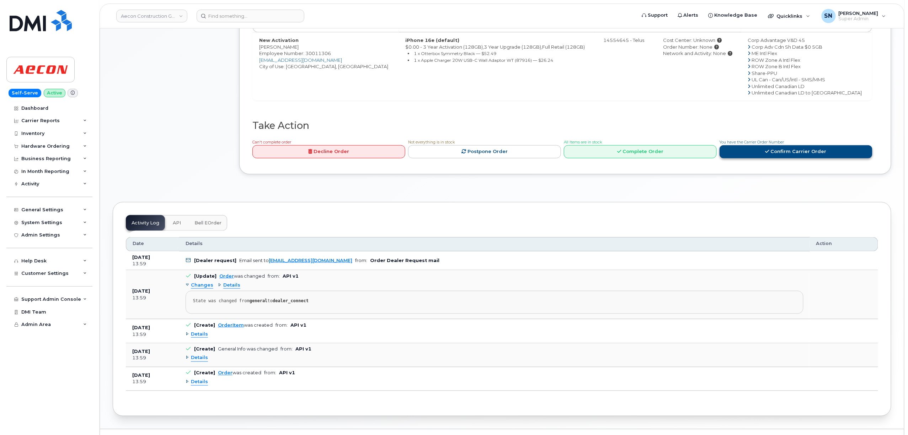
click at [759, 151] on link "Confirm Carrier Order" at bounding box center [795, 151] width 153 height 13
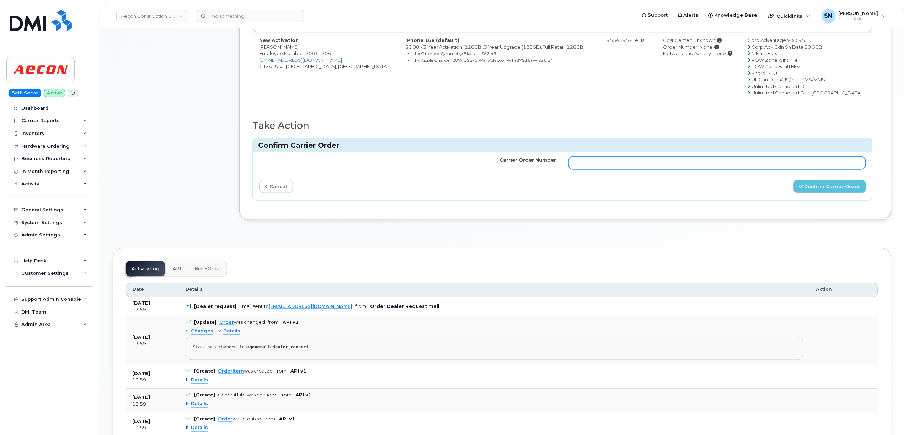
click at [715, 164] on input "Carrier Order Number" at bounding box center [717, 163] width 297 height 13
paste input "TL60027846"
type input "TL60027846"
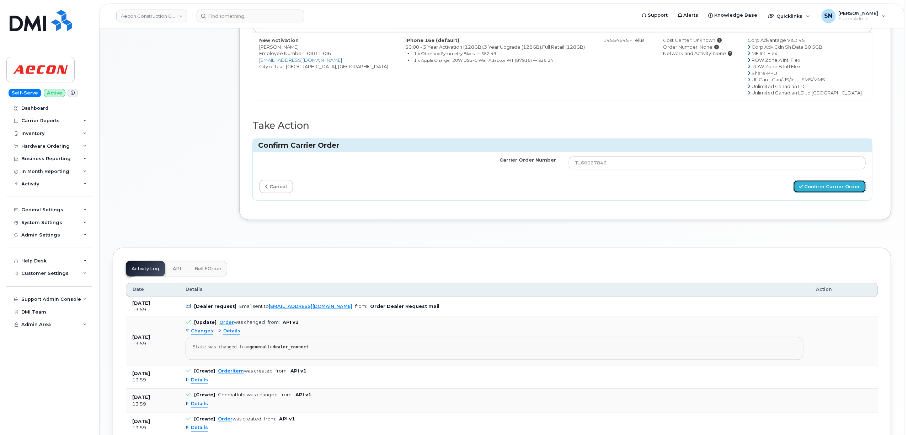
click at [817, 180] on button "Confirm Carrier Order" at bounding box center [829, 186] width 73 height 13
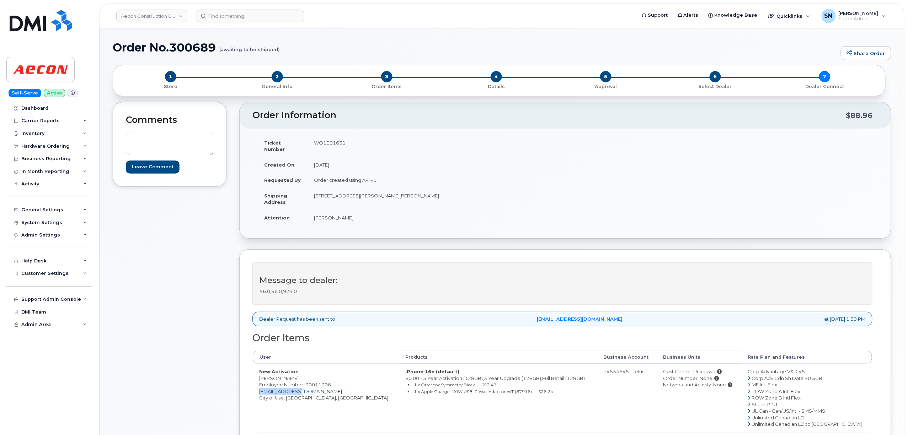
drag, startPoint x: 313, startPoint y: 386, endPoint x: 260, endPoint y: 388, distance: 52.3
click at [260, 388] on td "New Activation Maalika Kara Employee Number: 30011306 [EMAIL_ADDRESS][DOMAIN_NA…" at bounding box center [326, 398] width 146 height 68
copy link "[EMAIL_ADDRESS][DOMAIN_NAME]"
drag, startPoint x: 259, startPoint y: 374, endPoint x: 276, endPoint y: 377, distance: 17.6
click at [276, 377] on td "New Activation Maalika Kara Employee Number: 30011306 [EMAIL_ADDRESS][DOMAIN_NA…" at bounding box center [326, 398] width 146 height 68
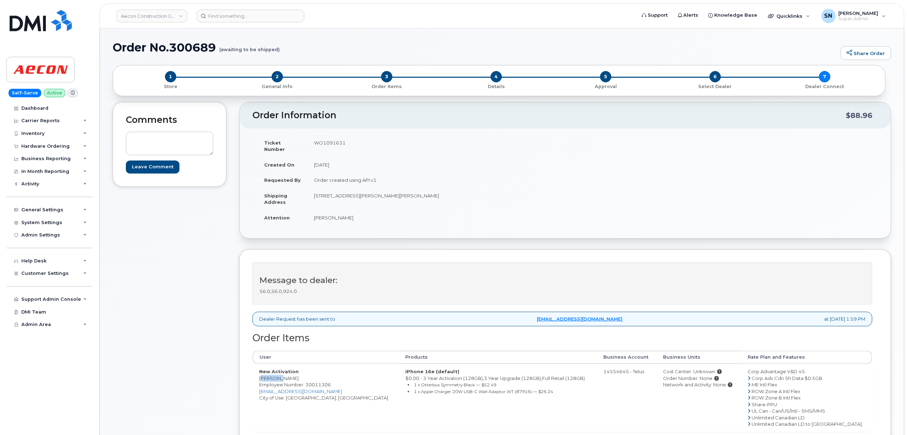
copy td "Maalika"
drag, startPoint x: 170, startPoint y: 41, endPoint x: 220, endPoint y: 44, distance: 50.5
click at [220, 44] on h1 "Order No.300689 (awaiting to be shipped)" at bounding box center [475, 47] width 724 height 12
copy h1 "300689"
click at [173, 15] on link "Aecon Construction Group Inc" at bounding box center [151, 16] width 71 height 13
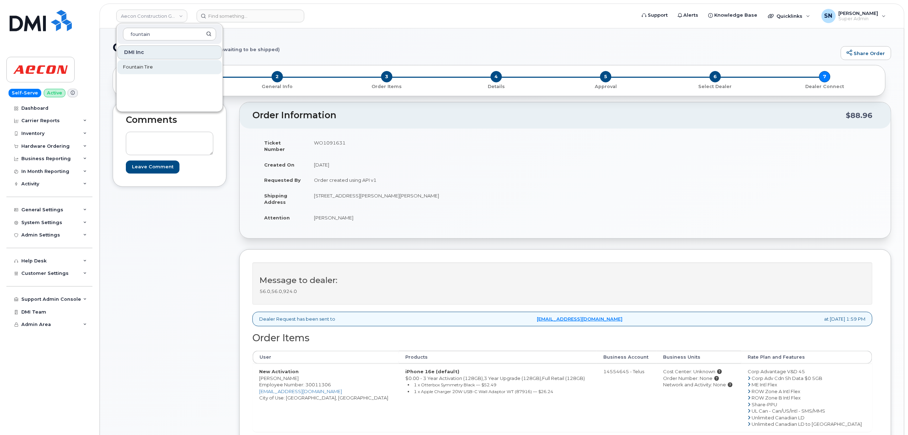
type input "fountain"
click at [171, 65] on link "Fountain Tire" at bounding box center [169, 67] width 104 height 14
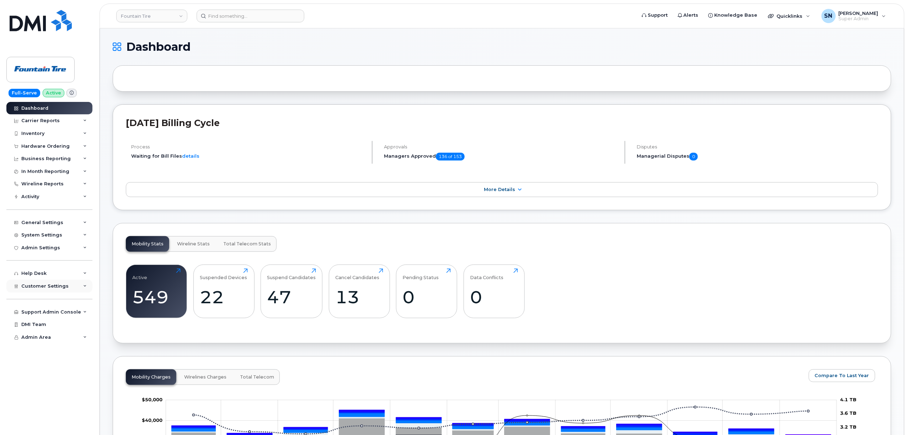
click at [59, 285] on span "Customer Settings" at bounding box center [44, 286] width 47 height 5
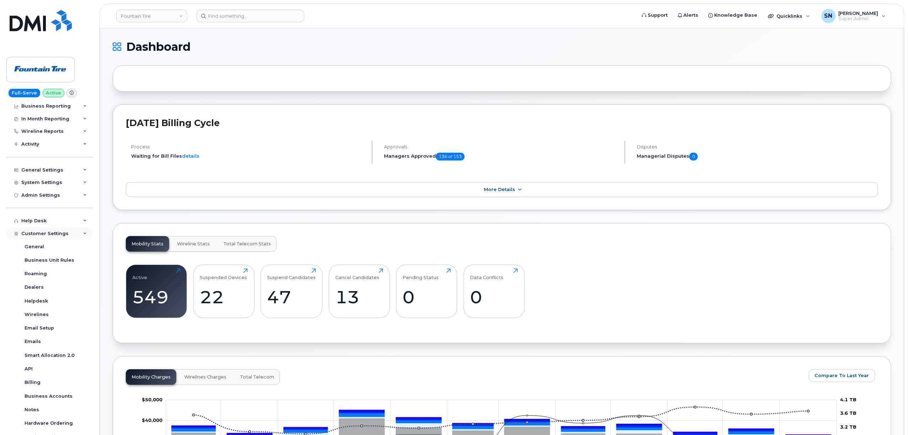
scroll to position [112, 0]
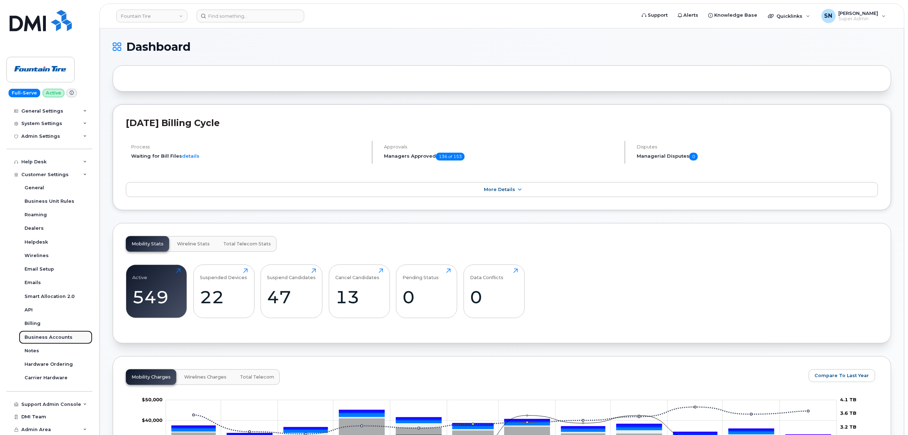
click at [61, 338] on div "Business Accounts" at bounding box center [49, 337] width 48 height 6
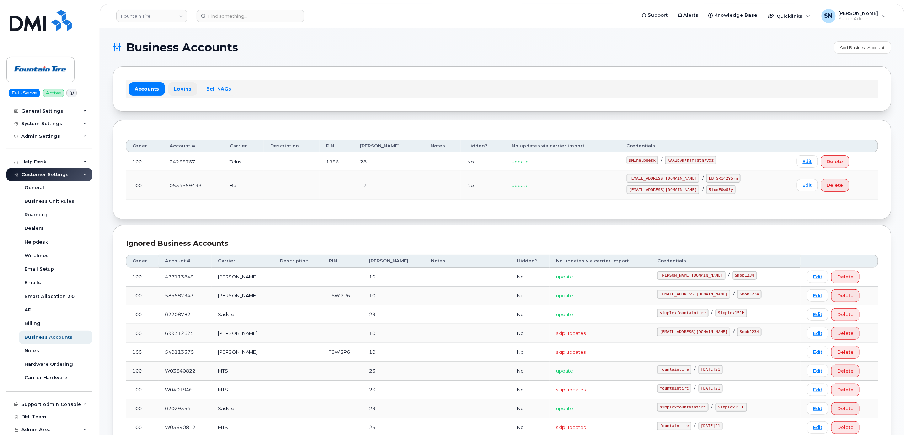
click at [182, 91] on link "Logins" at bounding box center [182, 88] width 29 height 13
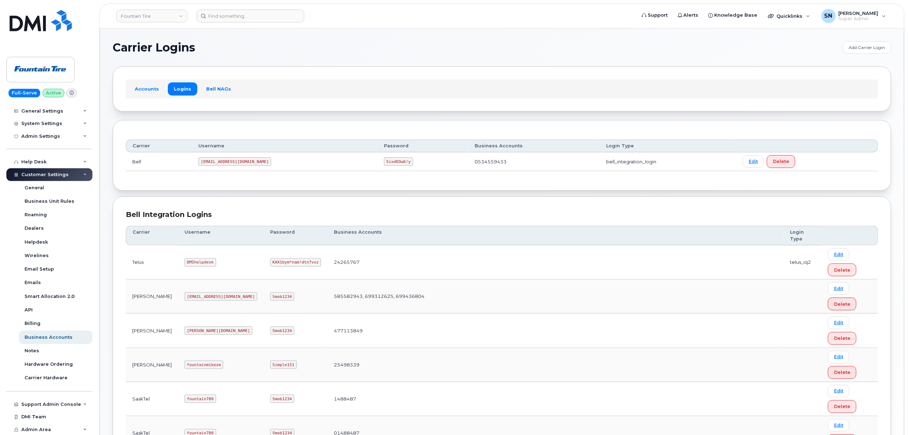
scroll to position [47, 0]
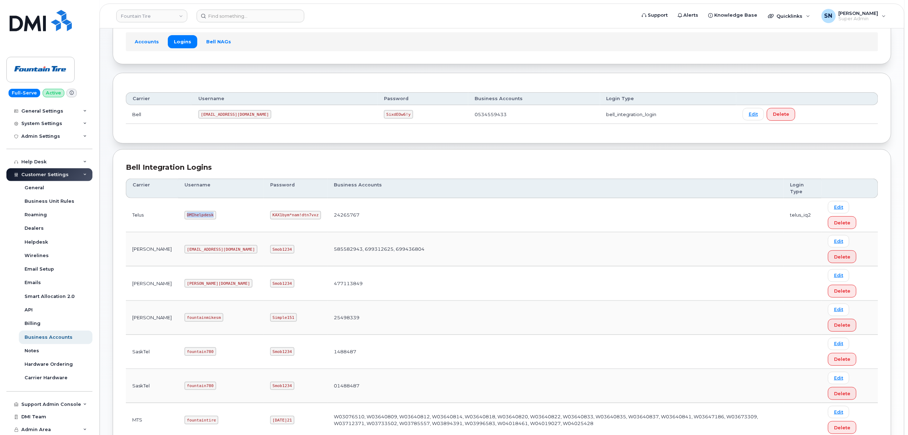
drag, startPoint x: 163, startPoint y: 217, endPoint x: 186, endPoint y: 221, distance: 22.4
click at [186, 221] on td "DMIhelpdesk" at bounding box center [221, 215] width 86 height 34
copy code "DMIhelpdesk"
click at [184, 215] on code "DMIhelpdesk" at bounding box center [200, 215] width 32 height 9
drag, startPoint x: 164, startPoint y: 216, endPoint x: 191, endPoint y: 219, distance: 26.8
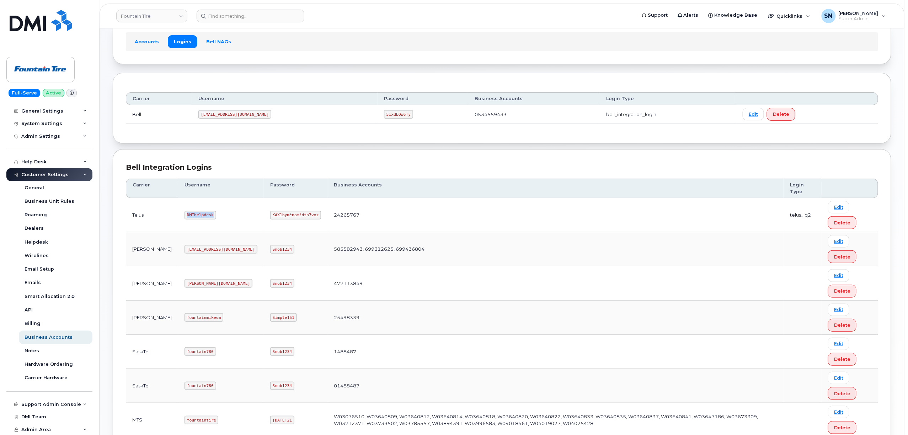
click at [191, 219] on code "DMIhelpdesk" at bounding box center [200, 215] width 32 height 9
copy code "DMIhelpdesk"
drag, startPoint x: 224, startPoint y: 215, endPoint x: 268, endPoint y: 219, distance: 43.9
click at [270, 219] on code "KAX1bym*nam!dtn7vxz" at bounding box center [295, 215] width 51 height 9
copy code "KAX1bym*nam!dtn7vxz"
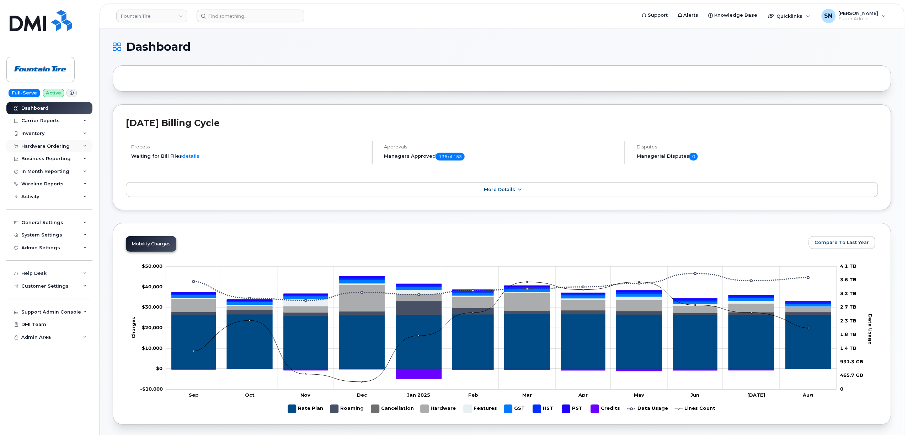
click at [62, 149] on div "Hardware Ordering" at bounding box center [49, 146] width 86 height 13
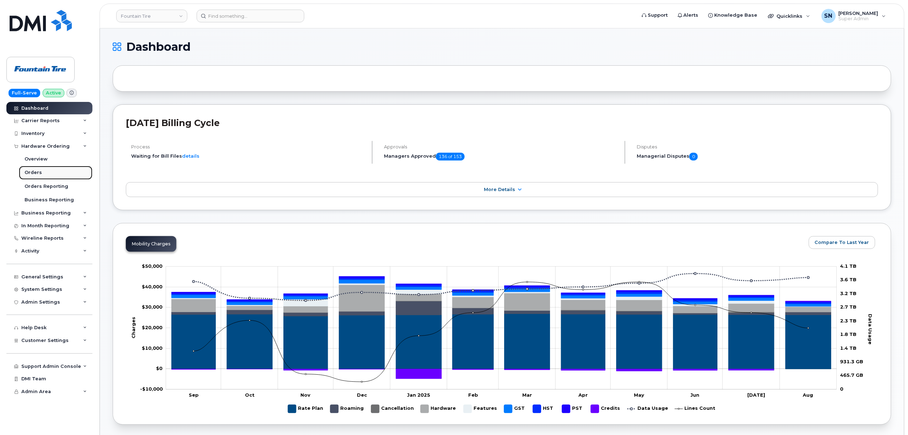
click at [35, 174] on div "Orders" at bounding box center [33, 173] width 17 height 6
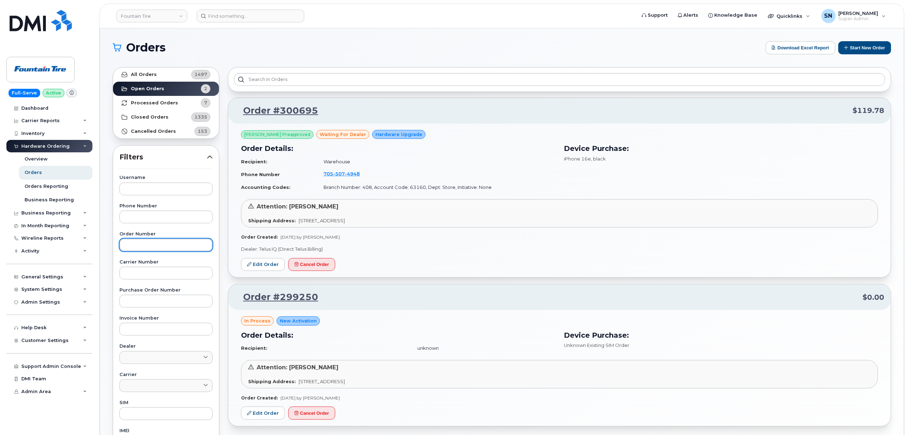
click at [171, 251] on input "text" at bounding box center [165, 245] width 93 height 13
paste input "300695"
type input "300695"
click at [150, 75] on strong "All Orders" at bounding box center [144, 75] width 26 height 6
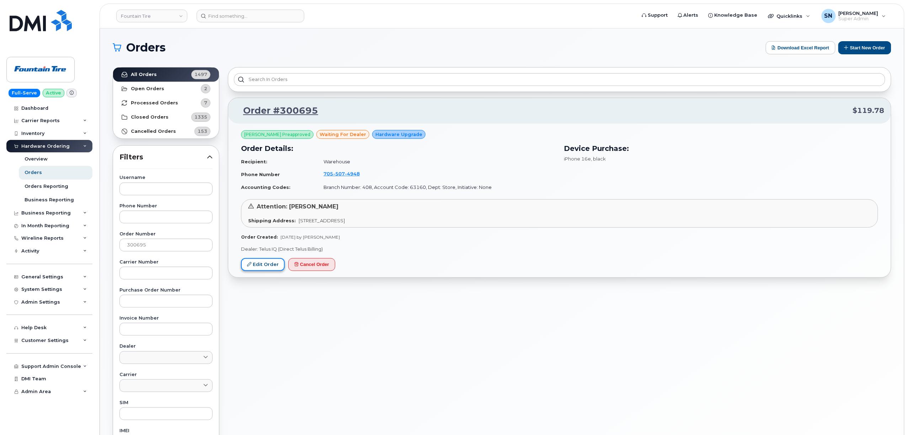
click at [274, 262] on link "Edit Order" at bounding box center [263, 264] width 44 height 13
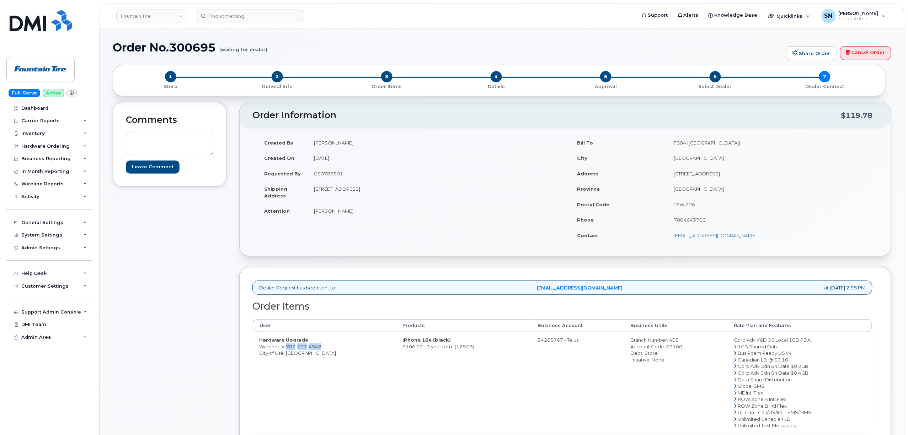
drag, startPoint x: 288, startPoint y: 350, endPoint x: 323, endPoint y: 351, distance: 35.2
click at [321, 350] on span "[PHONE_NUMBER]" at bounding box center [304, 347] width 36 height 6
copy span "[PHONE_NUMBER]"
click at [316, 210] on td "[PERSON_NAME]" at bounding box center [433, 211] width 252 height 16
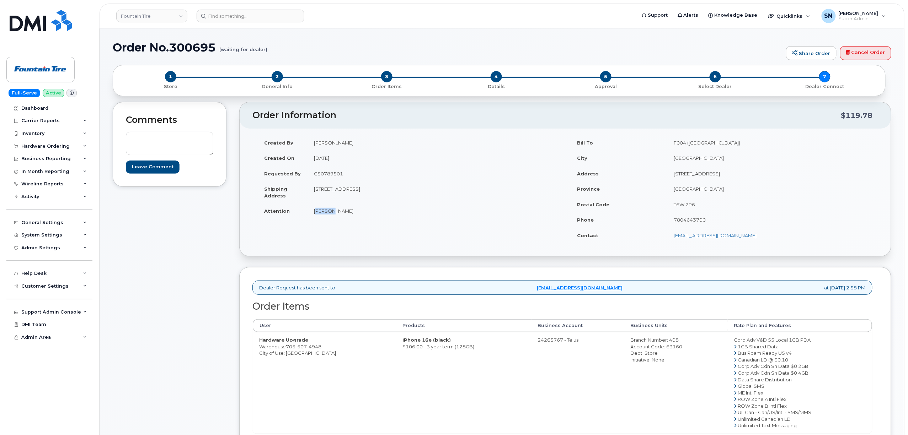
copy td "[PERSON_NAME]"
click at [341, 211] on td "[PERSON_NAME]" at bounding box center [433, 211] width 252 height 16
drag, startPoint x: 341, startPoint y: 211, endPoint x: 309, endPoint y: 212, distance: 32.0
click at [335, 211] on td "[PERSON_NAME]" at bounding box center [433, 211] width 252 height 16
copy td "[PERSON_NAME]"
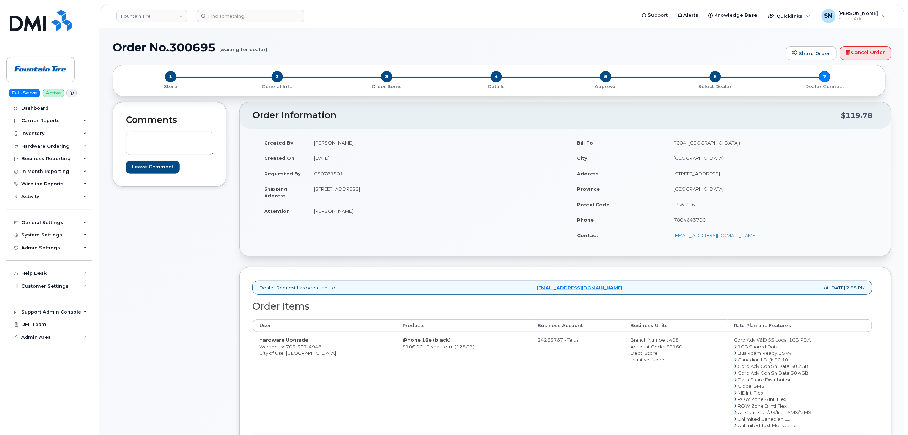
drag, startPoint x: 315, startPoint y: 189, endPoint x: 406, endPoint y: 191, distance: 91.4
click at [406, 191] on td "[STREET_ADDRESS]" at bounding box center [433, 192] width 252 height 22
copy td "[STREET_ADDRESS]"
click at [377, 55] on div "Order No.300695 (waiting for dealer) Share Order Cancel Order" at bounding box center [502, 53] width 778 height 24
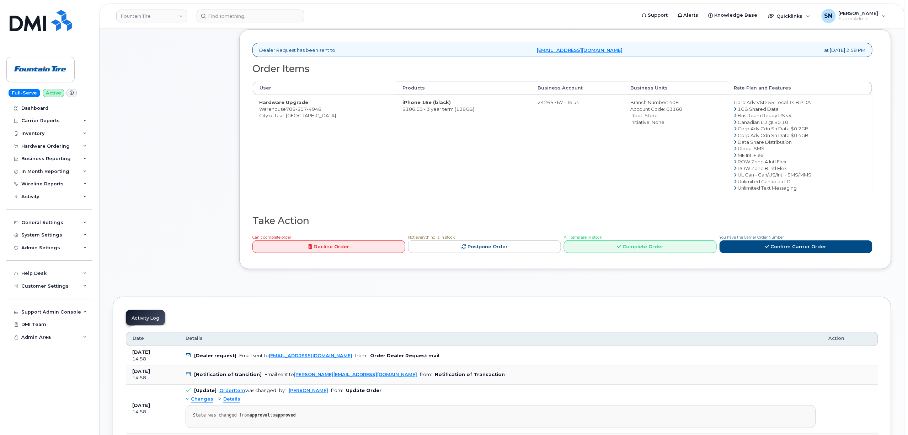
scroll to position [284, 0]
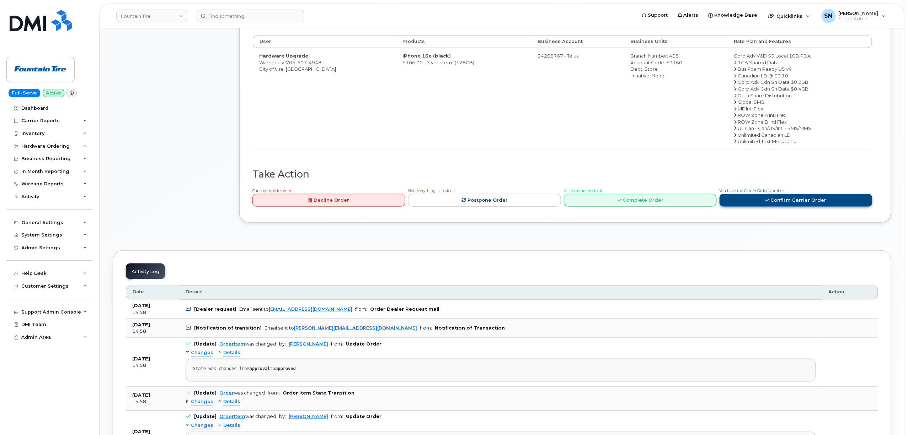
click at [768, 201] on icon at bounding box center [767, 200] width 4 height 5
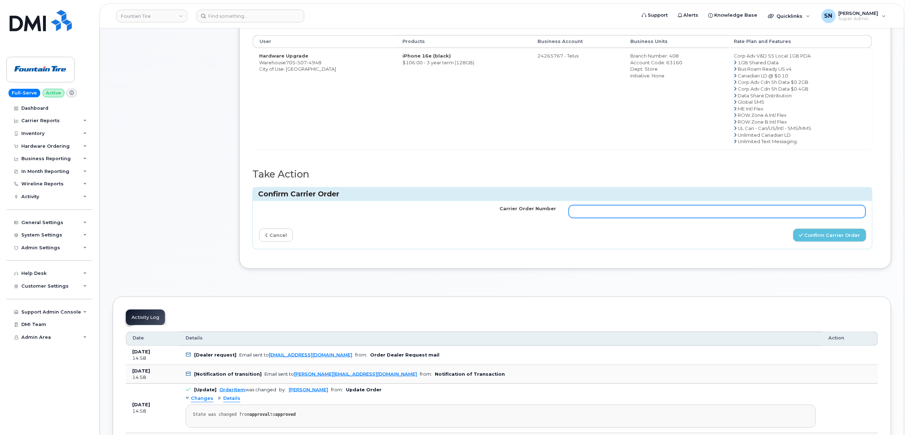
click at [729, 215] on input "Carrier Order Number" at bounding box center [717, 211] width 297 height 13
paste input "TL60027854"
type input "TL60027854"
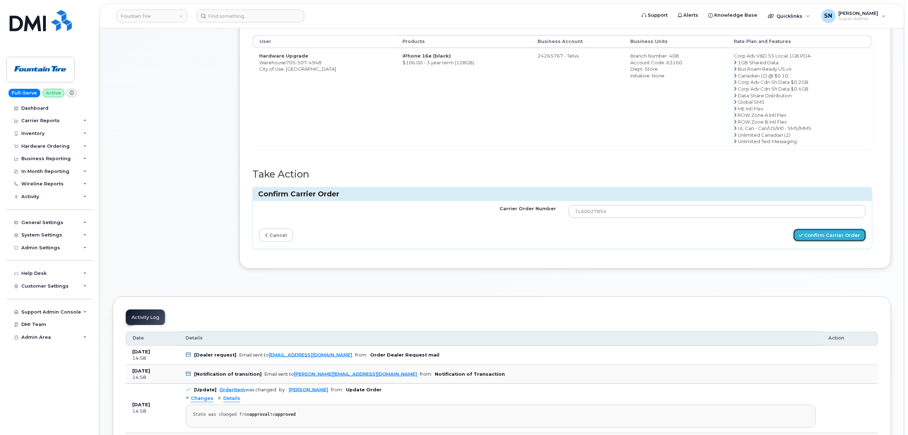
click at [824, 238] on button "Confirm Carrier Order" at bounding box center [829, 235] width 73 height 13
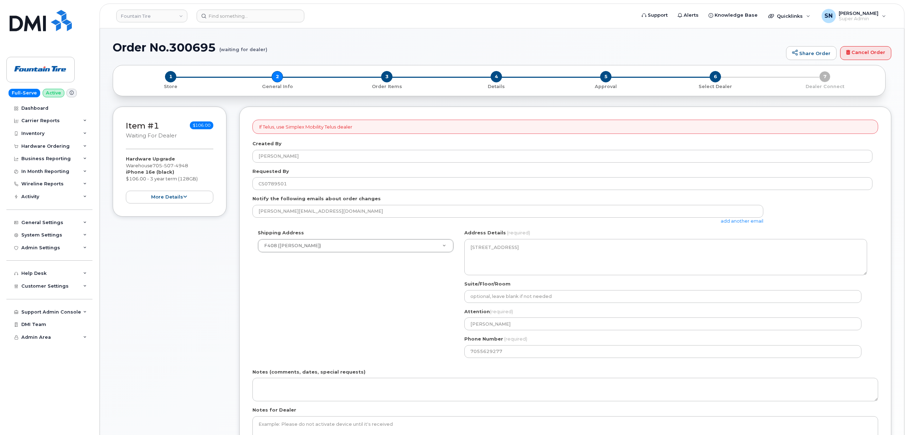
select select
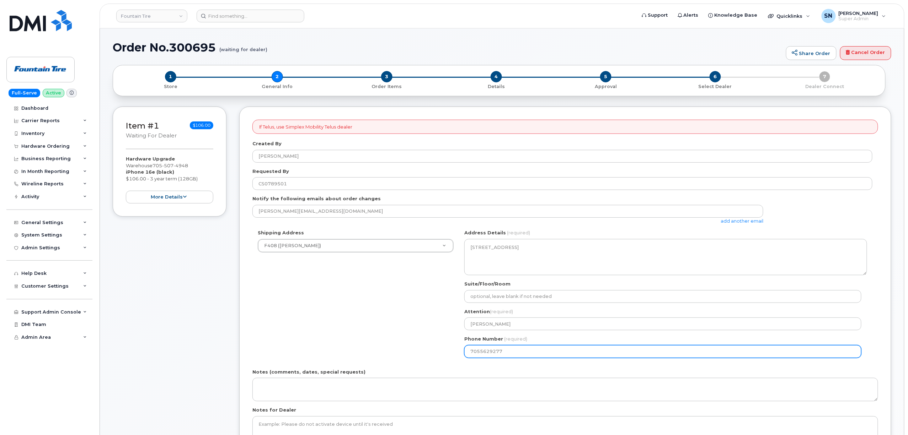
drag, startPoint x: 506, startPoint y: 355, endPoint x: 447, endPoint y: 354, distance: 59.4
click at [448, 354] on div "Shipping Address F408 ([GEOGRAPHIC_DATA]) New Address [STREET_ADDRESS] ([GEOGRA…" at bounding box center [562, 297] width 620 height 134
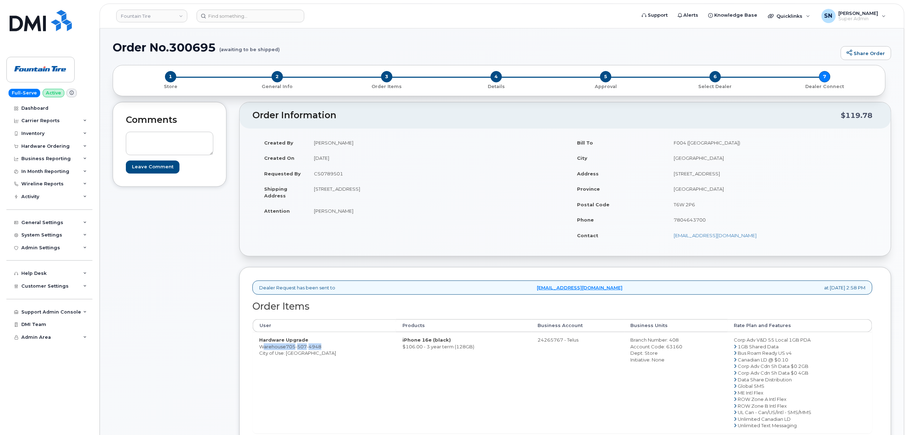
drag, startPoint x: 259, startPoint y: 349, endPoint x: 323, endPoint y: 349, distance: 63.6
click at [323, 349] on td "Hardware Upgrade Warehouse 705 507 4948 City of Use: Sudbury" at bounding box center [324, 382] width 143 height 101
copy td "Warehouse 705 507 4948"
drag, startPoint x: 146, startPoint y: 317, endPoint x: 155, endPoint y: 317, distance: 8.5
click at [147, 317] on div "Comments Leave Comment" at bounding box center [170, 320] width 114 height 436
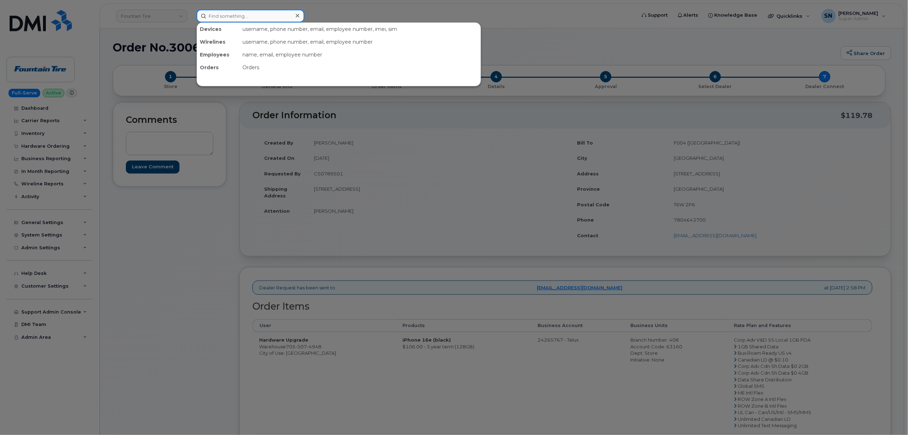
click at [249, 12] on input at bounding box center [251, 16] width 108 height 13
paste input "4168185549"
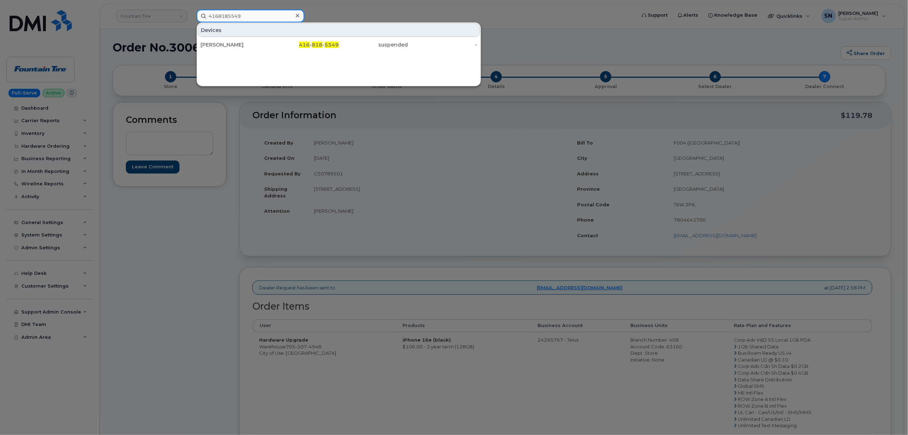
type input "4168185549"
click at [313, 53] on div "Devices Alex Caetano 416 - 818 - 5549 suspended -" at bounding box center [339, 54] width 284 height 64
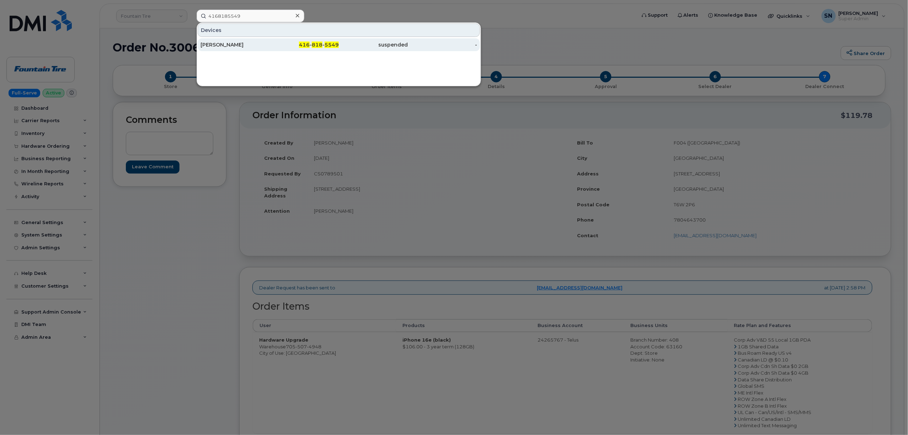
click at [313, 48] on div "416 - 818 - 5549" at bounding box center [304, 44] width 69 height 7
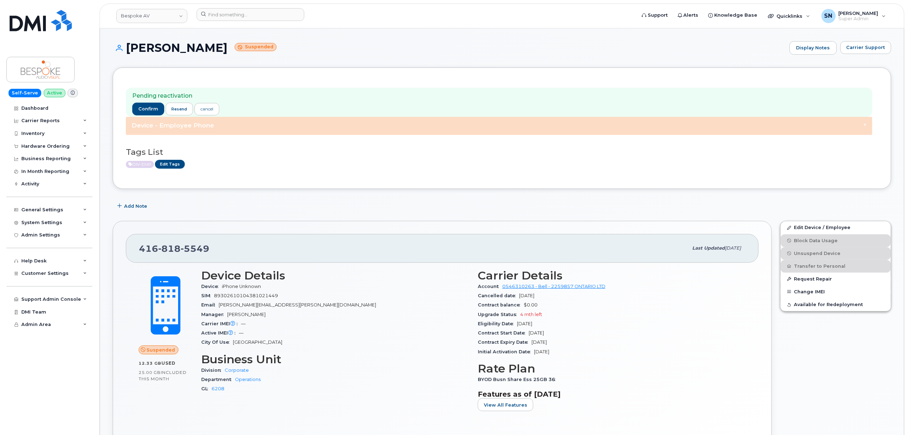
click at [641, 55] on div "Alex Caetano Suspended Display Notes Carrier Support" at bounding box center [502, 54] width 778 height 26
click at [493, 66] on div "Alex Caetano Suspended Display Notes Carrier Support" at bounding box center [502, 54] width 778 height 26
click at [862, 53] on button "Carrier Support" at bounding box center [865, 47] width 51 height 13
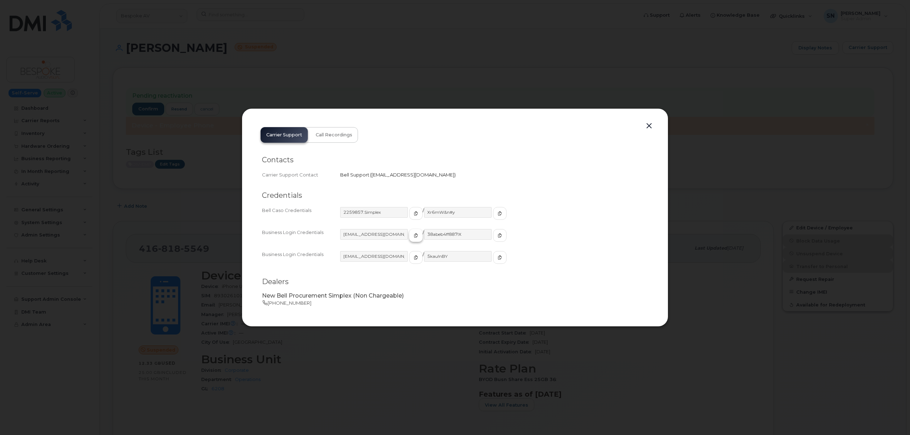
click at [414, 237] on icon "button" at bounding box center [416, 235] width 4 height 4
click at [496, 235] on span "button" at bounding box center [499, 235] width 6 height 6
click at [652, 126] on button "button" at bounding box center [649, 126] width 11 height 10
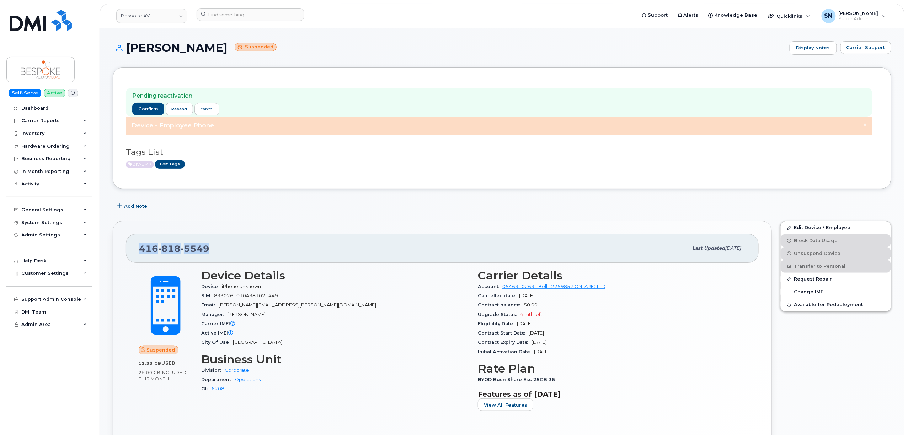
drag, startPoint x: 139, startPoint y: 247, endPoint x: 208, endPoint y: 252, distance: 69.8
click at [208, 252] on div "416 818 5549 Last updated Sep 12, 2025" at bounding box center [442, 248] width 633 height 28
copy span "416 818 5549"
click at [255, 20] on input at bounding box center [251, 14] width 108 height 13
paste input "5142589080"
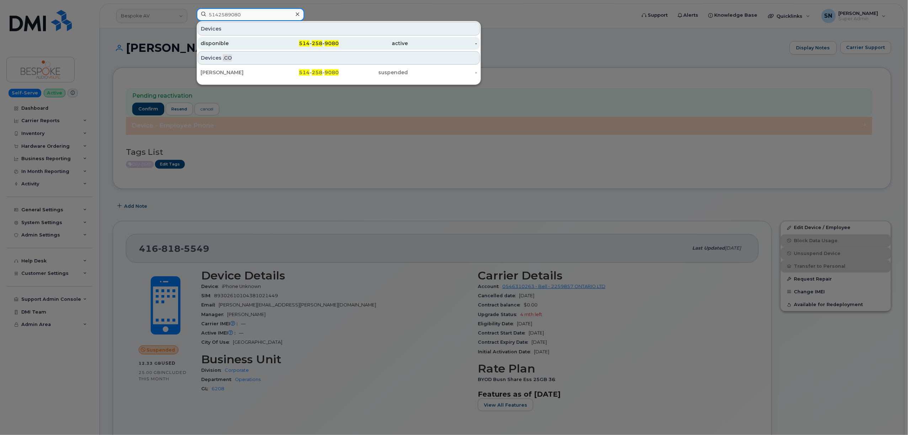
type input "5142589080"
click at [274, 47] on div "514 - 258 - 9080" at bounding box center [304, 43] width 69 height 7
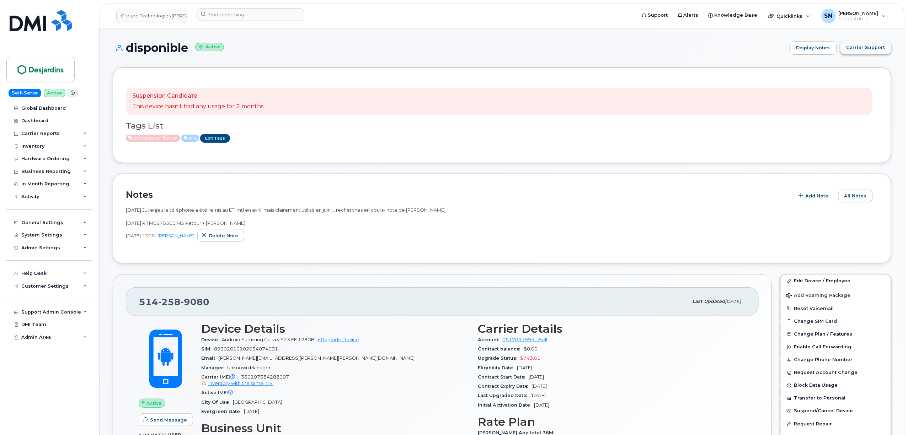
click at [859, 45] on span "Carrier Support" at bounding box center [865, 47] width 39 height 7
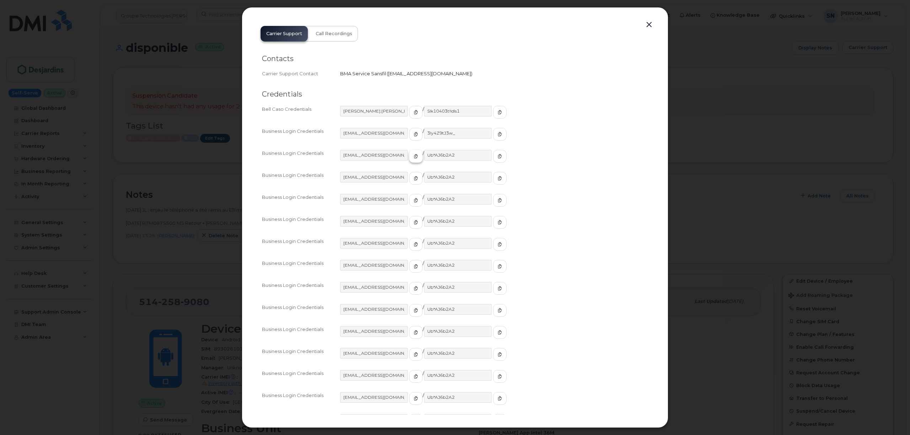
click at [414, 158] on icon "button" at bounding box center [416, 156] width 4 height 4
click at [498, 154] on icon "button" at bounding box center [500, 156] width 4 height 4
click at [647, 25] on button "button" at bounding box center [649, 25] width 11 height 10
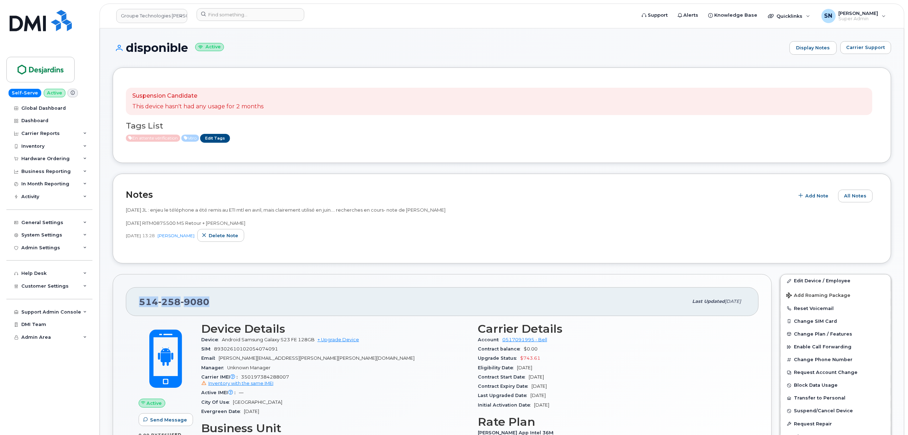
drag, startPoint x: 162, startPoint y: 304, endPoint x: 211, endPoint y: 304, distance: 48.7
click at [211, 304] on div "[PHONE_NUMBER] Last updated [DATE]" at bounding box center [442, 302] width 633 height 28
copy span "[PHONE_NUMBER]"
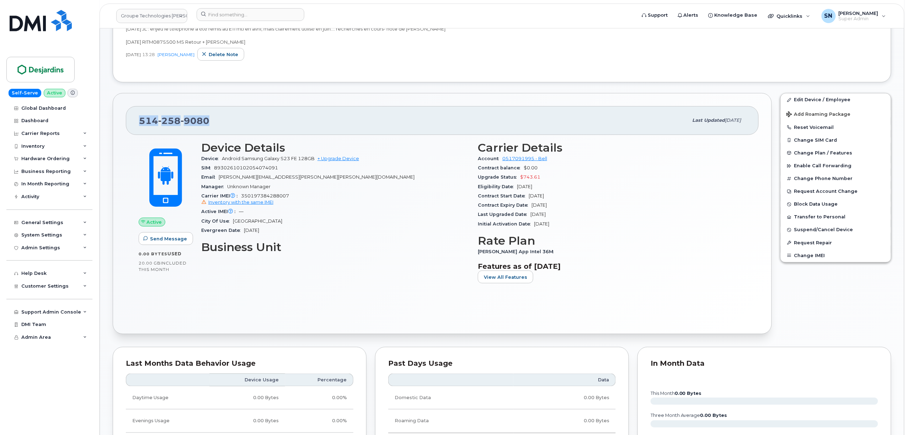
scroll to position [189, 0]
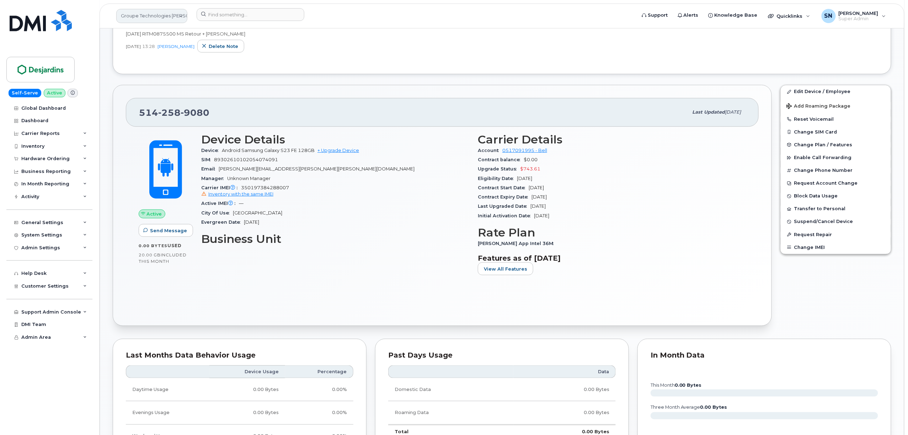
click at [131, 15] on link "Groupe Technologies [PERSON_NAME]" at bounding box center [151, 16] width 71 height 14
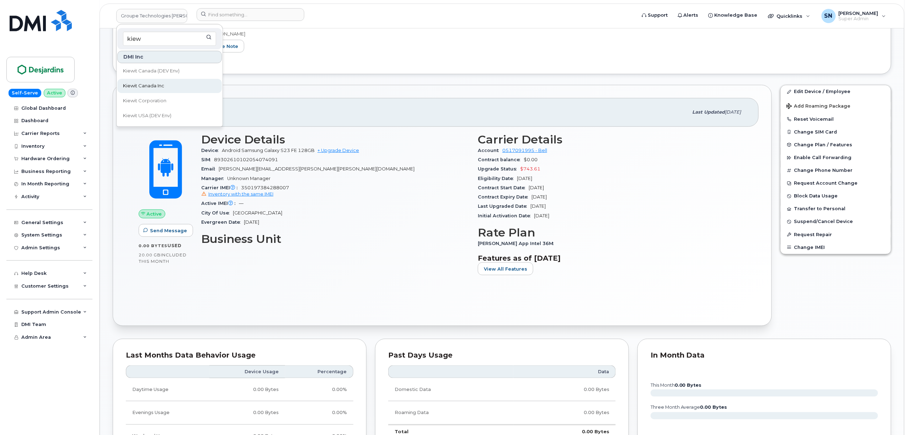
type input "kiew"
click at [167, 84] on link "Kiewit Canada Inc" at bounding box center [169, 86] width 104 height 14
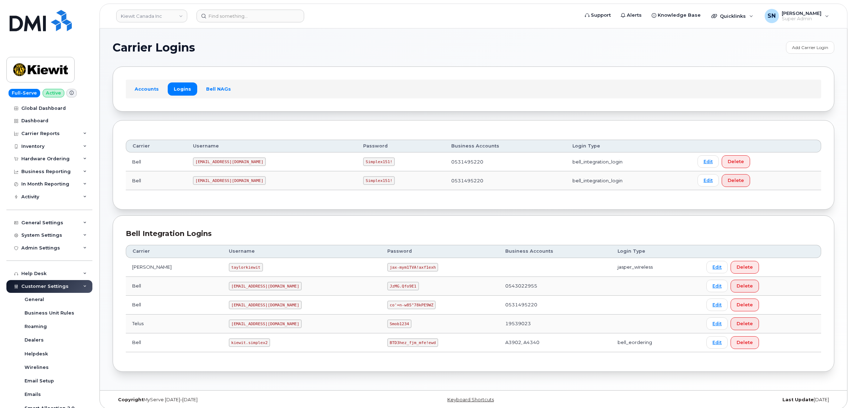
scroll to position [40, 0]
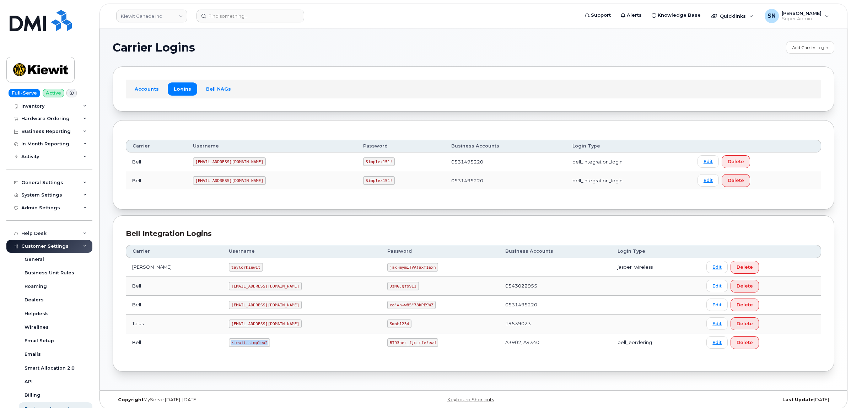
drag, startPoint x: 224, startPoint y: 344, endPoint x: 250, endPoint y: 345, distance: 25.6
click at [251, 345] on td "kiewit.simplex2" at bounding box center [301, 342] width 159 height 19
copy code "kiewit.simplex2"
drag, startPoint x: 355, startPoint y: 342, endPoint x: 401, endPoint y: 347, distance: 46.1
click at [401, 347] on td "BTD3hez_fjm_mfe!ewd" at bounding box center [440, 342] width 118 height 19
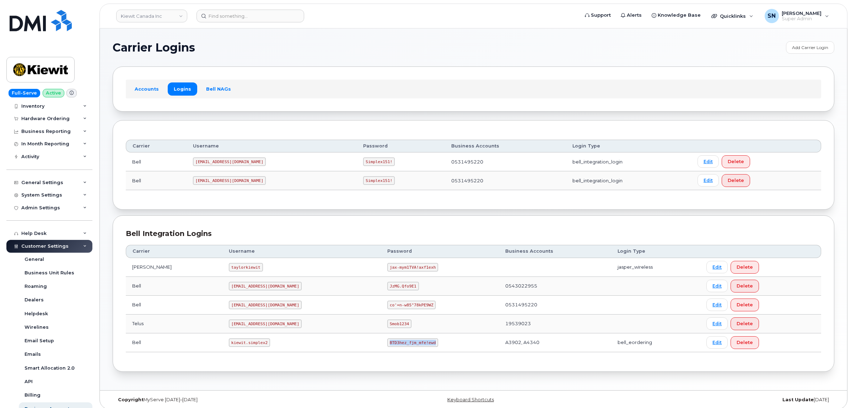
copy code "BTD3hez_fjm_mfe!ewd"
drag, startPoint x: 331, startPoint y: 219, endPoint x: 329, endPoint y: 215, distance: 4.3
click at [331, 218] on div "Bell Integration Logins Carrier Username Password Business Accounts Login Type …" at bounding box center [474, 293] width 722 height 156
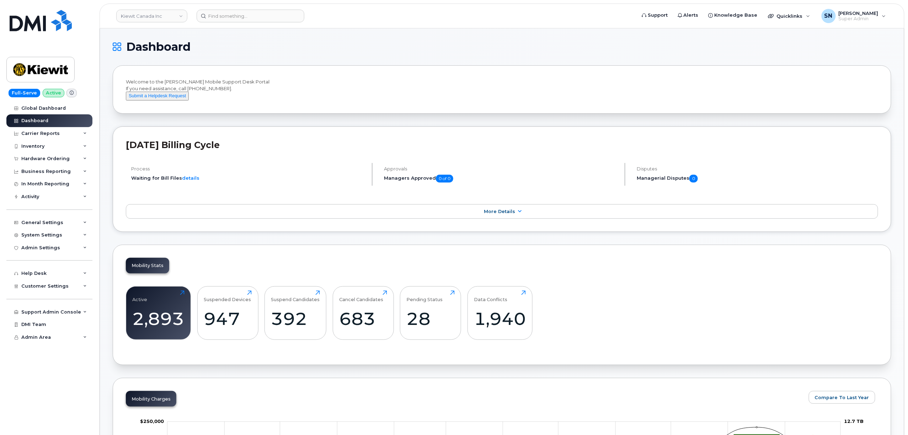
click at [268, 52] on h1 "Dashboard" at bounding box center [500, 46] width 775 height 11
click at [52, 155] on div "Hardware Ordering" at bounding box center [49, 158] width 86 height 13
click at [63, 154] on div "Hardware Ordering" at bounding box center [49, 158] width 86 height 13
click at [41, 155] on div "Hardware Ordering" at bounding box center [49, 158] width 86 height 13
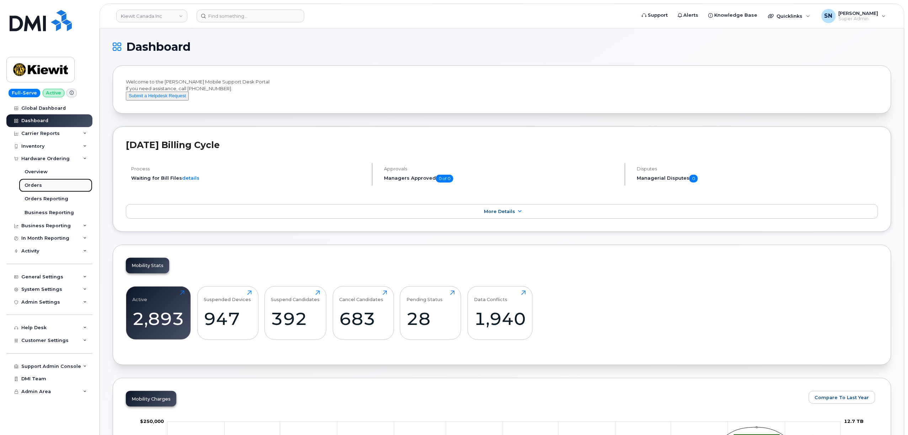
click at [39, 180] on link "Orders" at bounding box center [56, 186] width 74 height 14
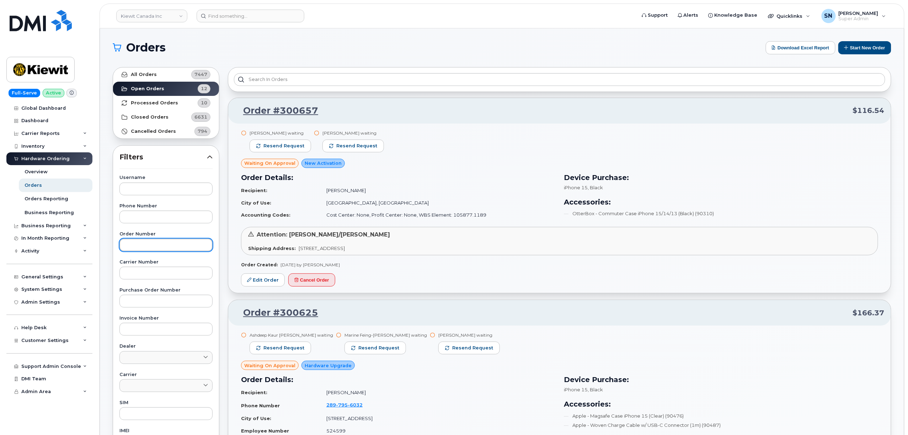
click at [172, 243] on input "text" at bounding box center [165, 245] width 93 height 13
paste input "300481"
type input "300481"
click at [162, 74] on link "All Orders 7447" at bounding box center [166, 75] width 106 height 14
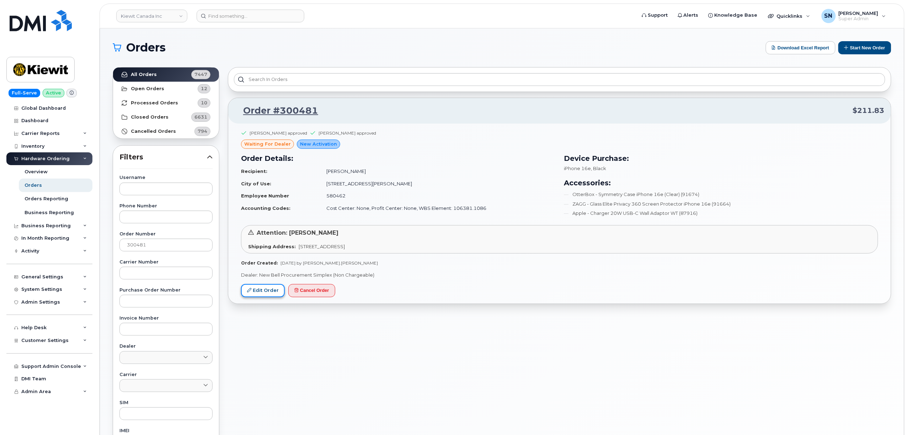
click at [279, 293] on link "Edit Order" at bounding box center [263, 290] width 44 height 13
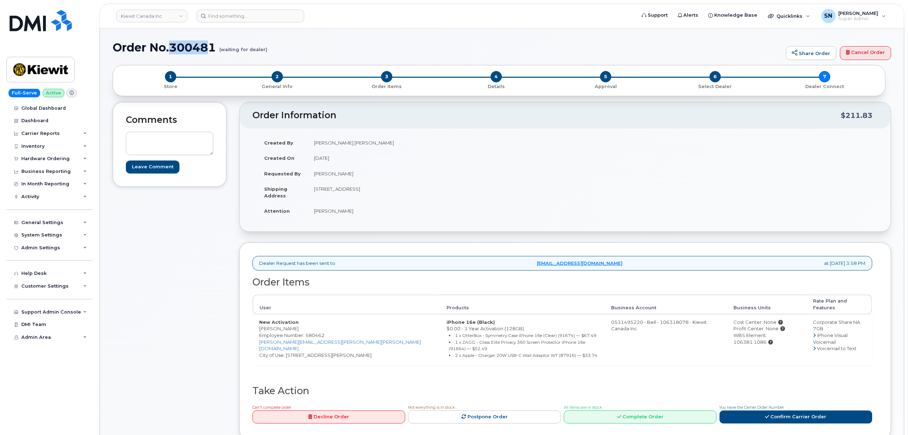
drag, startPoint x: 172, startPoint y: 45, endPoint x: 213, endPoint y: 47, distance: 41.2
click at [213, 47] on h1 "Order No.300481 (waiting for dealer)" at bounding box center [448, 47] width 670 height 12
click at [213, 50] on h1 "Order No.300481 (waiting for dealer)" at bounding box center [448, 47] width 670 height 12
click at [213, 49] on h1 "Order No.300481 (waiting for dealer)" at bounding box center [448, 47] width 670 height 12
drag, startPoint x: 215, startPoint y: 47, endPoint x: 171, endPoint y: 46, distance: 44.1
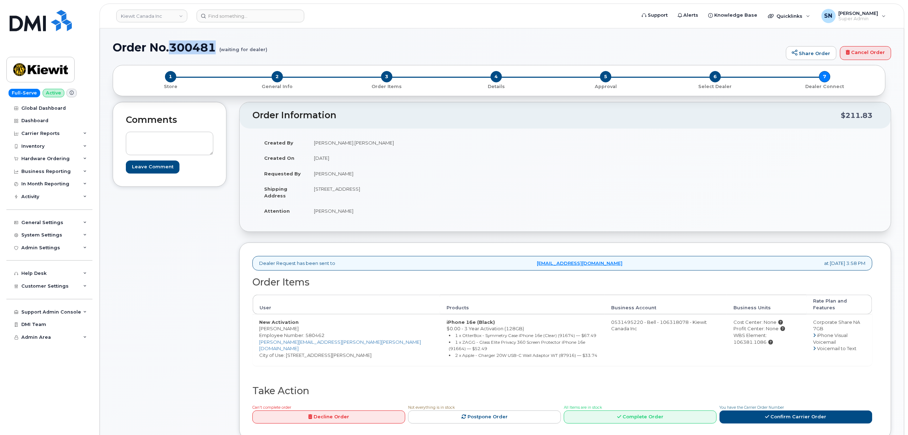
click at [171, 46] on h1 "Order No.300481 (waiting for dealer)" at bounding box center [448, 47] width 670 height 12
copy h1 "300481"
click at [393, 190] on td "[STREET_ADDRESS]" at bounding box center [433, 192] width 252 height 22
click at [378, 193] on td "[STREET_ADDRESS]" at bounding box center [433, 192] width 252 height 22
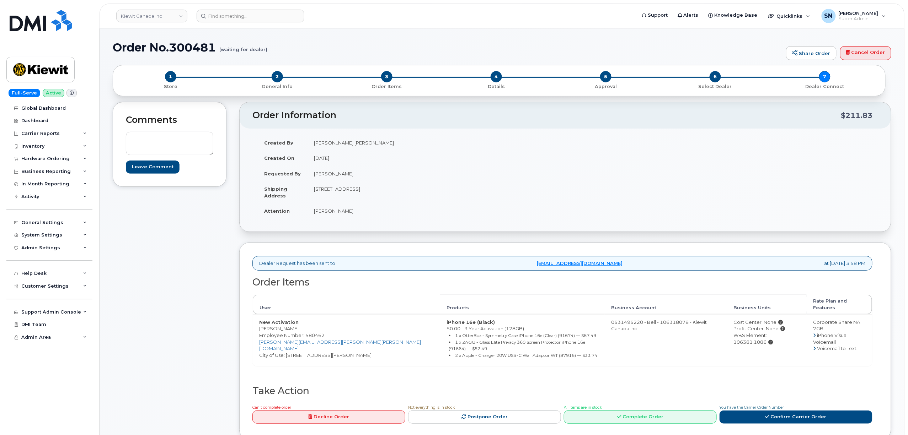
drag, startPoint x: 382, startPoint y: 189, endPoint x: 403, endPoint y: 189, distance: 21.3
click at [403, 189] on td "[STREET_ADDRESS]" at bounding box center [433, 192] width 252 height 22
copy td "L1N 7N5"
click at [170, 262] on div "Comments Leave Comment" at bounding box center [170, 276] width 114 height 349
drag, startPoint x: 259, startPoint y: 325, endPoint x: 296, endPoint y: 326, distance: 37.0
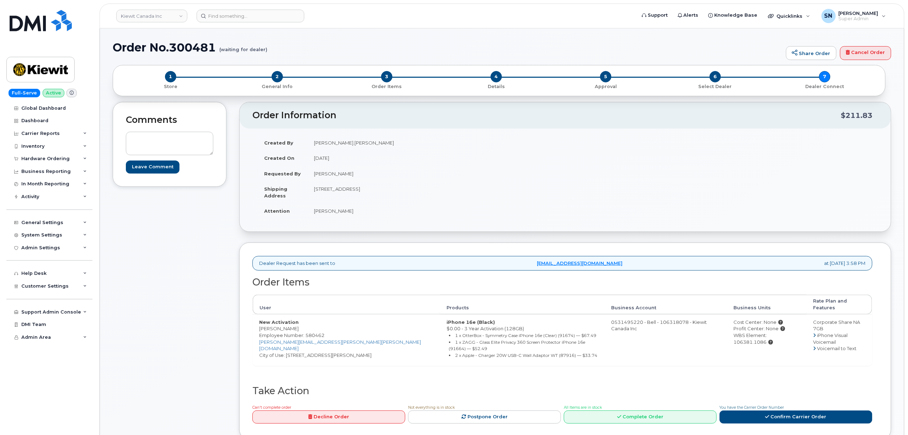
click at [296, 326] on td "New Activation Courtney Robia Employee Number: 580462 COURTNEY.ROBIA@KIEWIT.COM…" at bounding box center [346, 341] width 187 height 52
copy td "[PERSON_NAME]"
click at [474, 353] on small "2 x Apple - Charger 20W USB-C Wall Adaptor WT (87916) — $33.74" at bounding box center [526, 355] width 142 height 5
copy small "87916"
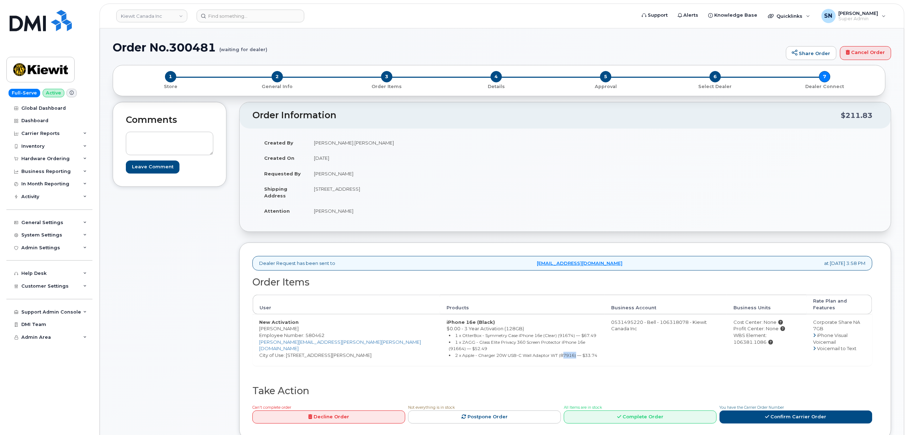
drag, startPoint x: 313, startPoint y: 188, endPoint x: 353, endPoint y: 191, distance: 40.0
click at [353, 191] on td "[STREET_ADDRESS]" at bounding box center [433, 192] width 252 height 22
copy td "[STREET_ADDRESS]"
drag, startPoint x: 382, startPoint y: 190, endPoint x: 403, endPoint y: 195, distance: 21.2
click at [403, 195] on td "[STREET_ADDRESS]" at bounding box center [433, 192] width 252 height 22
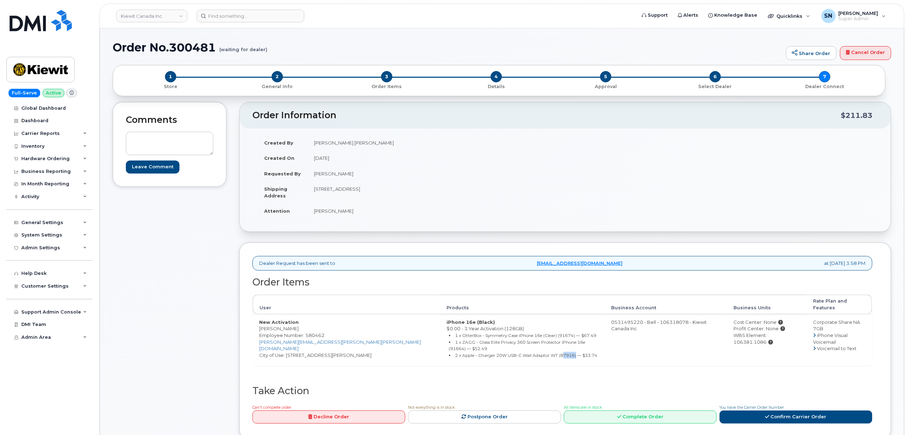
copy td "L1N 7N5"
drag, startPoint x: 314, startPoint y: 211, endPoint x: 349, endPoint y: 211, distance: 34.8
click at [349, 211] on td "[PERSON_NAME]" at bounding box center [433, 211] width 252 height 16
copy td "[PERSON_NAME]"
drag, startPoint x: 260, startPoint y: 323, endPoint x: 295, endPoint y: 323, distance: 34.5
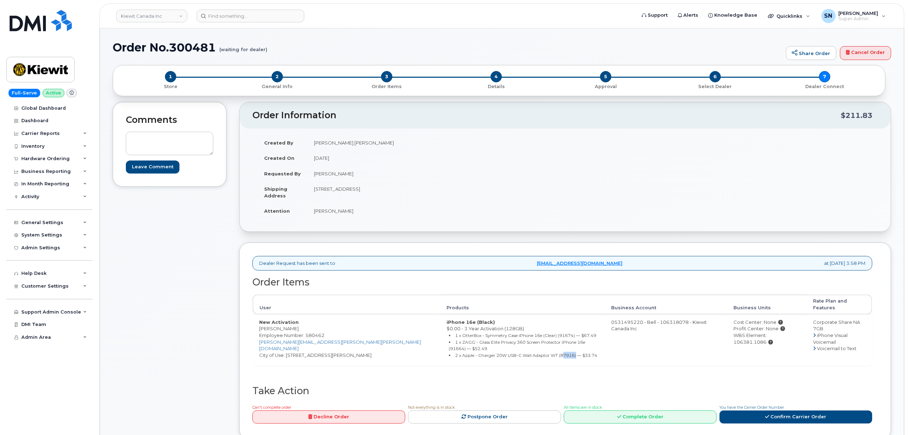
click at [295, 323] on td "New Activation [PERSON_NAME] Employee Number: 580462 [PERSON_NAME][EMAIL_ADDRES…" at bounding box center [346, 341] width 187 height 52
copy td "[PERSON_NAME]"
drag, startPoint x: 775, startPoint y: 331, endPoint x: 743, endPoint y: 333, distance: 31.7
click at [743, 333] on div "WBS Element: 106381.1086" at bounding box center [766, 338] width 67 height 13
copy div "106381.1086"
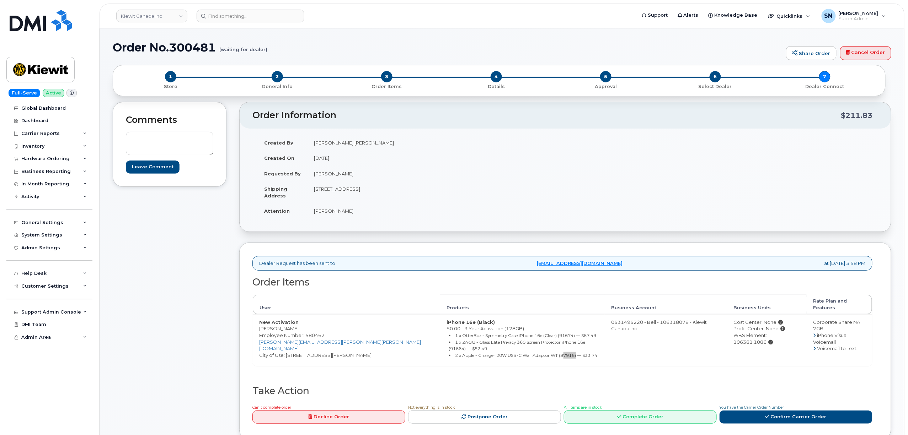
scroll to position [142, 0]
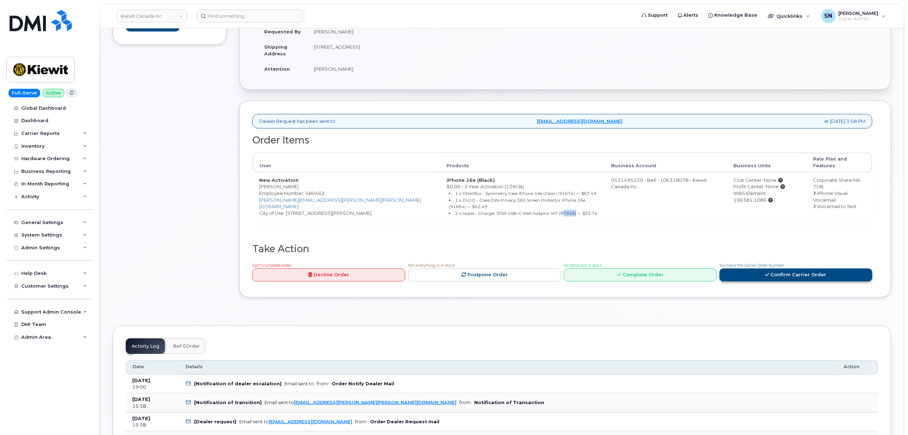
click at [778, 269] on link "Confirm Carrier Order" at bounding box center [795, 275] width 153 height 13
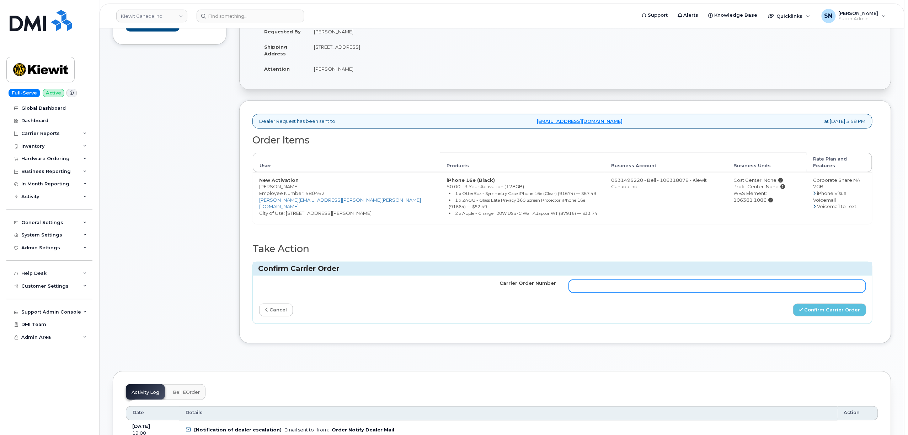
click at [738, 282] on input "Carrier Order Number" at bounding box center [717, 286] width 297 height 13
paste input "3015988"
type input "3015988"
click at [823, 305] on button "Confirm Carrier Order" at bounding box center [829, 310] width 73 height 13
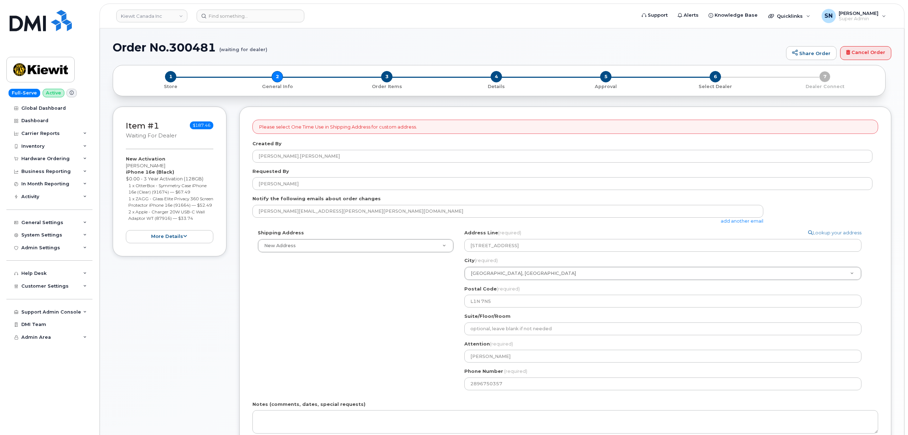
select select
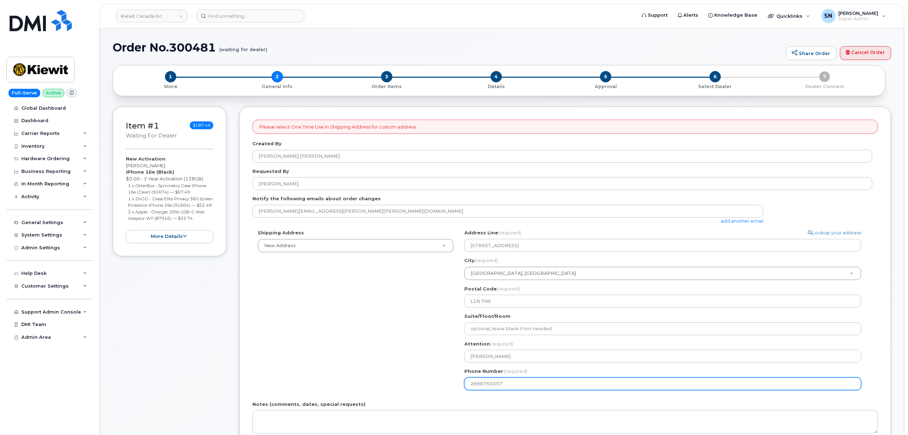
drag, startPoint x: 511, startPoint y: 390, endPoint x: 461, endPoint y: 388, distance: 49.8
click at [461, 388] on div "ON Search your address... Manually edit your address Click to search No availab…" at bounding box center [665, 313] width 413 height 166
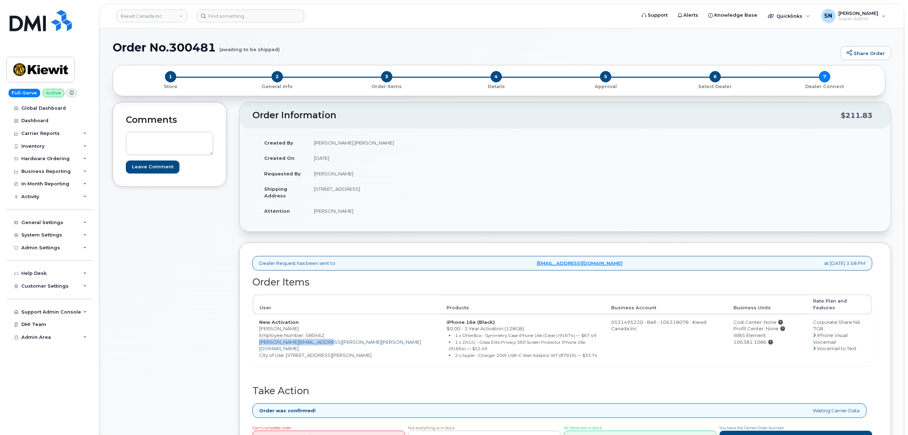
drag, startPoint x: 337, startPoint y: 336, endPoint x: 259, endPoint y: 336, distance: 77.8
click at [259, 336] on td "New Activation [PERSON_NAME] Employee Number: 580462 [PERSON_NAME][EMAIL_ADDRES…" at bounding box center [346, 341] width 187 height 52
copy link "[PERSON_NAME][EMAIL_ADDRESS][PERSON_NAME][PERSON_NAME][DOMAIN_NAME]"
click at [50, 161] on div "Hardware Ordering" at bounding box center [45, 159] width 48 height 6
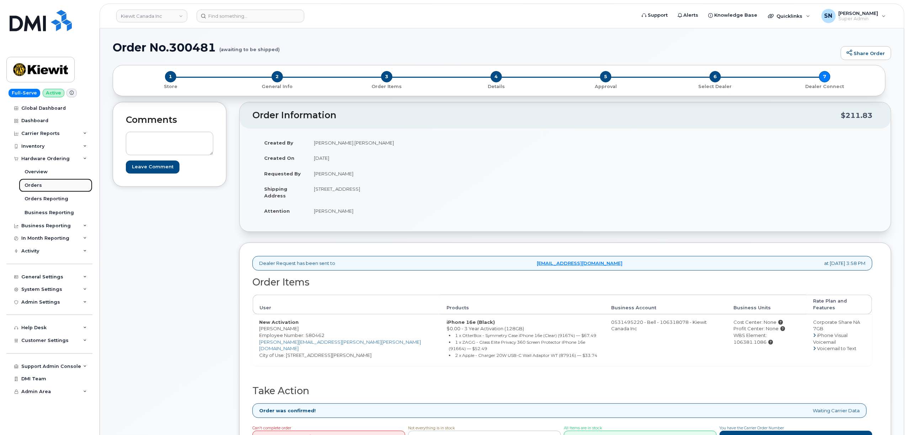
click at [34, 183] on div "Orders" at bounding box center [33, 185] width 17 height 6
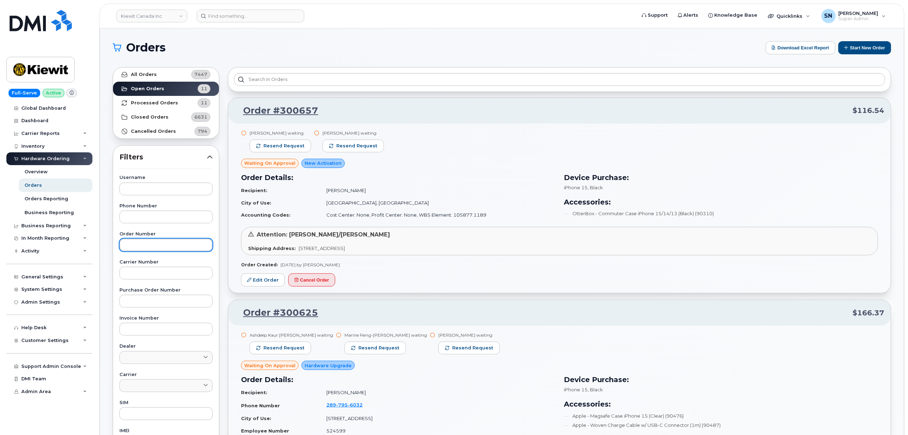
click at [157, 242] on input "text" at bounding box center [165, 245] width 93 height 13
paste input "300621"
type input "300621"
click at [155, 72] on link "All Orders 7447" at bounding box center [166, 75] width 106 height 14
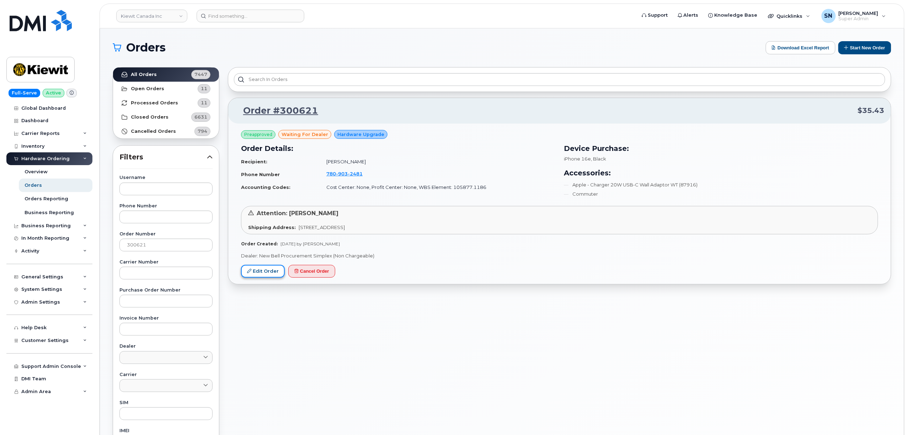
click at [272, 272] on link "Edit Order" at bounding box center [263, 271] width 44 height 13
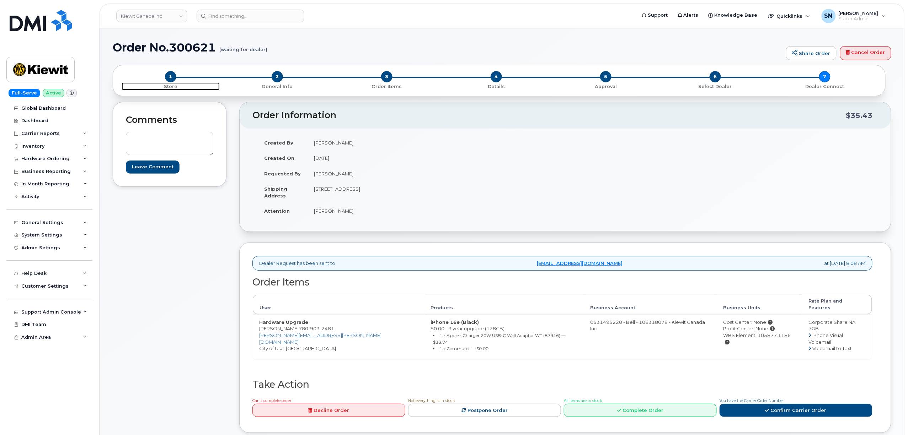
click at [168, 77] on span "1" at bounding box center [170, 76] width 11 height 11
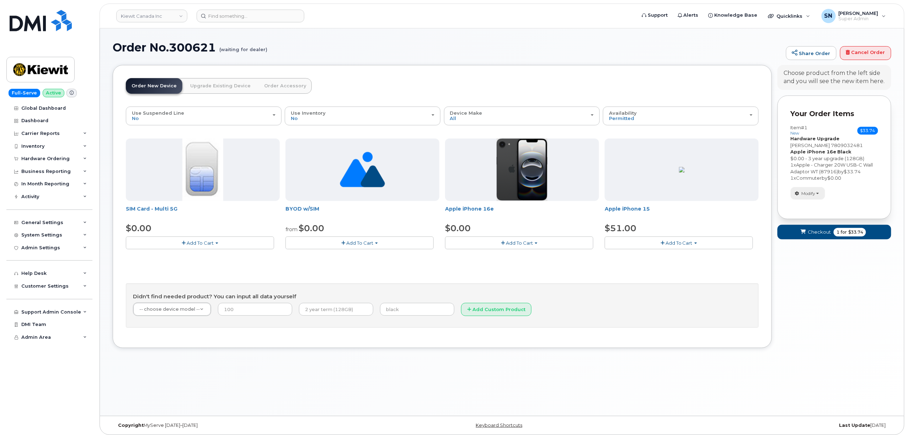
click at [805, 193] on span "Modify" at bounding box center [808, 193] width 14 height 6
click at [811, 205] on link "change" at bounding box center [825, 204] width 68 height 9
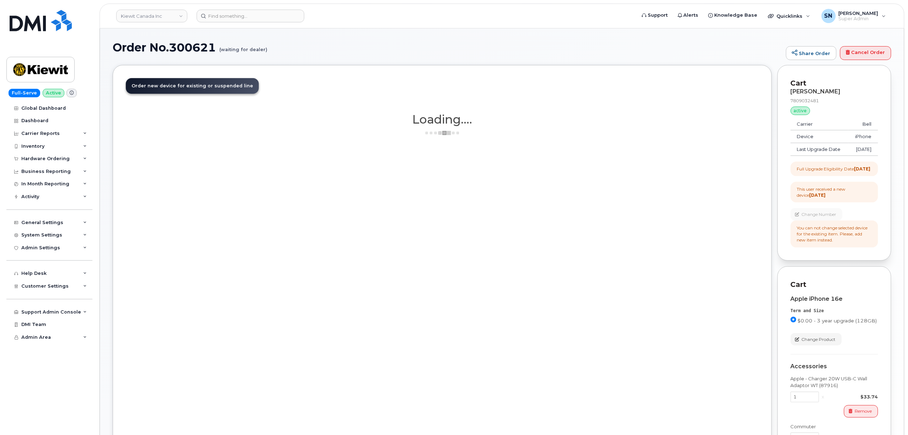
scroll to position [133, 0]
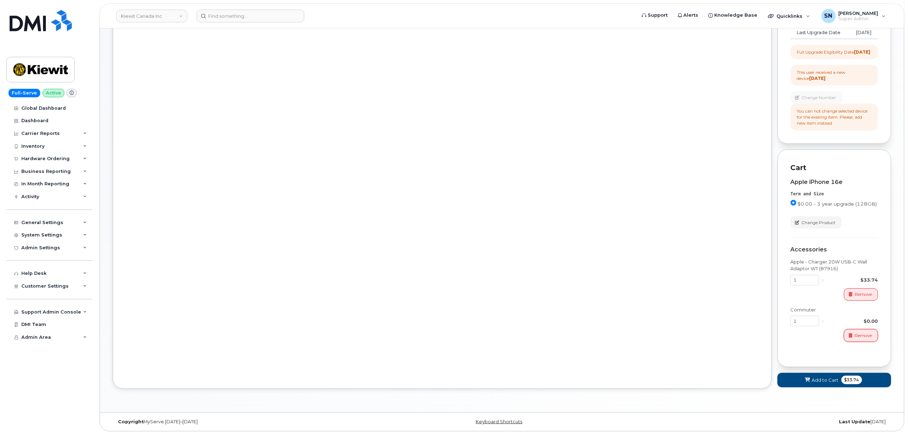
click at [869, 335] on span "Remove" at bounding box center [863, 336] width 17 height 6
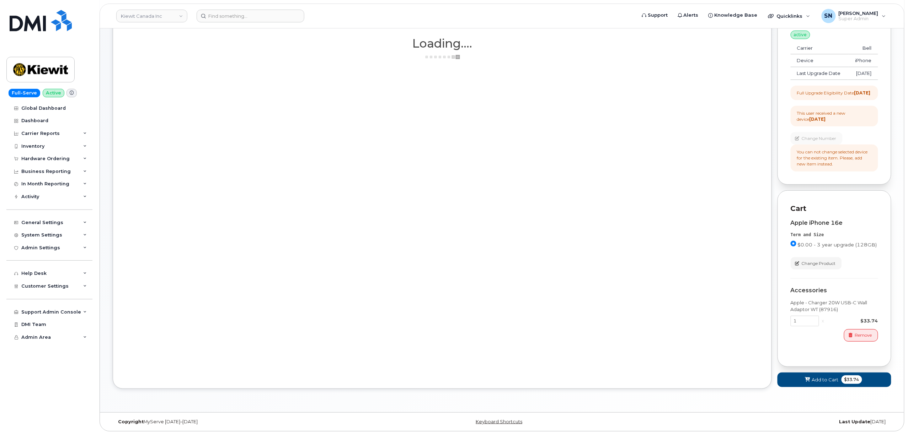
scroll to position [0, 0]
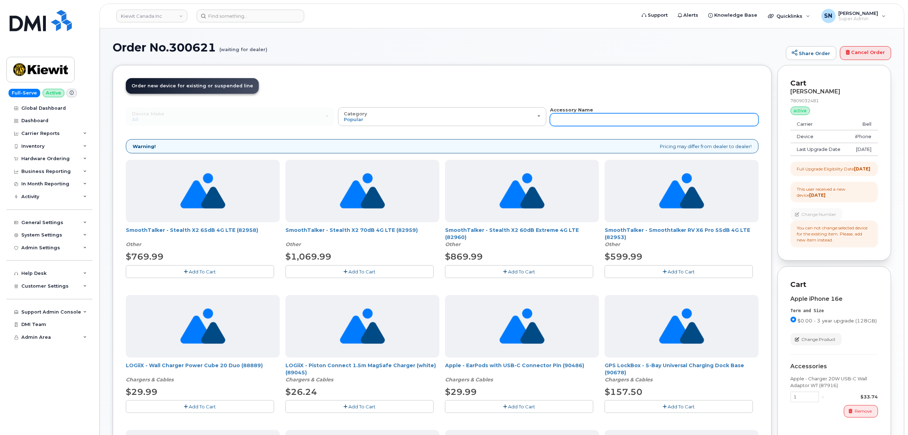
click at [639, 117] on input "text" at bounding box center [654, 119] width 209 height 13
type input "symm"
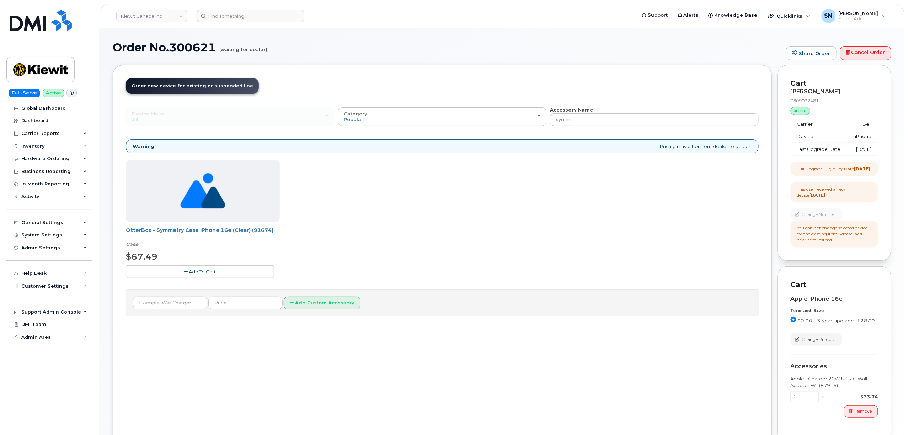
click at [248, 273] on button "Add To Cart" at bounding box center [200, 271] width 148 height 12
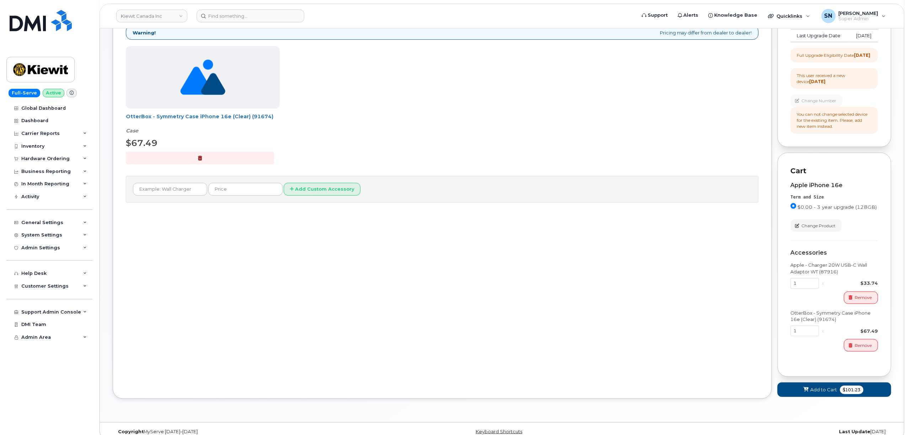
scroll to position [139, 0]
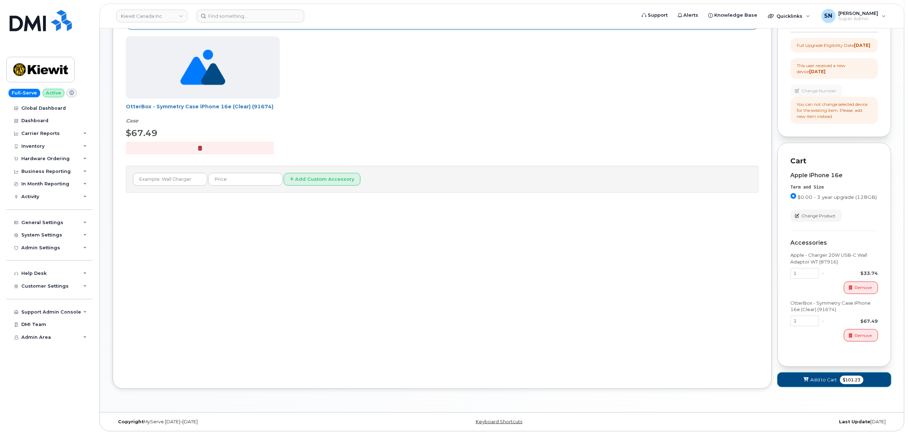
click at [816, 377] on span "Add to Cart" at bounding box center [823, 380] width 27 height 7
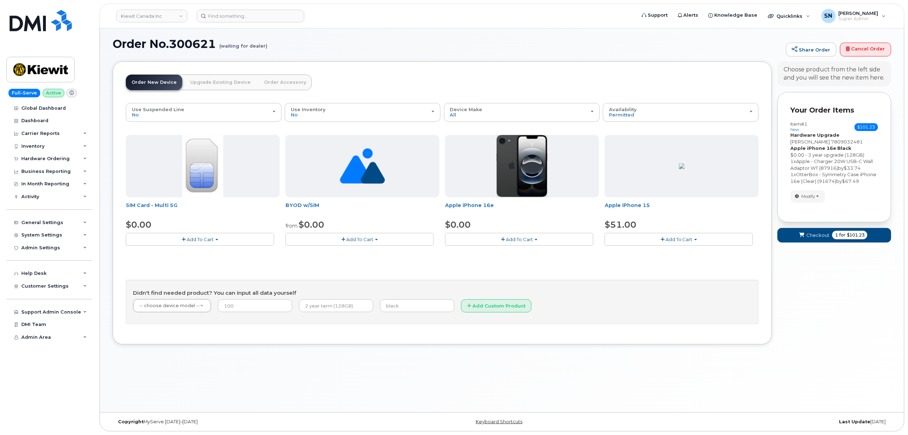
scroll to position [4, 0]
click at [821, 239] on span "Checkout" at bounding box center [817, 235] width 23 height 7
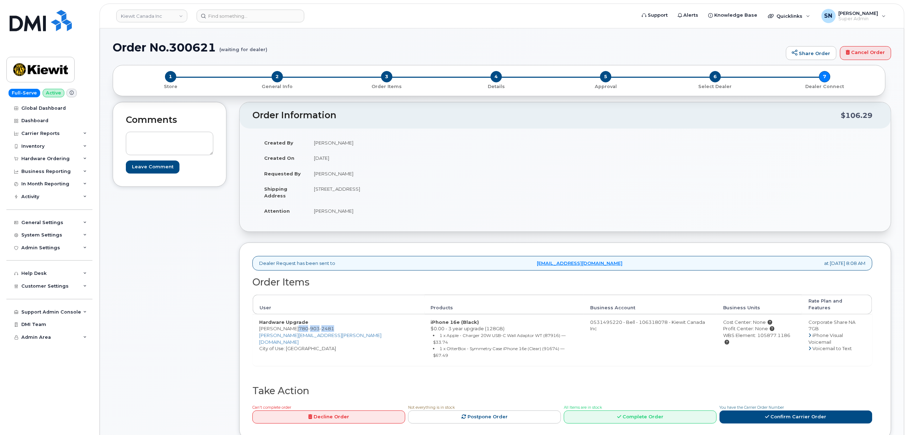
drag, startPoint x: 286, startPoint y: 323, endPoint x: 323, endPoint y: 323, distance: 37.0
click at [323, 323] on td "Hardware Upgrade [PERSON_NAME] Judge [PHONE_NUMBER] [PERSON_NAME][EMAIL_ADDRESS…" at bounding box center [339, 341] width 172 height 52
copy span "[PHONE_NUMBER]"
drag, startPoint x: 259, startPoint y: 324, endPoint x: 284, endPoint y: 324, distance: 25.6
click at [284, 324] on td "Hardware Upgrade [PERSON_NAME] Judge [PHONE_NUMBER] [PERSON_NAME][EMAIL_ADDRESS…" at bounding box center [339, 341] width 172 height 52
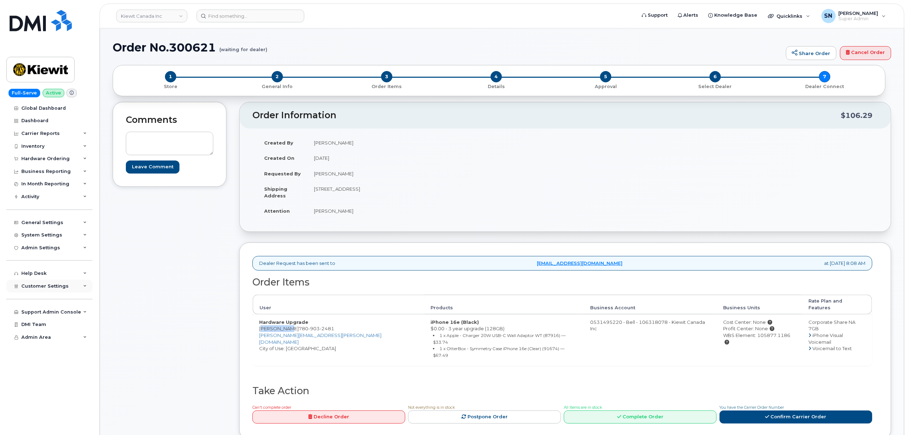
copy td "[PERSON_NAME]"
drag, startPoint x: 315, startPoint y: 190, endPoint x: 381, endPoint y: 194, distance: 66.9
click at [381, 194] on td "[STREET_ADDRESS]" at bounding box center [433, 192] width 252 height 22
copy td "[STREET_ADDRESS]"
drag, startPoint x: 417, startPoint y: 188, endPoint x: 437, endPoint y: 193, distance: 20.4
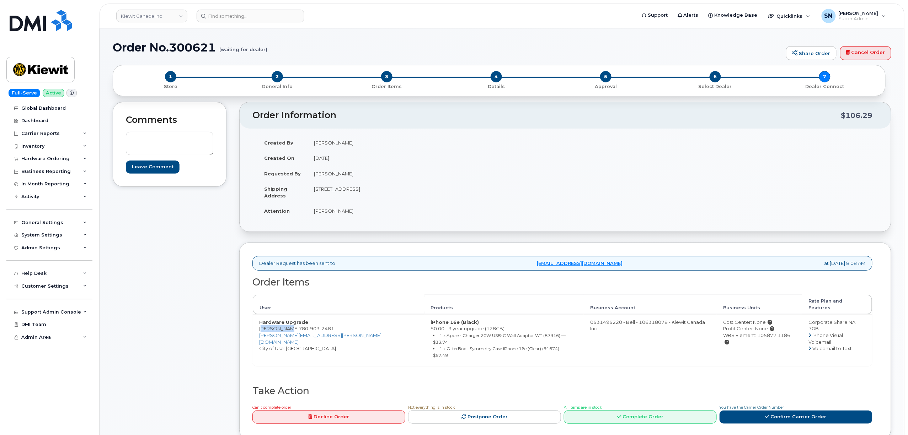
click at [437, 193] on td "[STREET_ADDRESS]" at bounding box center [433, 192] width 252 height 22
copy td "T2W 3X6"
drag, startPoint x: 329, startPoint y: 214, endPoint x: 342, endPoint y: 216, distance: 12.6
click at [342, 216] on td "[PERSON_NAME]" at bounding box center [433, 211] width 252 height 16
copy td "[PERSON_NAME]"
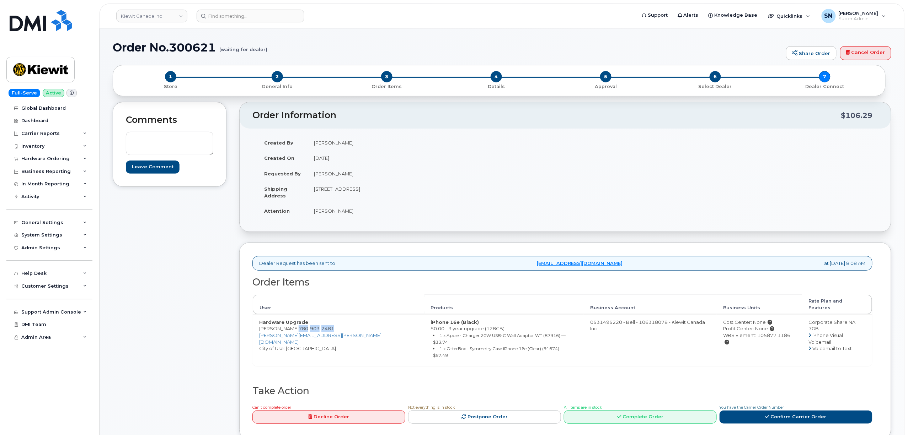
drag, startPoint x: 287, startPoint y: 324, endPoint x: 321, endPoint y: 323, distance: 34.1
click at [321, 326] on span "[PHONE_NUMBER]" at bounding box center [317, 329] width 36 height 6
copy span "[PHONE_NUMBER]"
click at [247, 334] on div "Dealer Request has been sent to [EMAIL_ADDRESS][DOMAIN_NAME] at [DATE] 8:08 AM …" at bounding box center [565, 341] width 652 height 197
drag, startPoint x: 256, startPoint y: 324, endPoint x: 324, endPoint y: 325, distance: 68.2
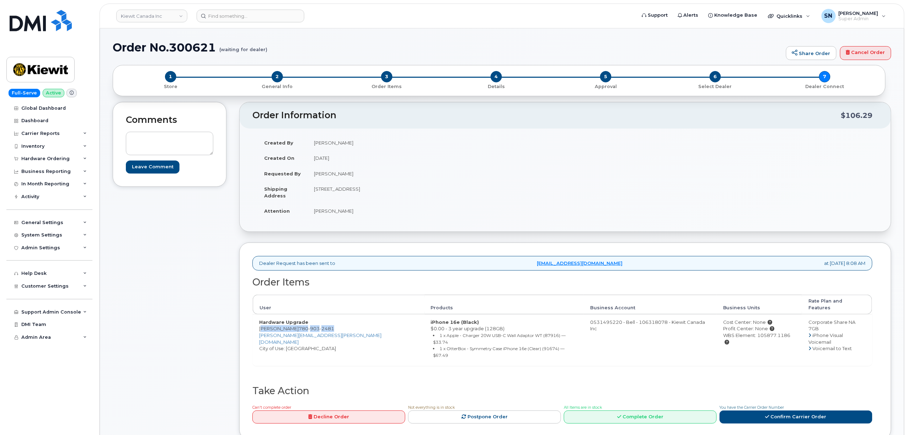
click at [324, 325] on td "Hardware Upgrade [PERSON_NAME] Judge [PHONE_NUMBER] [PERSON_NAME][EMAIL_ADDRESS…" at bounding box center [339, 341] width 172 height 52
copy td "[PERSON_NAME] Judge [PHONE_NUMBER]"
drag, startPoint x: 731, startPoint y: 332, endPoint x: 762, endPoint y: 333, distance: 31.7
click at [762, 333] on div "WBS Element: 105877.1186" at bounding box center [759, 338] width 72 height 13
copy div "105877.1186"
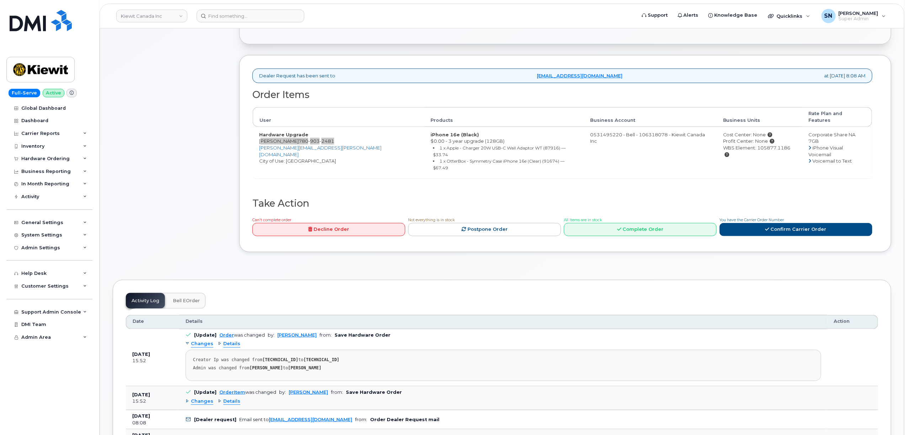
scroll to position [189, 0]
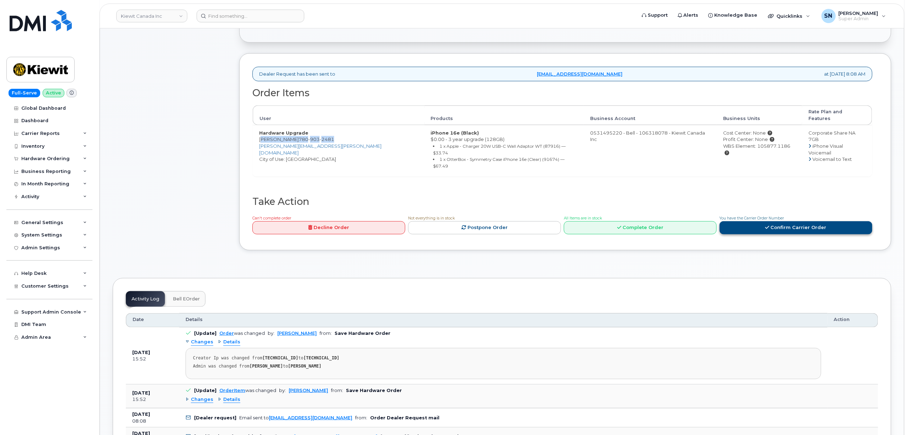
click at [766, 221] on link "Confirm Carrier Order" at bounding box center [795, 227] width 153 height 13
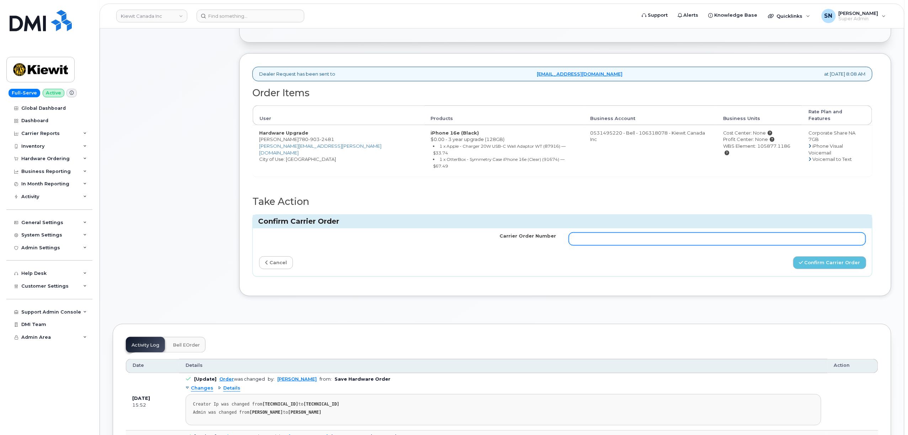
click at [744, 233] on input "Carrier Order Number" at bounding box center [717, 239] width 297 height 13
paste input "3015990"
type input "3015990"
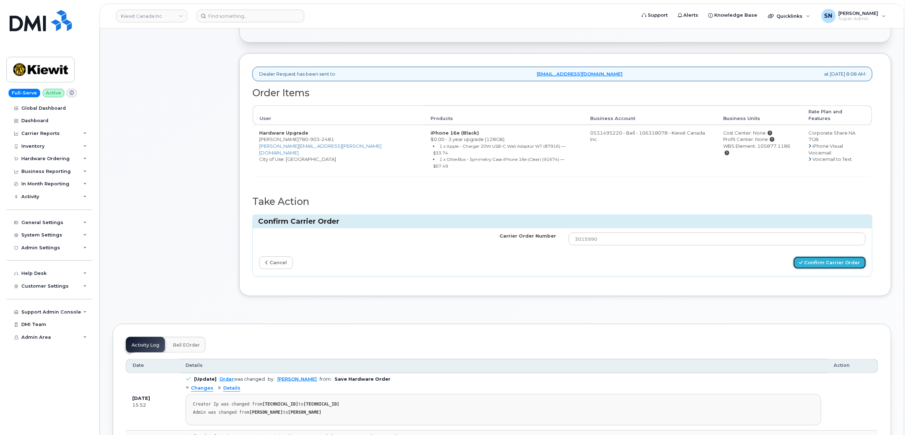
click at [819, 257] on button "Confirm Carrier Order" at bounding box center [829, 263] width 73 height 13
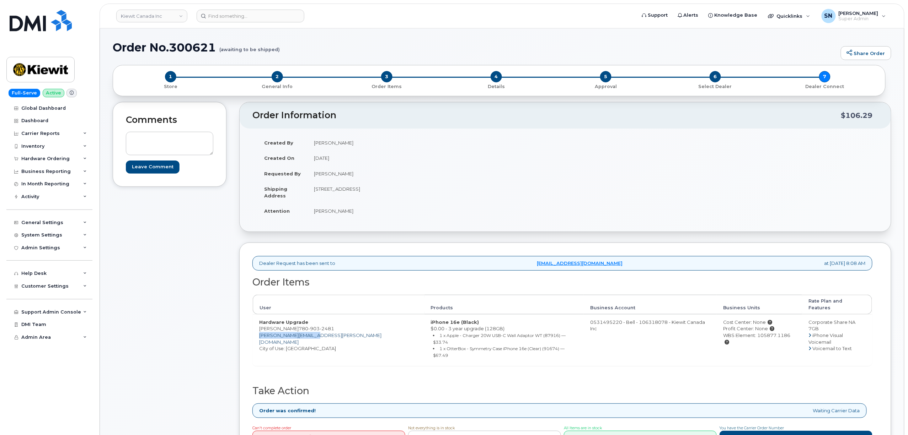
drag, startPoint x: 326, startPoint y: 330, endPoint x: 259, endPoint y: 333, distance: 66.2
click at [259, 333] on td "Hardware Upgrade Paul Judge 780 903 2481 PAUL.JUDGE@KIEWIT.COM City of Use: Edm…" at bounding box center [339, 341] width 172 height 52
copy link "PAUL.JUDGE@KIEWIT.COM"
click at [272, 9] on header "Kiewit Canada Inc Support Alerts Knowledge Base Quicklinks Suspend / Cancel Dev…" at bounding box center [502, 16] width 805 height 25
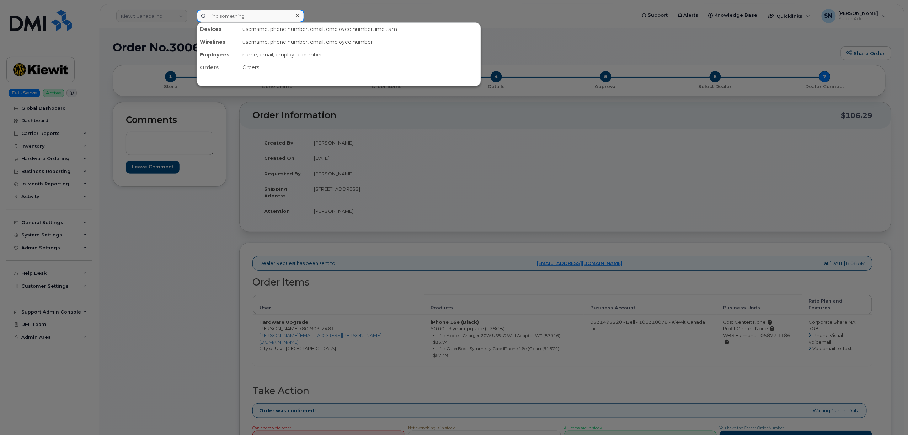
click at [273, 16] on input at bounding box center [251, 16] width 108 height 13
paste input "4035886355"
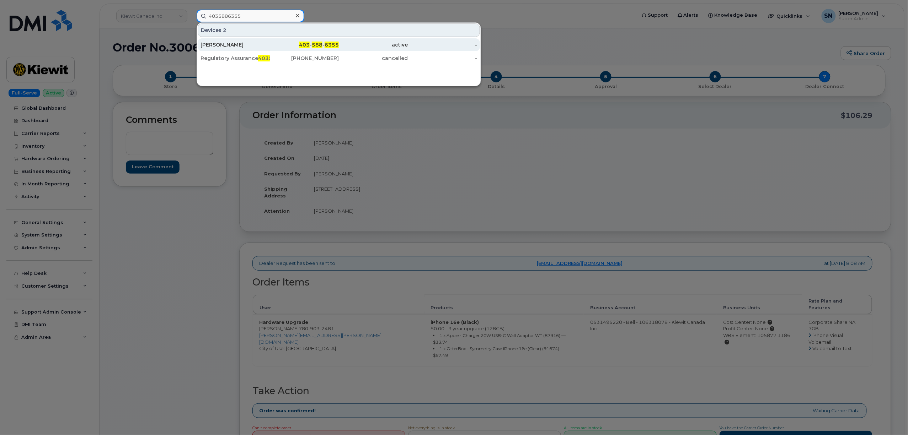
type input "4035886355"
click at [239, 44] on div "Todd Urquhart" at bounding box center [234, 44] width 69 height 7
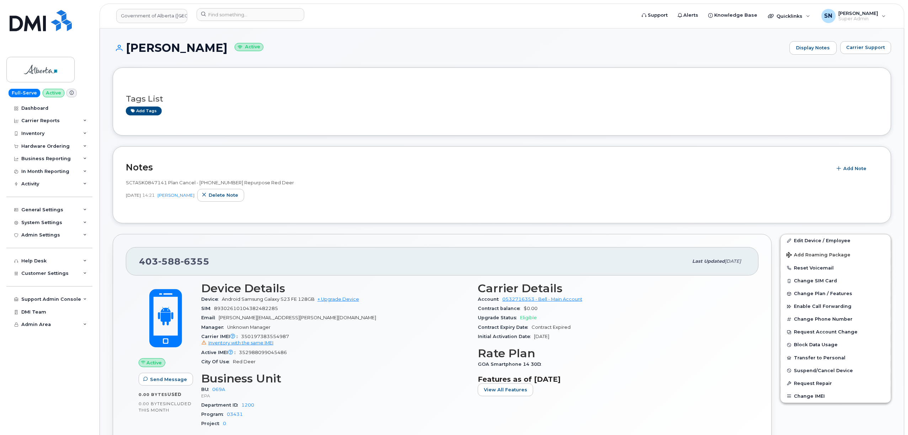
click at [850, 53] on button "Carrier Support" at bounding box center [865, 47] width 51 height 13
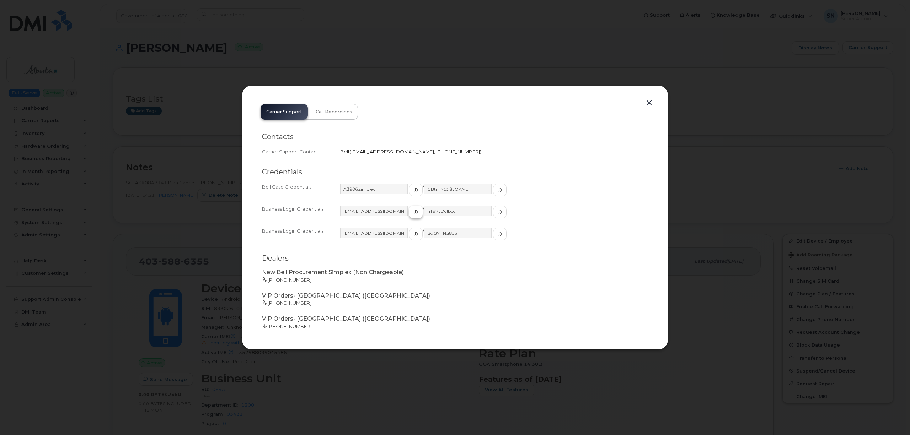
click at [414, 214] on icon "button" at bounding box center [416, 212] width 4 height 4
click at [498, 211] on icon "button" at bounding box center [500, 212] width 4 height 4
click at [649, 104] on button "button" at bounding box center [649, 103] width 11 height 10
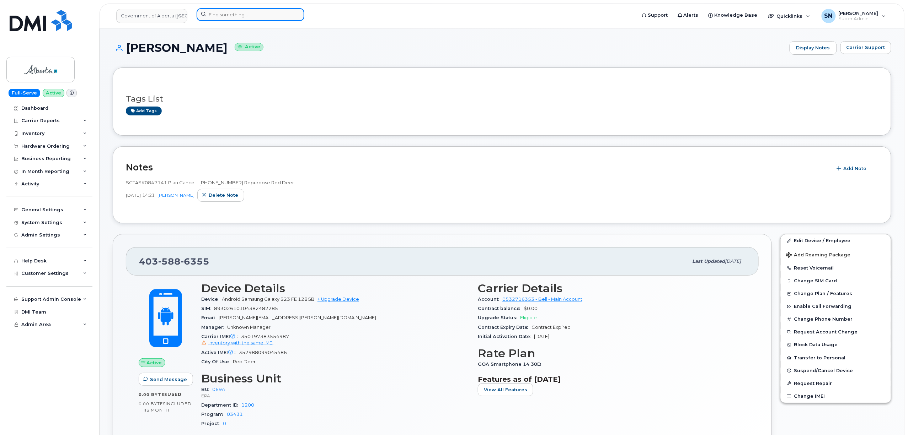
click at [294, 18] on div at bounding box center [251, 14] width 108 height 13
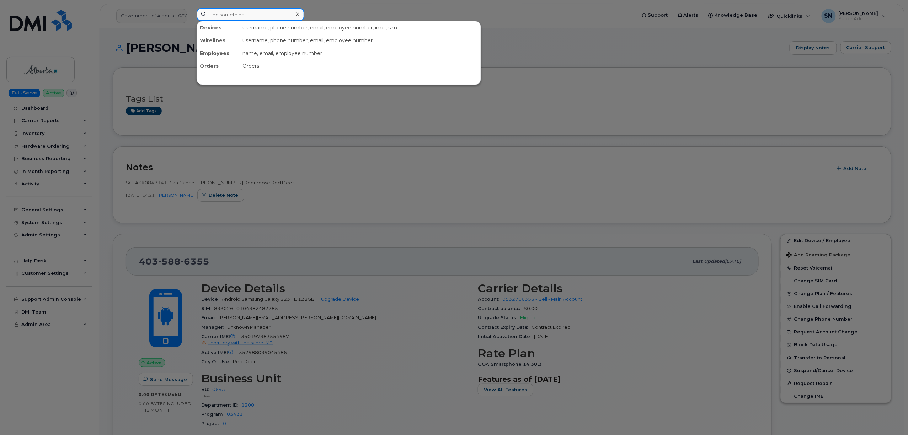
paste input "5873857130"
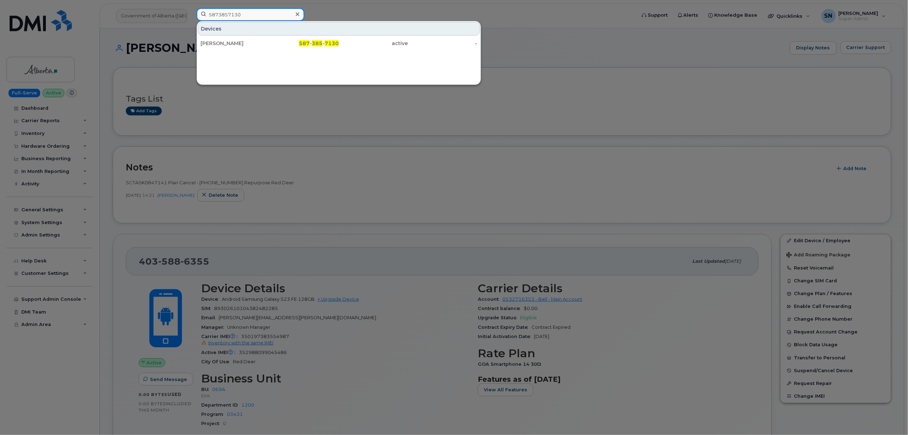
type input "5873857130"
click at [286, 49] on div "587 - 385 - 7130" at bounding box center [304, 43] width 69 height 13
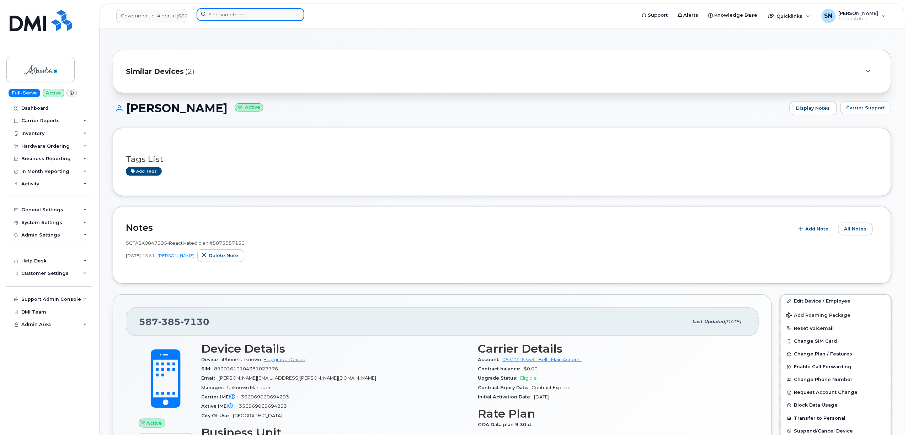
click at [227, 12] on input at bounding box center [251, 14] width 108 height 13
paste input "4035886355"
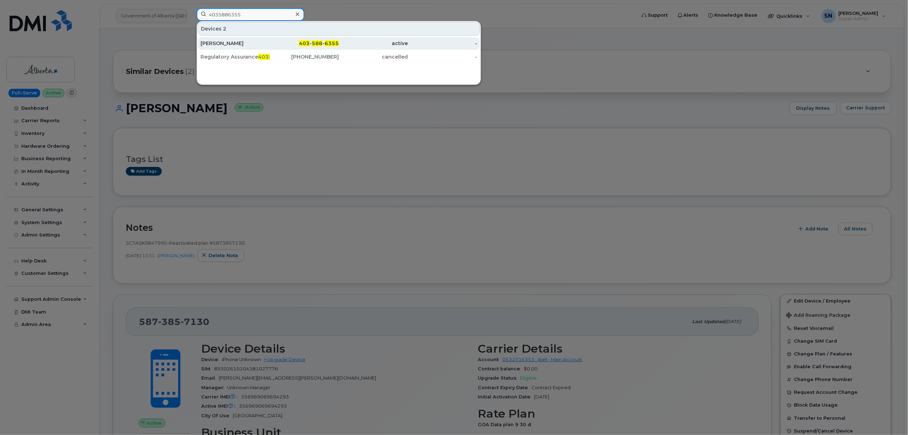
type input "4035886355"
click at [243, 42] on div "Todd Urquhart" at bounding box center [234, 43] width 69 height 7
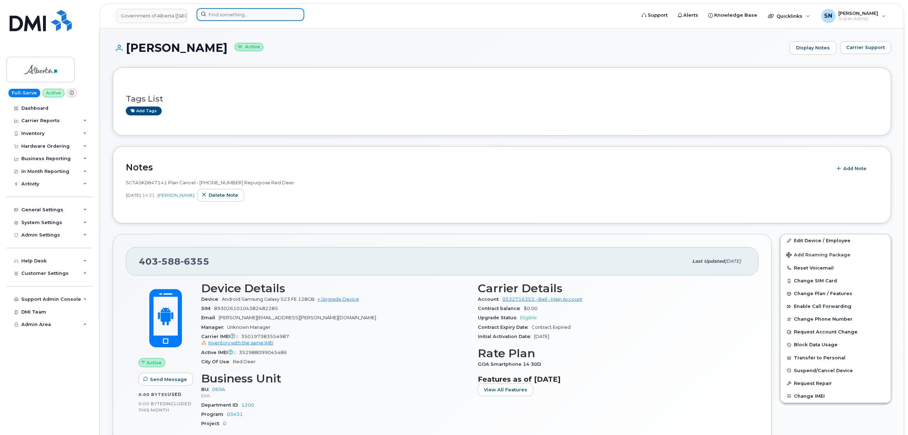
click at [223, 9] on input at bounding box center [251, 14] width 108 height 13
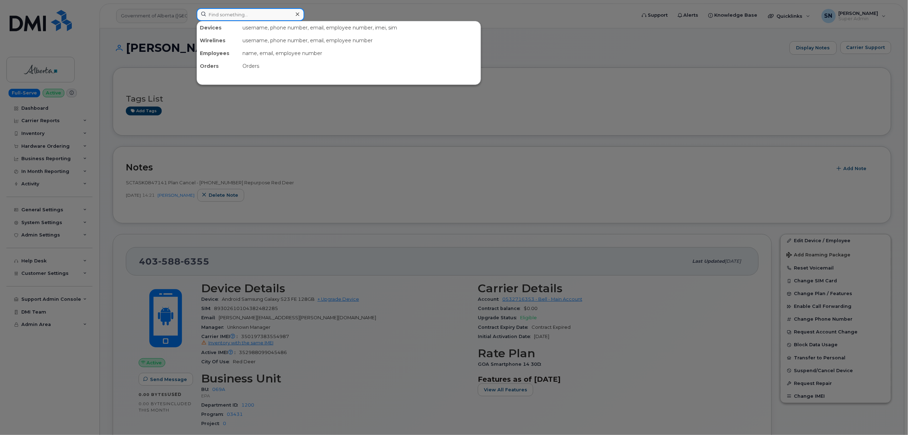
paste input "4038365875"
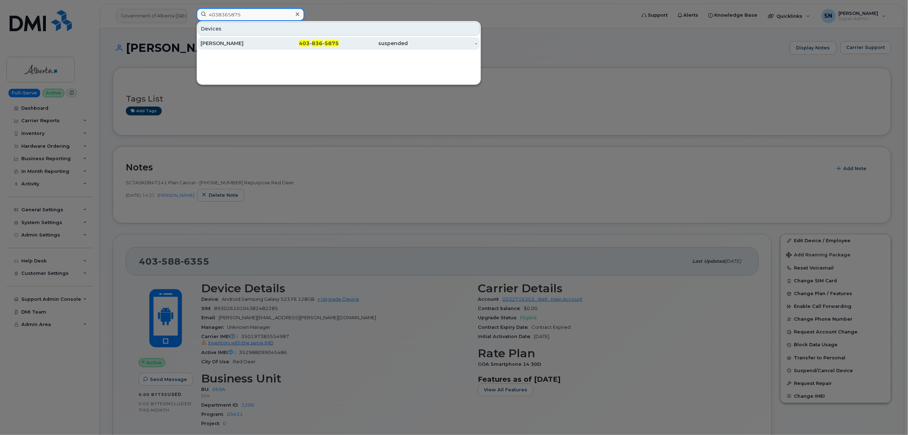
type input "4038365875"
click at [290, 133] on div at bounding box center [454, 217] width 908 height 435
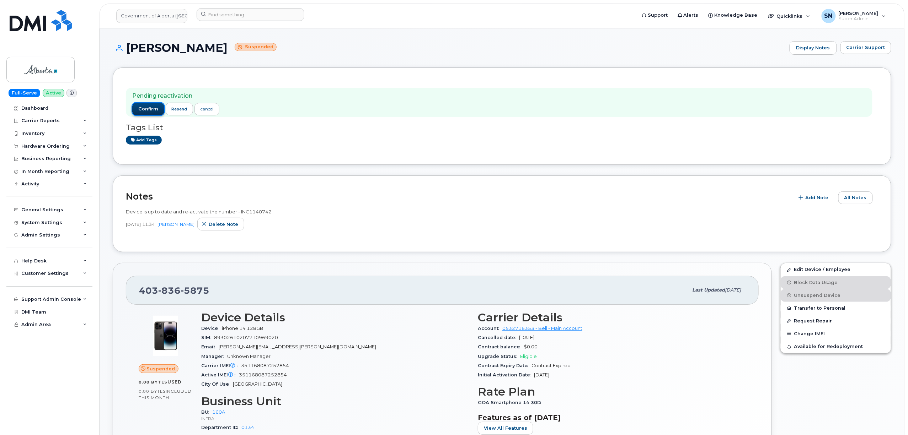
click at [149, 108] on span "confirm" at bounding box center [148, 109] width 20 height 6
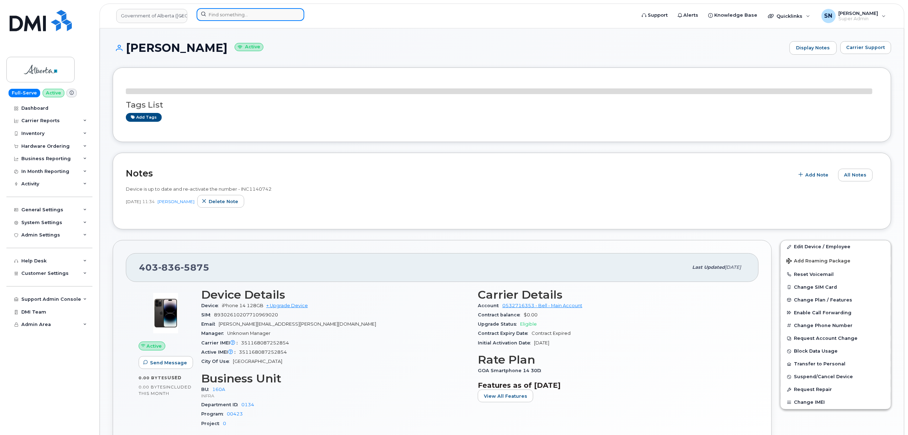
click at [279, 10] on input at bounding box center [251, 14] width 108 height 13
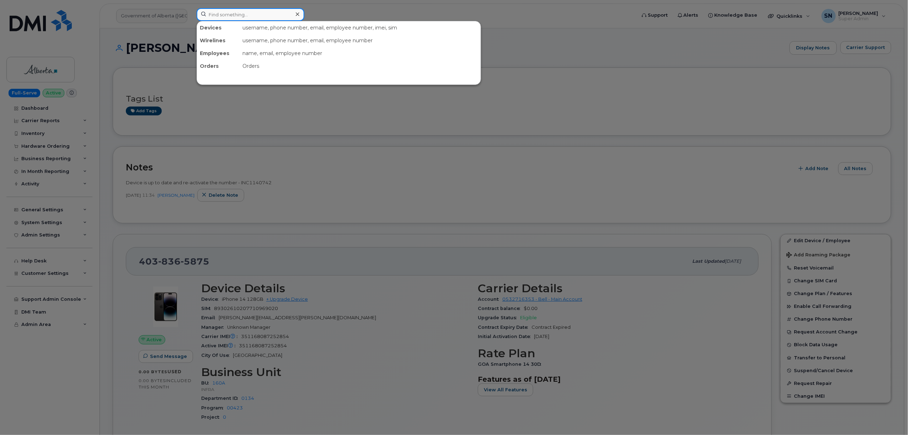
paste input "7808930541"
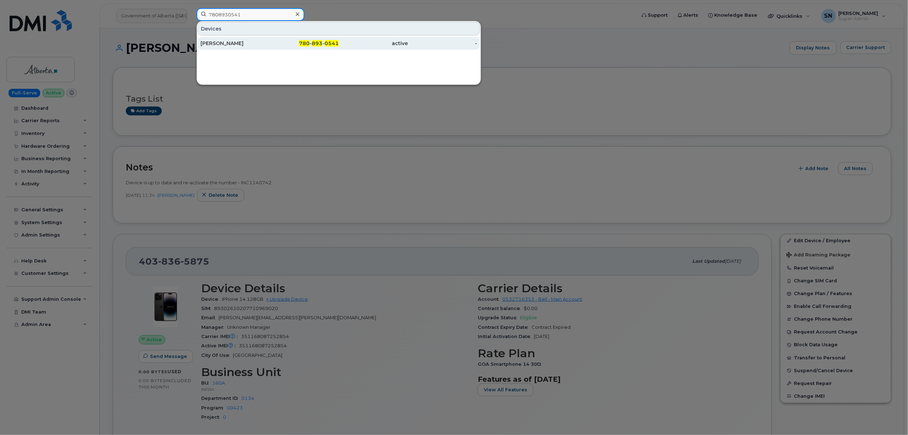
type input "7808930541"
click at [316, 44] on span "893" at bounding box center [317, 43] width 11 height 6
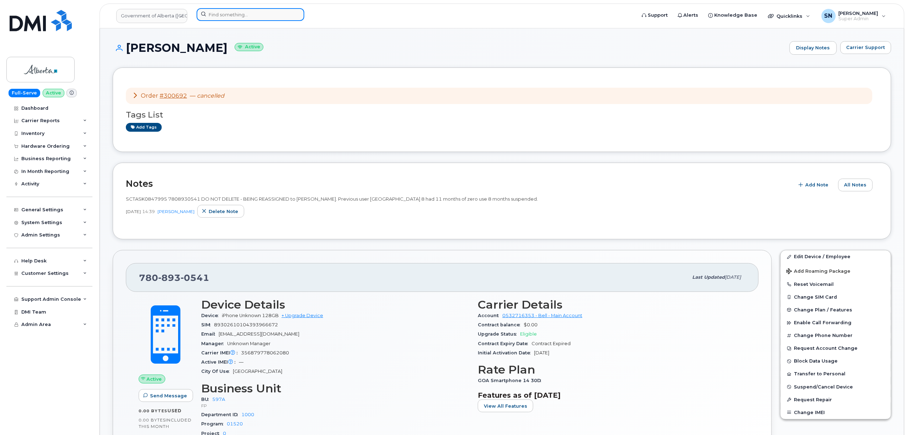
click at [256, 13] on input at bounding box center [251, 14] width 108 height 13
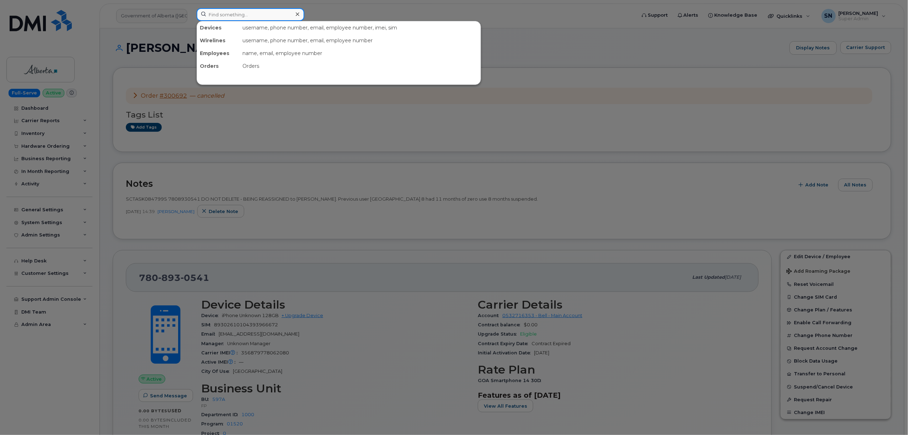
paste input "5873857130"
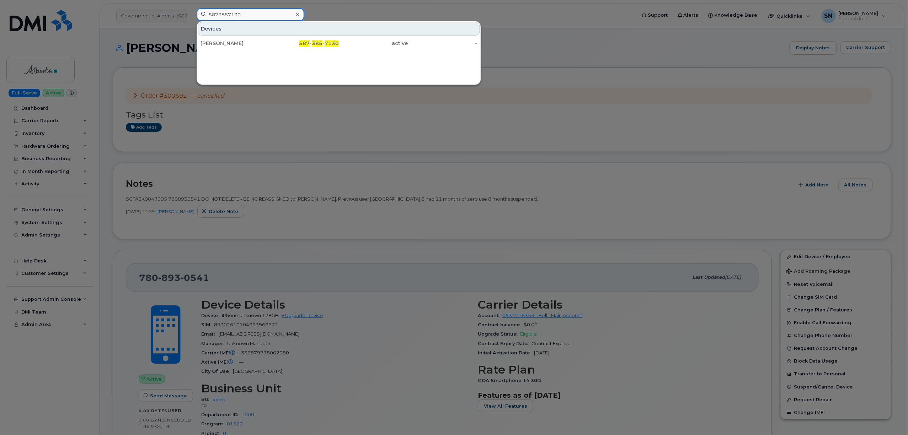
type input "5873857130"
drag, startPoint x: 564, startPoint y: 53, endPoint x: 534, endPoint y: 52, distance: 29.9
click at [565, 53] on div at bounding box center [454, 217] width 908 height 435
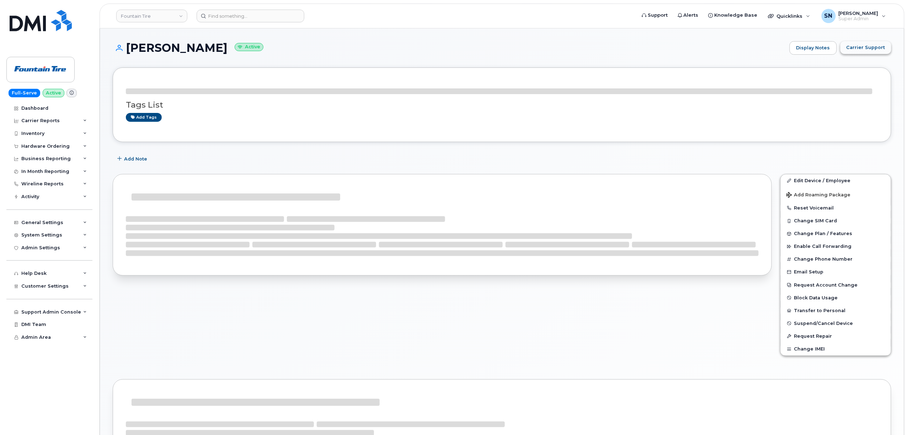
click at [866, 48] on span "Carrier Support" at bounding box center [865, 47] width 39 height 7
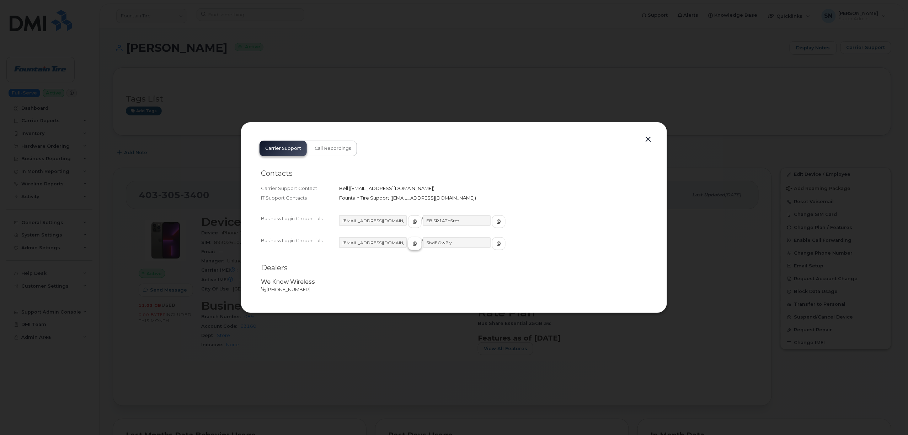
click at [413, 242] on icon "button" at bounding box center [415, 244] width 4 height 4
click at [492, 244] on button "button" at bounding box center [499, 243] width 14 height 13
click at [651, 137] on button "button" at bounding box center [648, 140] width 11 height 10
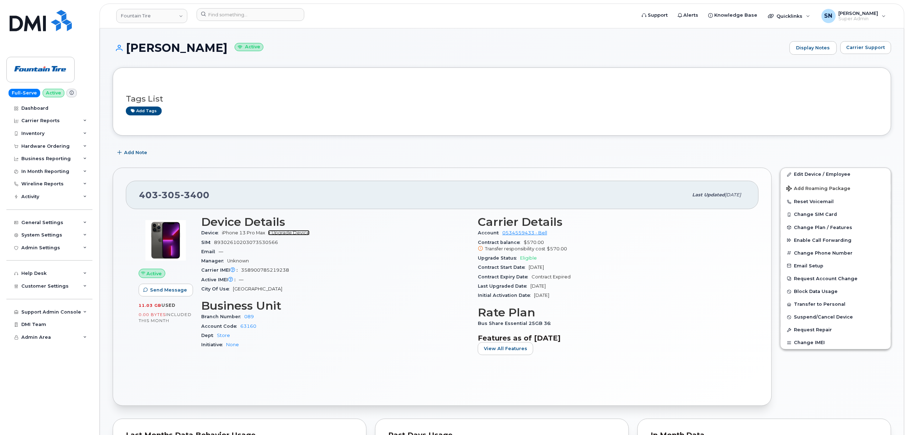
click at [305, 235] on link "+ Upgrade Device" at bounding box center [289, 232] width 42 height 5
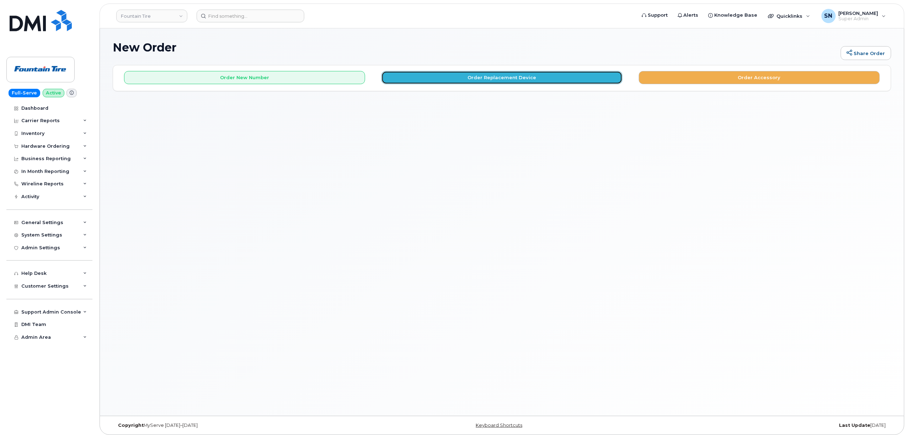
click at [436, 83] on button "Order Replacement Device" at bounding box center [501, 77] width 241 height 13
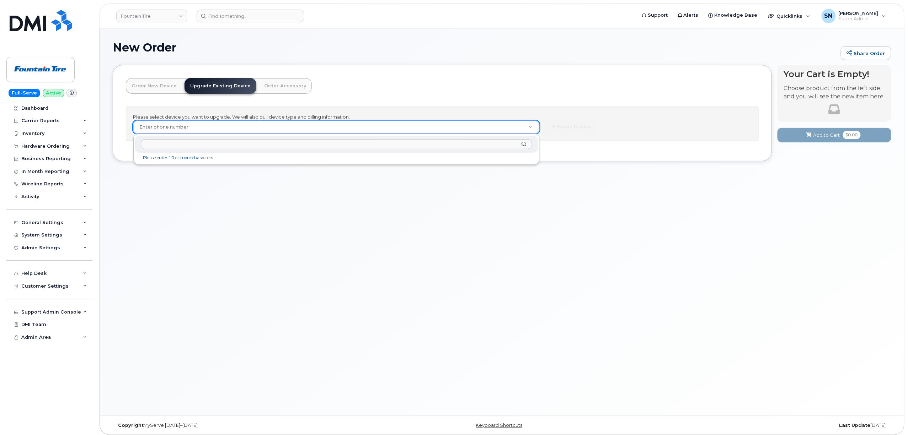
type input "iPhone 17 Pro Max 256GB"
drag, startPoint x: 125, startPoint y: 146, endPoint x: 92, endPoint y: 141, distance: 33.5
click at [96, 146] on body "Fountain Tire Support Alerts Knowledge Base Quicklinks Suspend / Cancel Device …" at bounding box center [454, 219] width 908 height 439
click at [435, 144] on input "text" at bounding box center [336, 144] width 391 height 10
paste input "403.305.3400"
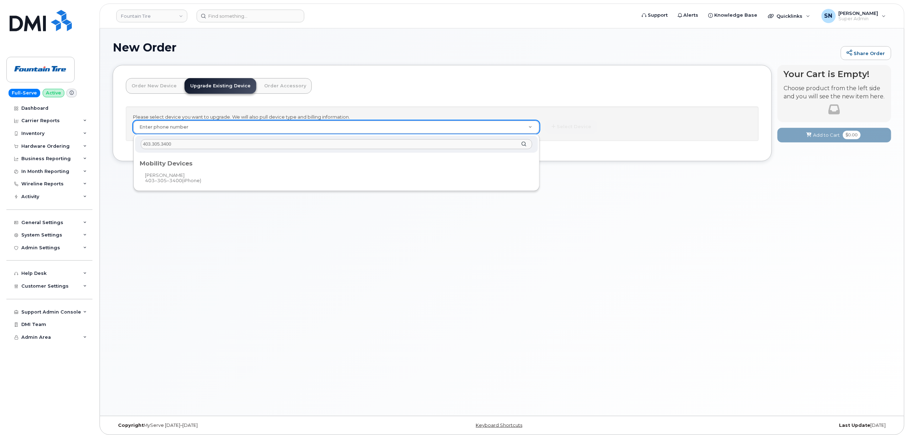
type input "403.305.3400"
click at [167, 168] on div "Mobility Devices" at bounding box center [336, 162] width 398 height 14
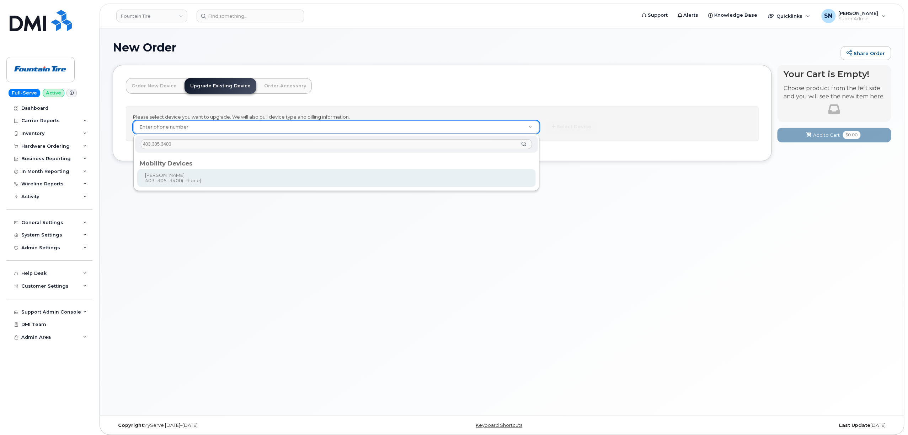
type input "51991"
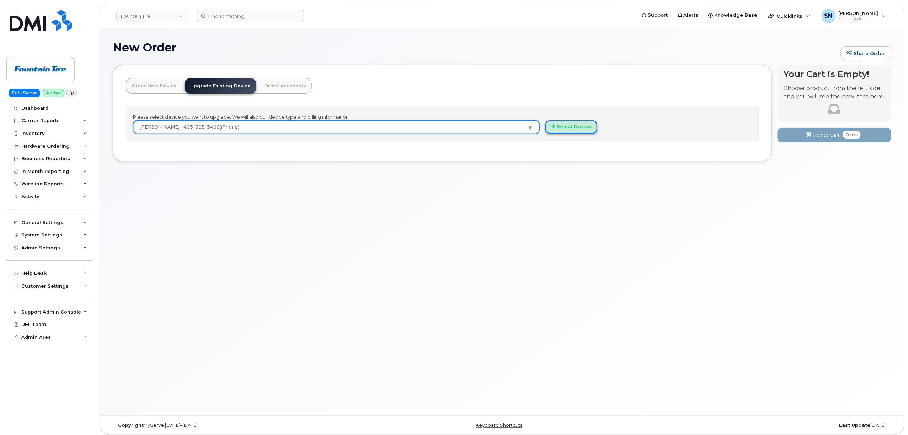
click at [577, 127] on button "Select Device" at bounding box center [571, 126] width 52 height 13
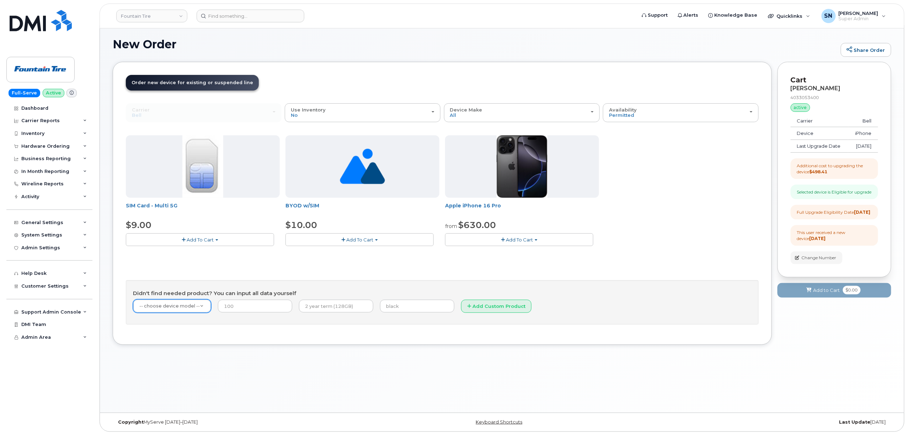
scroll to position [4, 0]
type input "iphone 17"
select select "3441"
click at [249, 309] on input "number" at bounding box center [239, 306] width 74 height 13
click at [217, 312] on input "number" at bounding box center [239, 306] width 74 height 13
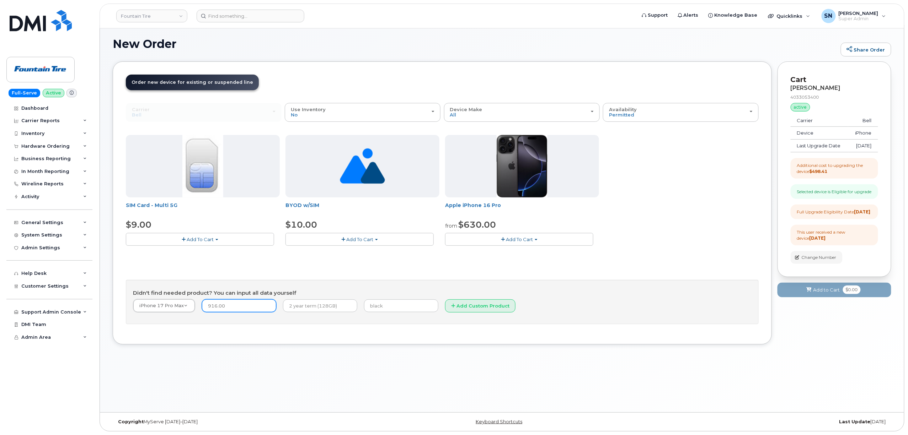
type input "916.00"
type input "3 Year Term (256GB)"
type input "Black"
drag, startPoint x: 452, startPoint y: 312, endPoint x: 552, endPoint y: 331, distance: 101.8
click at [453, 312] on button "Add Custom Product" at bounding box center [480, 306] width 70 height 13
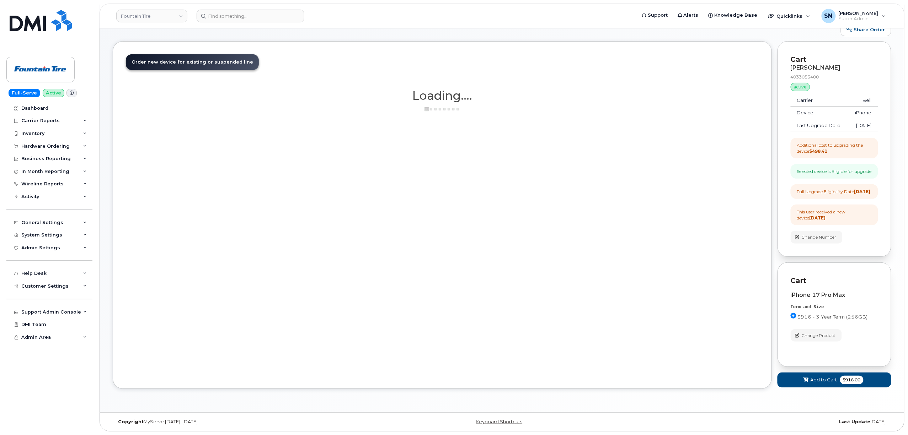
scroll to position [45, 0]
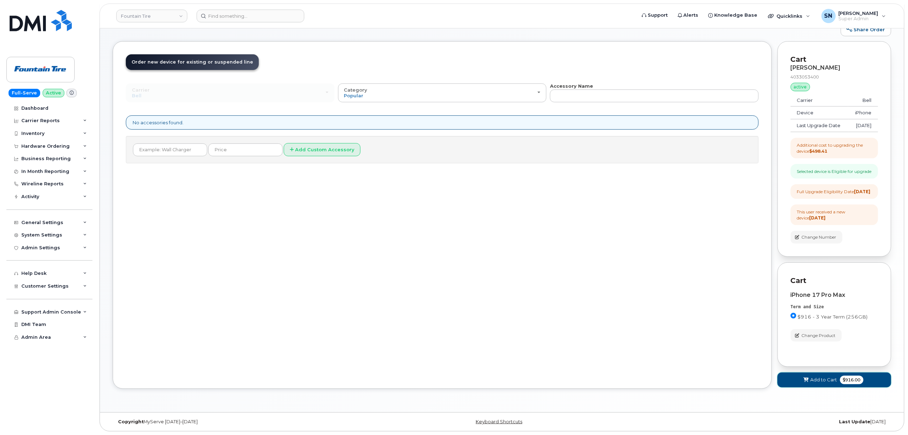
click at [820, 380] on span "Add to Cart" at bounding box center [823, 380] width 27 height 7
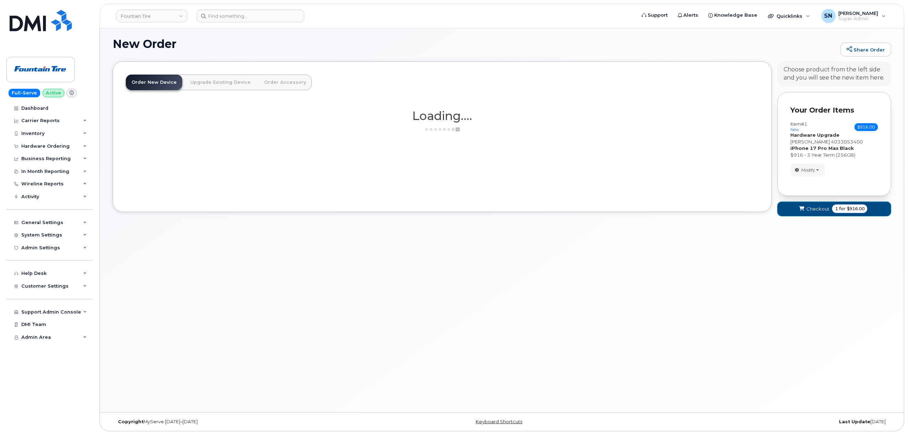
click at [813, 212] on span "Checkout" at bounding box center [817, 209] width 23 height 7
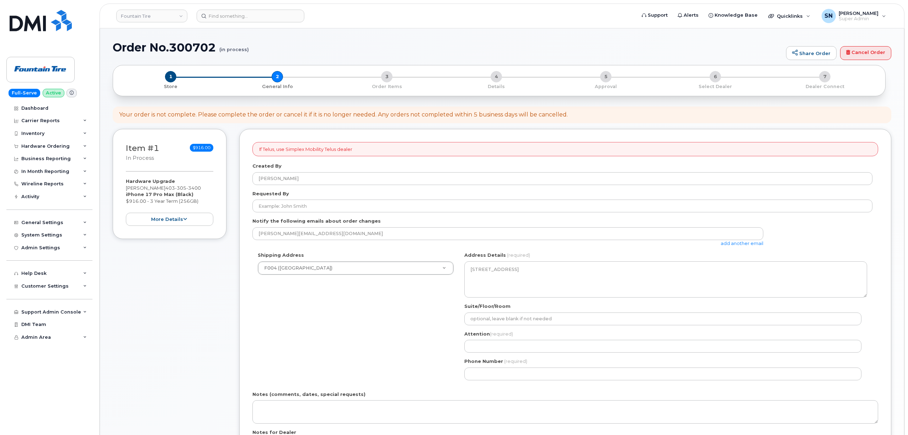
select select
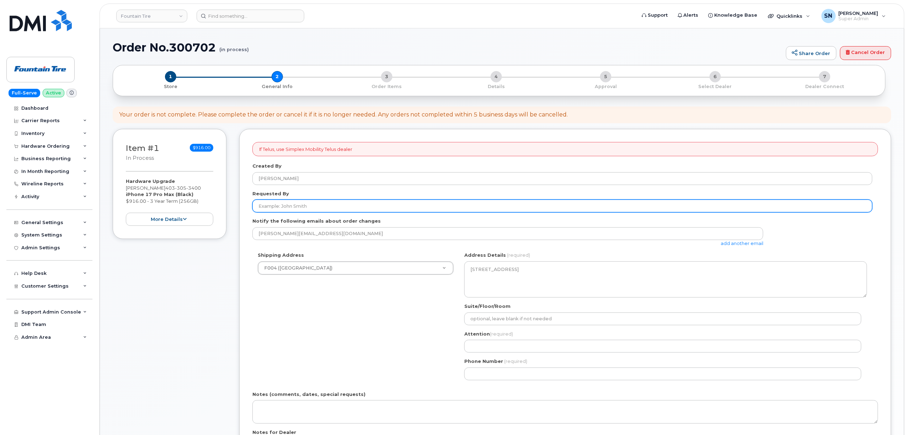
click at [288, 205] on input "Requested By" at bounding box center [562, 206] width 620 height 13
paste input "CS0791308"
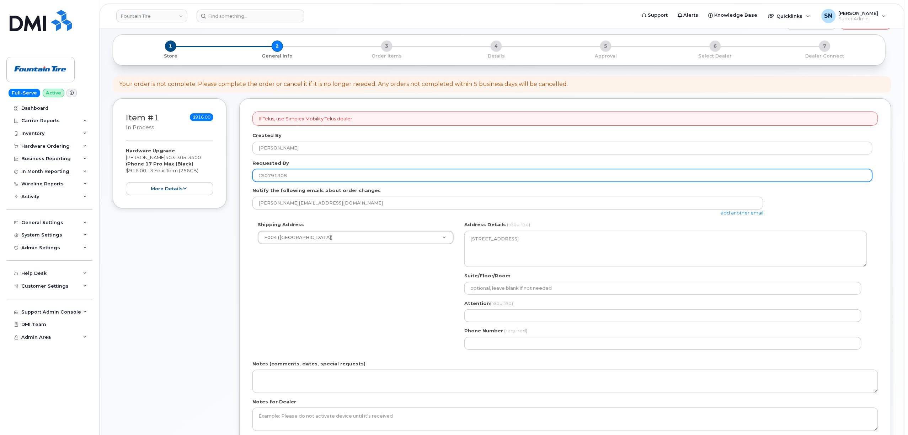
scroll to position [47, 0]
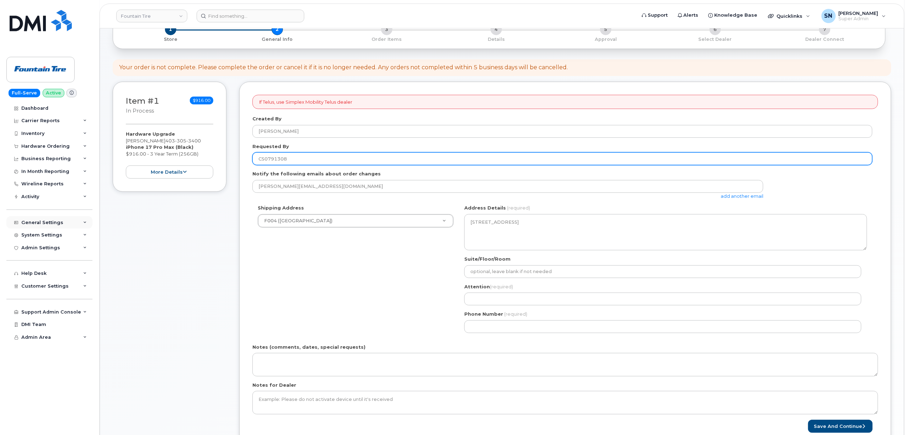
type input "CS0791308"
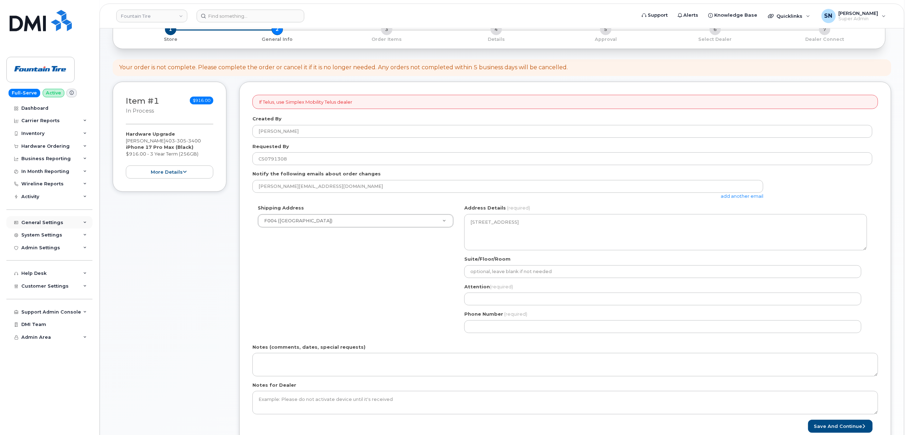
click at [49, 223] on div "General Settings" at bounding box center [42, 223] width 42 height 6
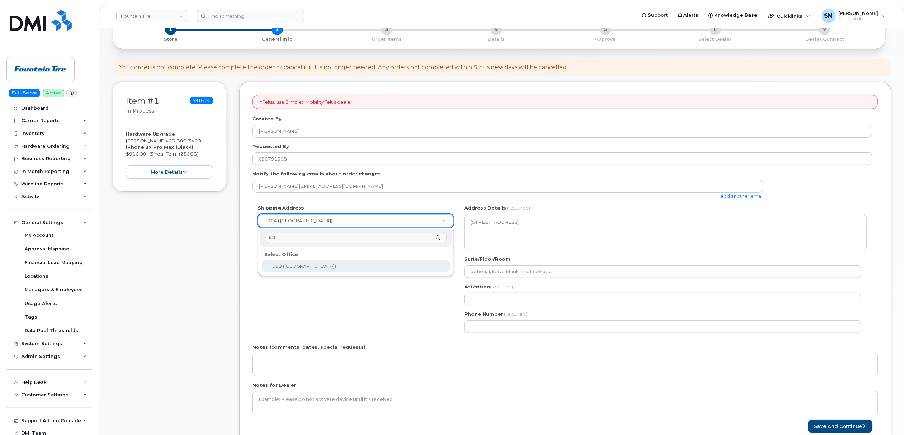
type input "089"
select select
type textarea "7007 McLeod Trail Calgary Alberta T2H 0L7"
type input "[PERSON_NAME]"
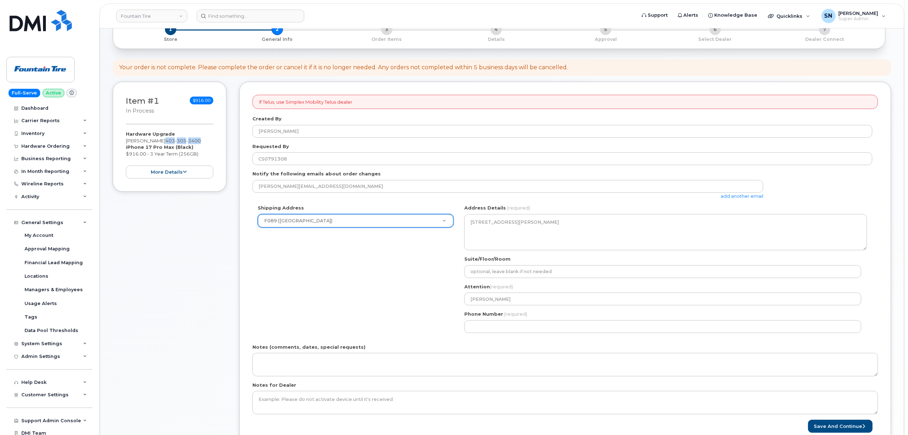
drag, startPoint x: 156, startPoint y: 139, endPoint x: 193, endPoint y: 142, distance: 37.1
click at [193, 142] on div "Hardware Upgrade Robin Sharp 403 305 3400 iPhone 17 Pro Max (Black) $916.00 - 3…" at bounding box center [169, 155] width 87 height 48
copy span "403 305 3400"
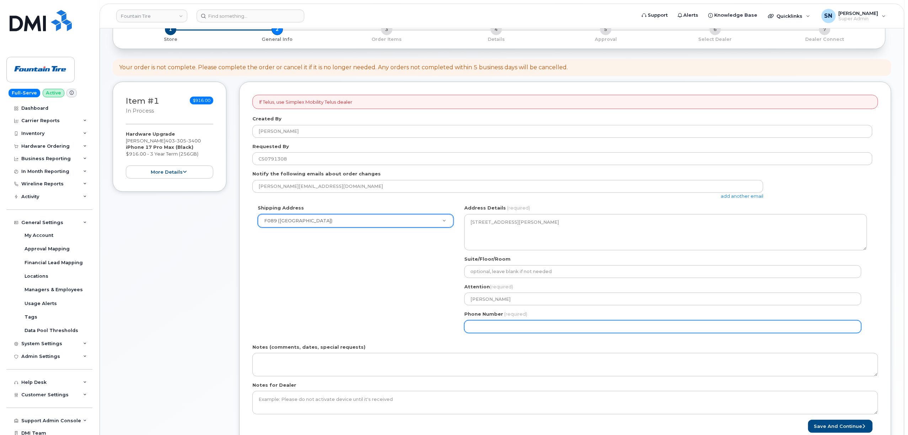
click at [510, 326] on input "Phone Number" at bounding box center [662, 327] width 397 height 13
paste input "4033053400"
select select
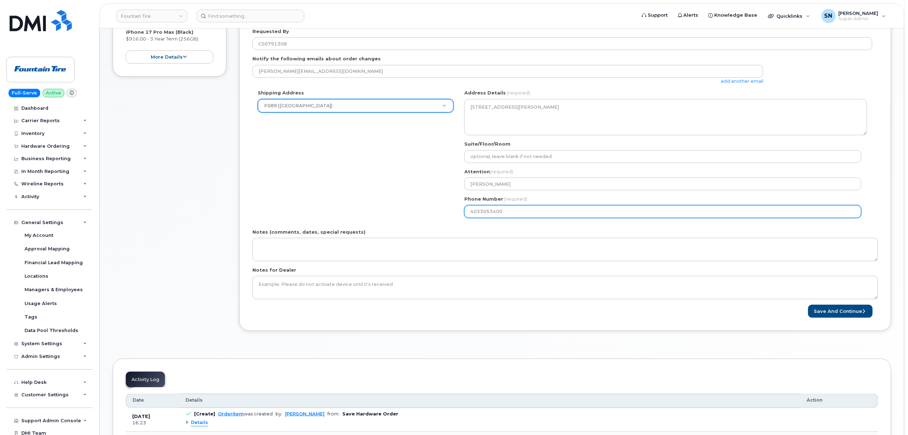
scroll to position [237, 0]
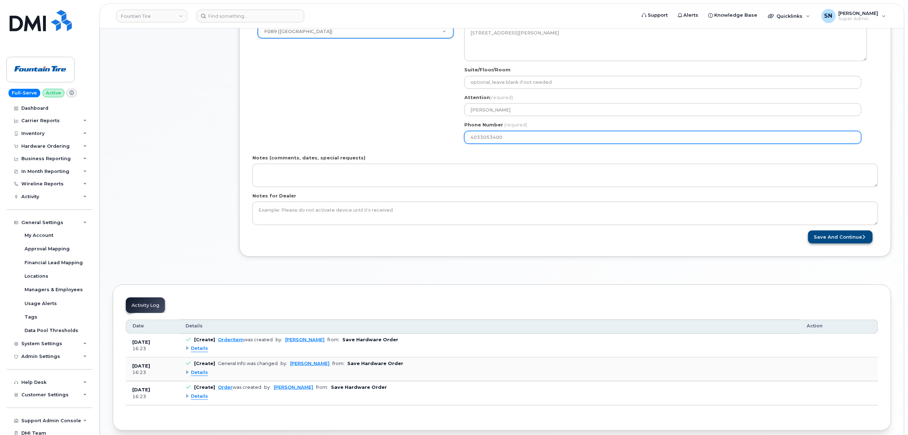
type input "4033053400"
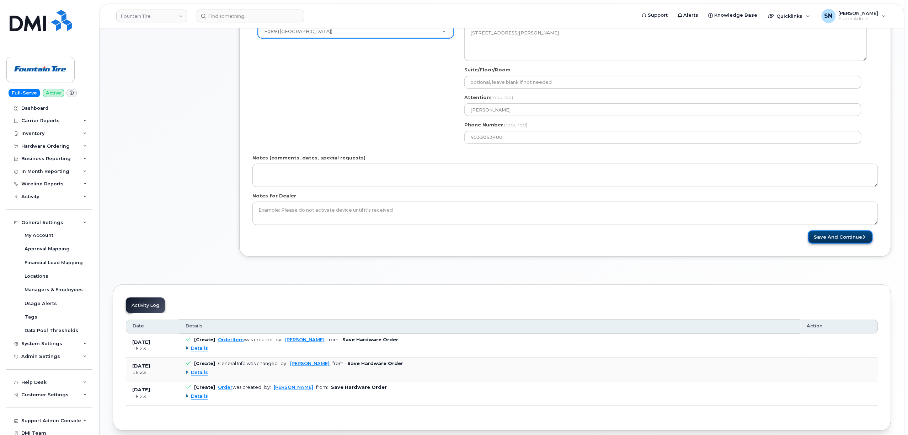
click at [825, 238] on button "Save and Continue" at bounding box center [840, 237] width 65 height 13
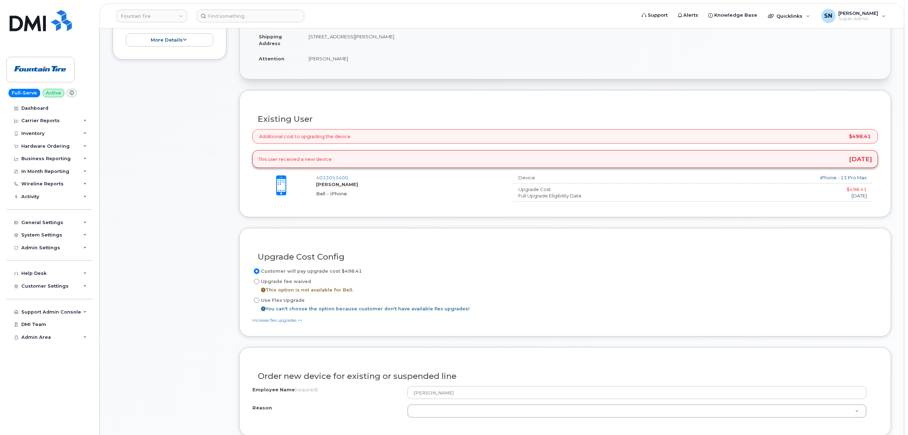
scroll to position [284, 0]
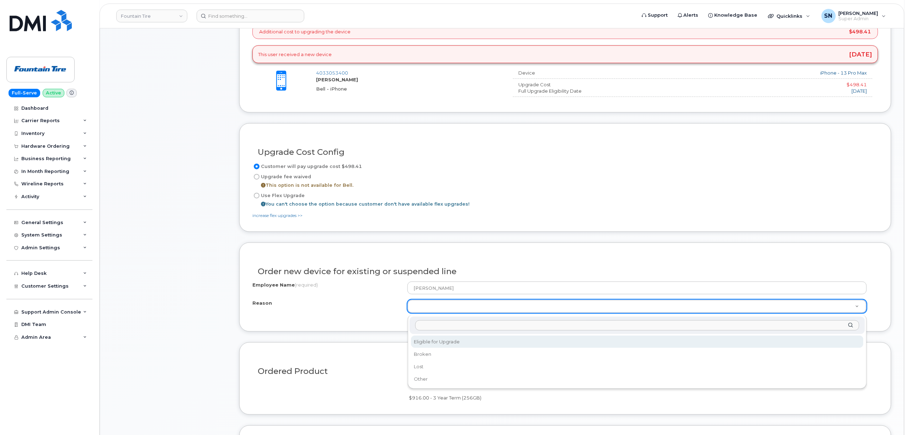
select select "eligible_for_upgrade"
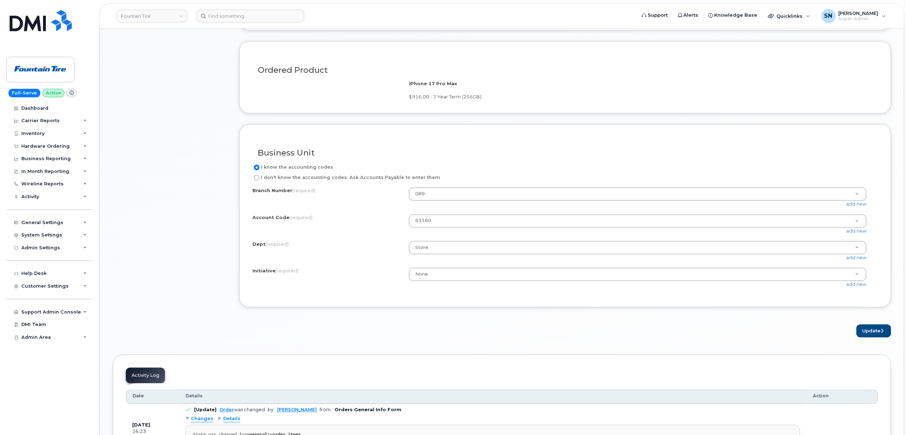
scroll to position [616, 0]
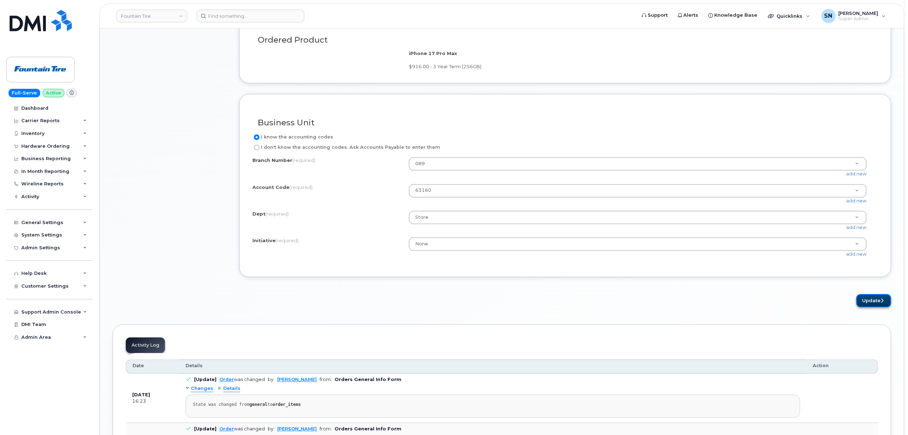
click at [873, 308] on button "Update" at bounding box center [873, 301] width 35 height 13
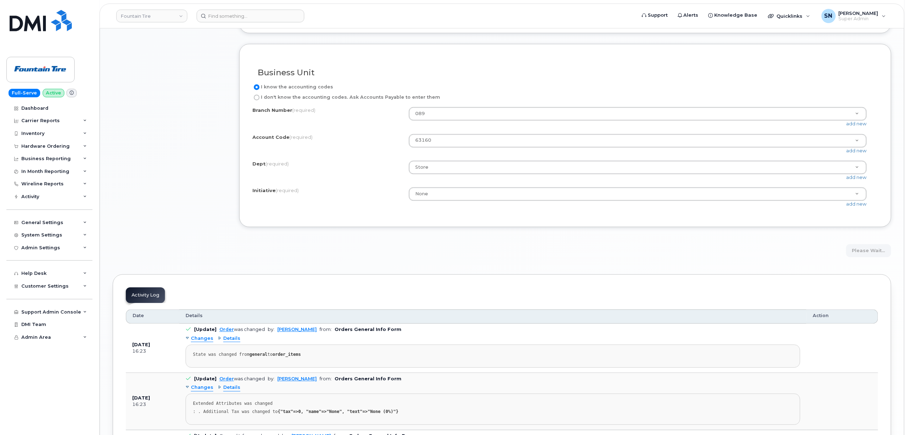
scroll to position [663, 0]
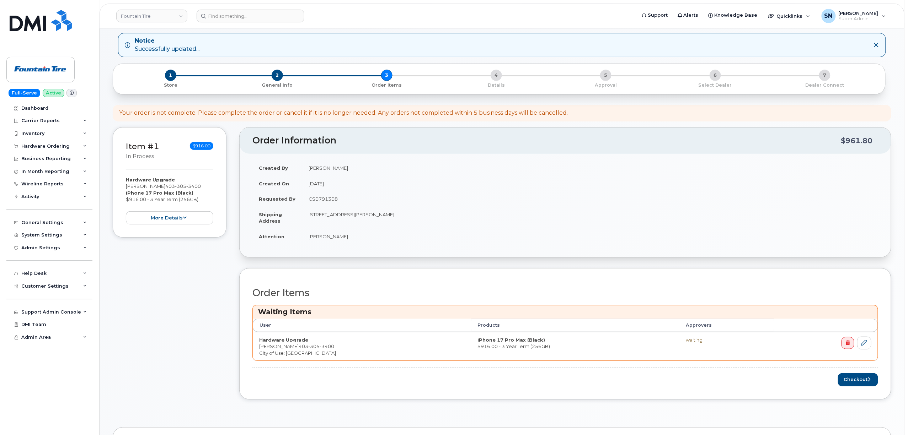
scroll to position [47, 0]
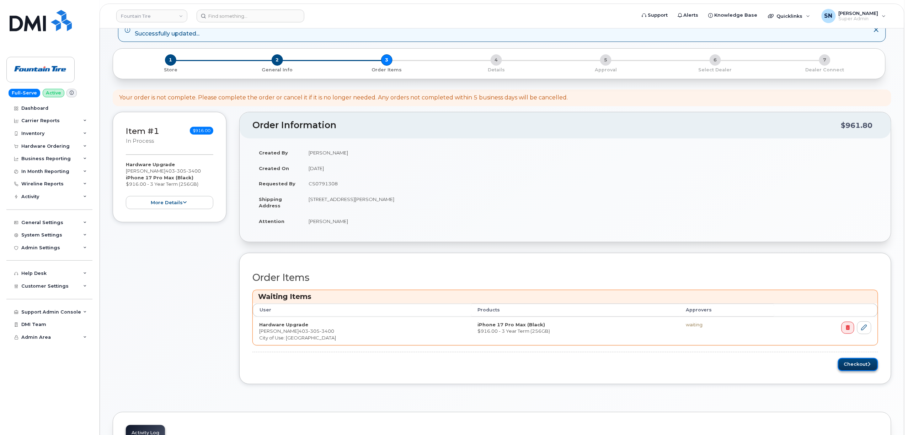
click at [851, 364] on button "Checkout" at bounding box center [858, 364] width 40 height 13
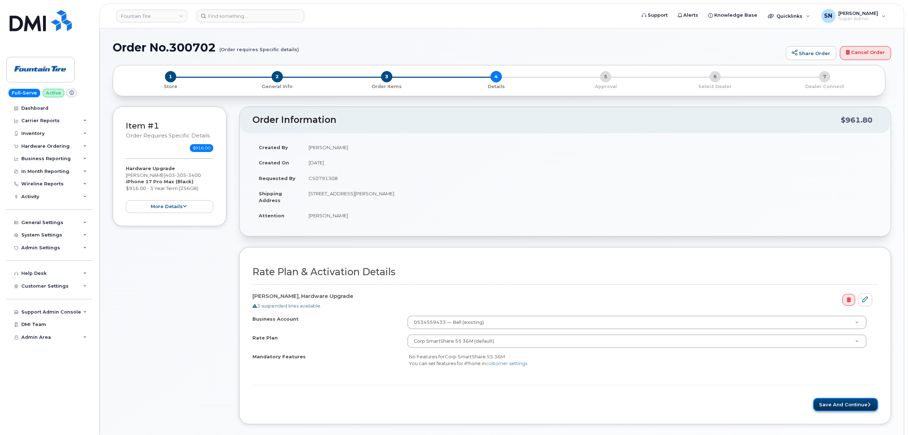
click at [846, 402] on button "Save and Continue" at bounding box center [845, 404] width 65 height 13
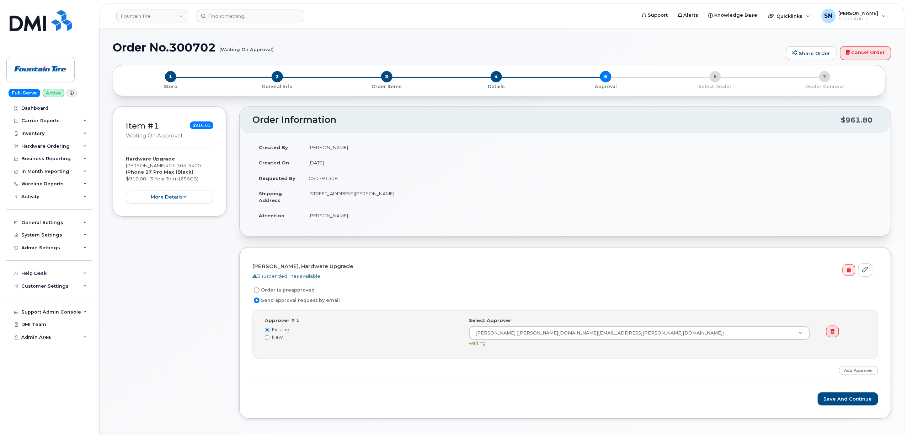
click at [255, 290] on input "Order is preapproved" at bounding box center [257, 291] width 6 height 6
radio input "true"
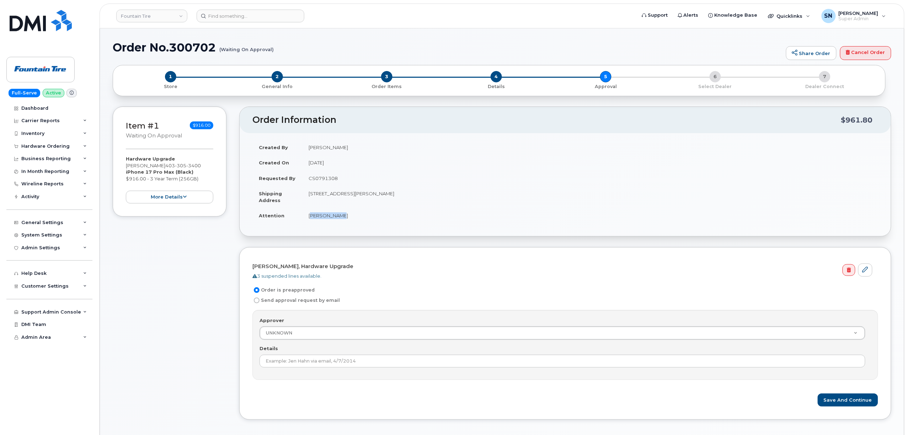
drag, startPoint x: 309, startPoint y: 215, endPoint x: 336, endPoint y: 221, distance: 28.0
click at [336, 221] on td "[PERSON_NAME]" at bounding box center [590, 216] width 576 height 16
copy td "[PERSON_NAME]"
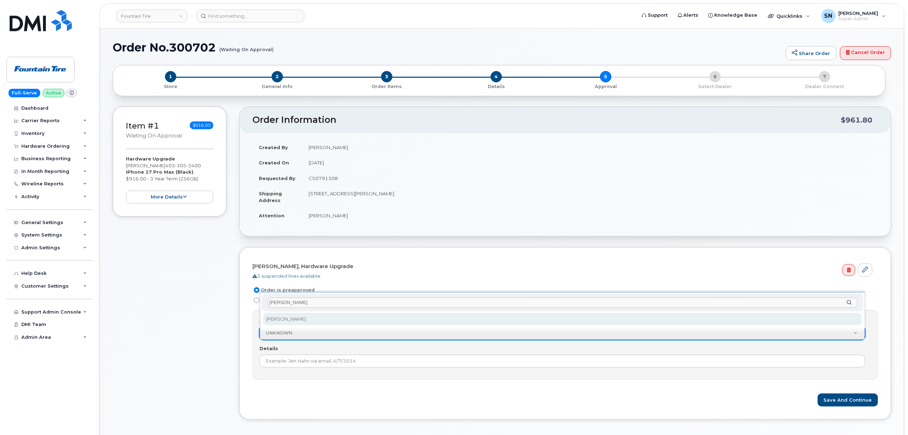
type input "[PERSON_NAME]"
select select "832"
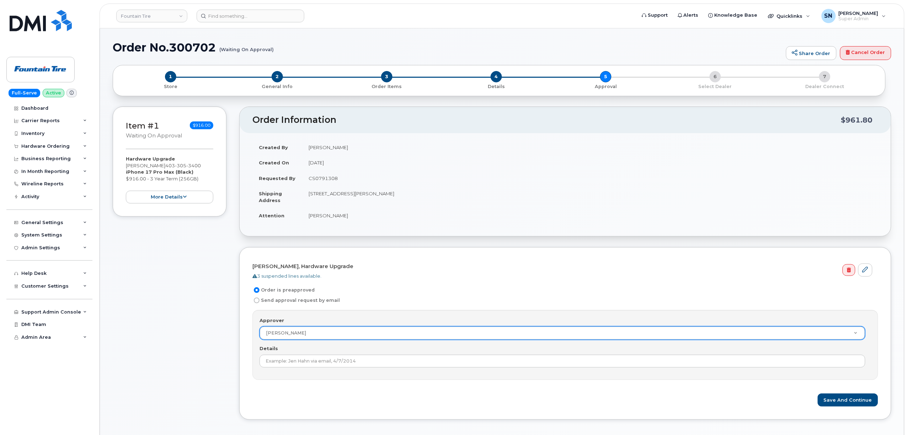
click at [330, 178] on td "CS0791308" at bounding box center [590, 179] width 576 height 16
copy td "CS0791308"
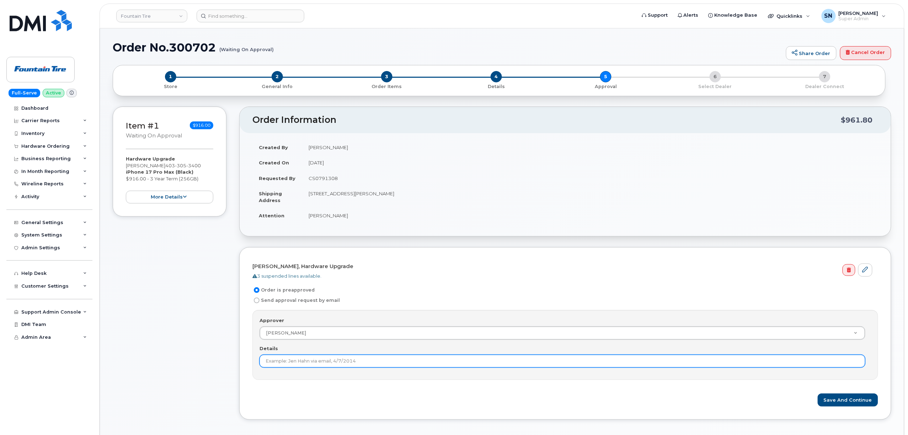
click at [333, 361] on input "Details" at bounding box center [562, 361] width 606 height 13
paste input "CS0791308"
type input "CS0791308"
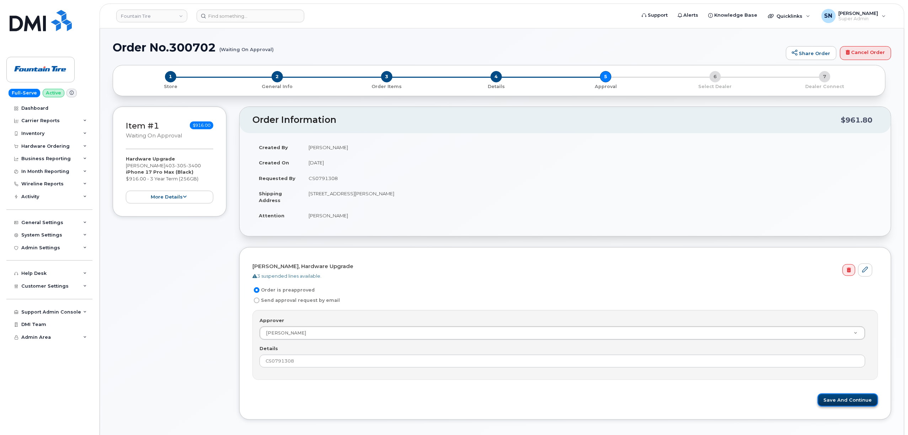
click at [833, 398] on button "Save and Continue" at bounding box center [847, 400] width 60 height 13
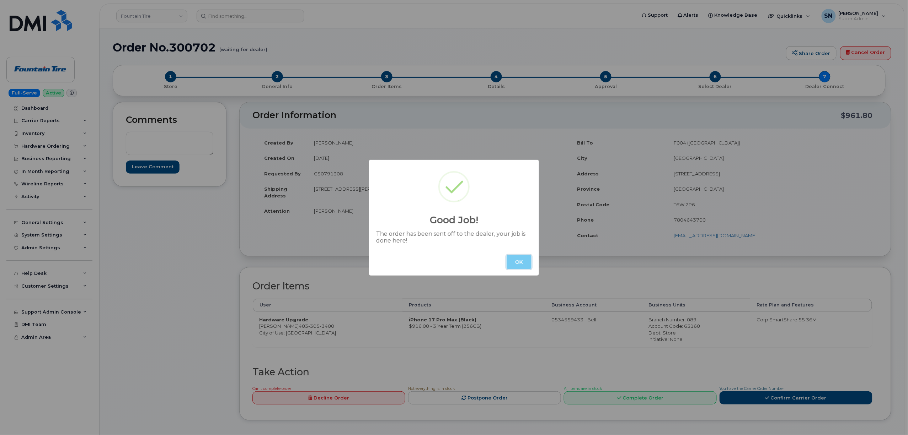
click at [519, 260] on button "OK" at bounding box center [518, 262] width 25 height 14
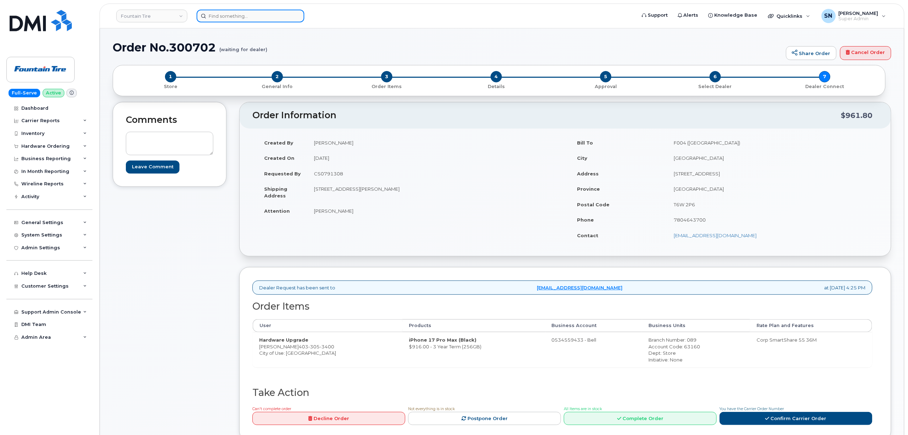
click at [267, 16] on input at bounding box center [251, 16] width 108 height 13
paste input "780.832.6406"
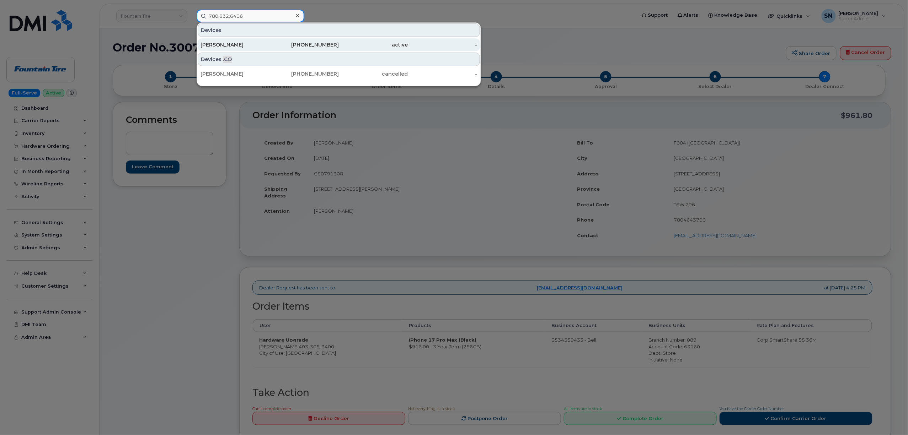
type input "780.832.6406"
click at [254, 44] on div "[PERSON_NAME]" at bounding box center [234, 44] width 69 height 7
